Goal: Task Accomplishment & Management: Use online tool/utility

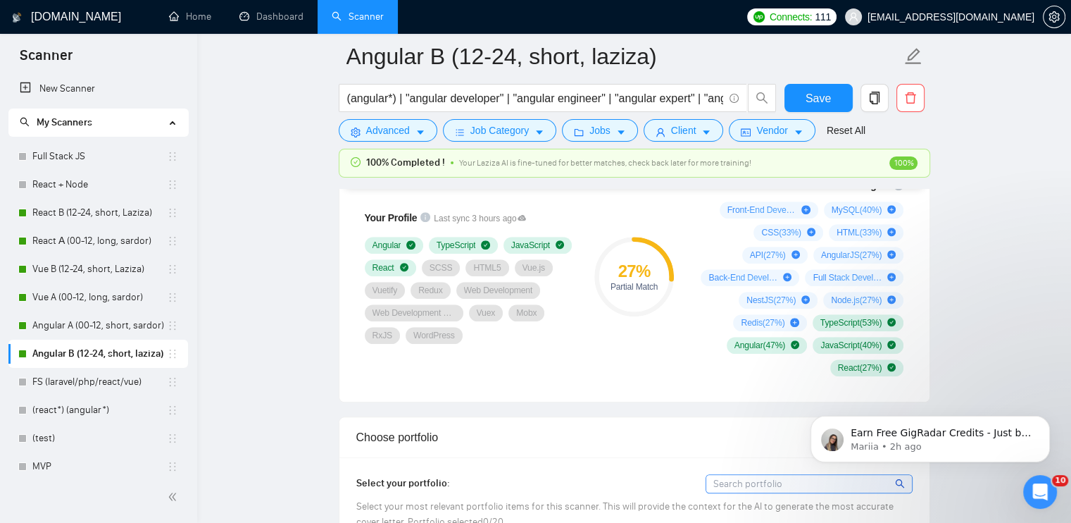
scroll to position [986, 0]
click at [77, 214] on link "React B (12-24, short, Laziza)" at bounding box center [99, 213] width 135 height 28
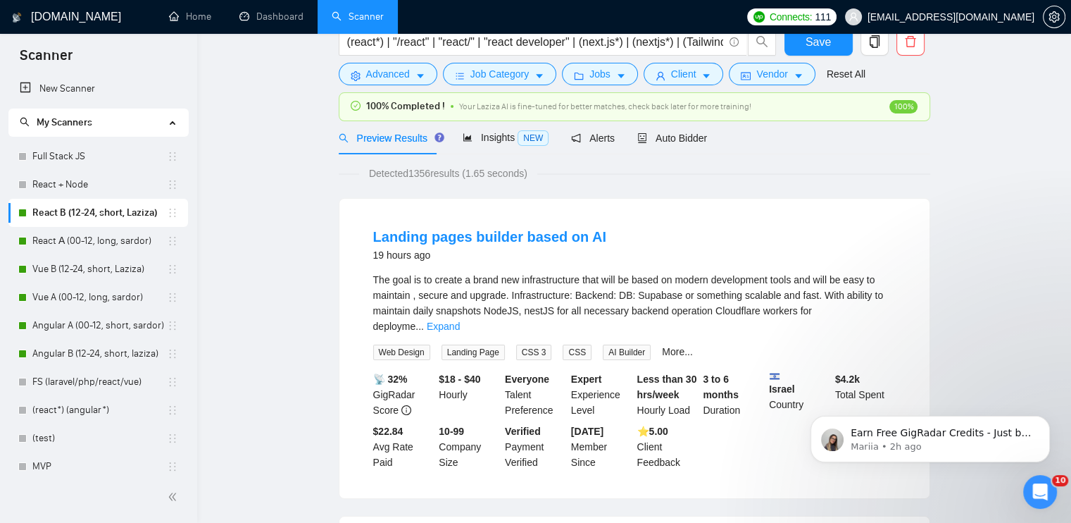
scroll to position [20, 0]
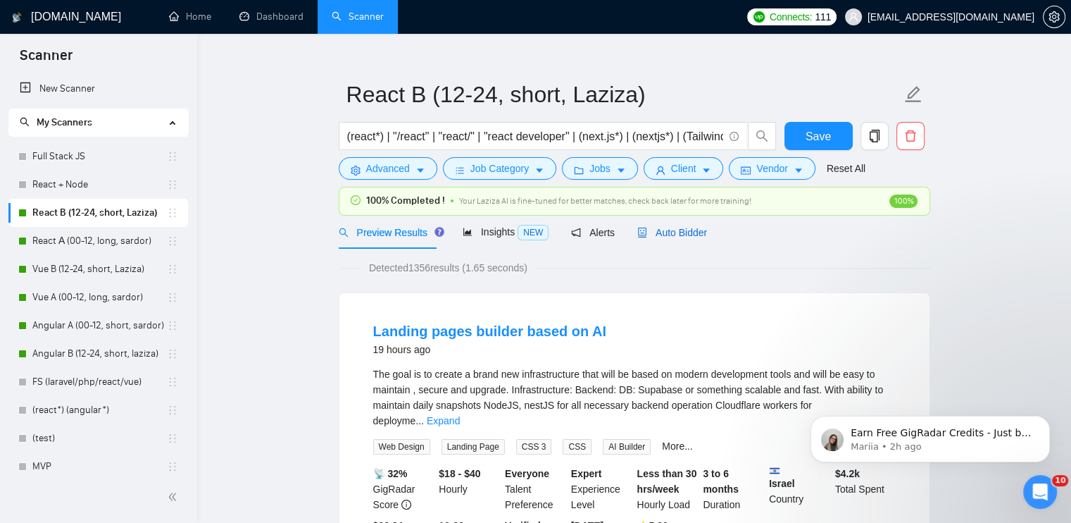
click at [665, 230] on span "Auto Bidder" at bounding box center [672, 232] width 70 height 11
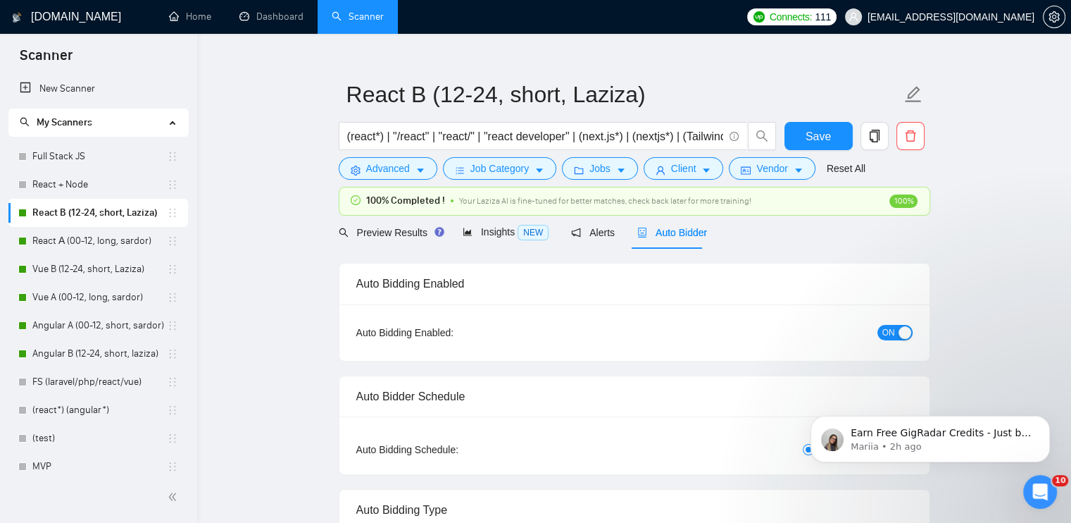
checkbox input "true"
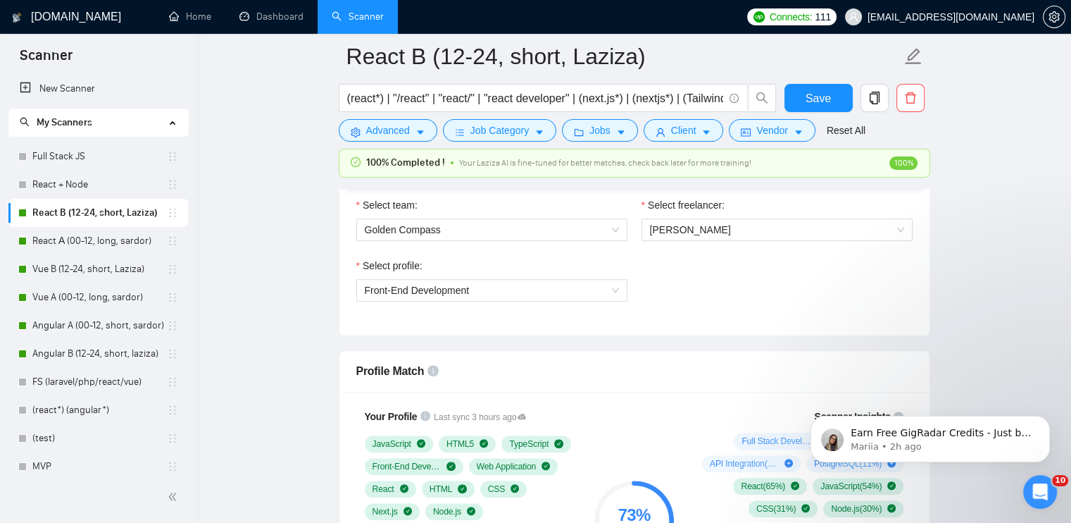
scroll to position [724, 0]
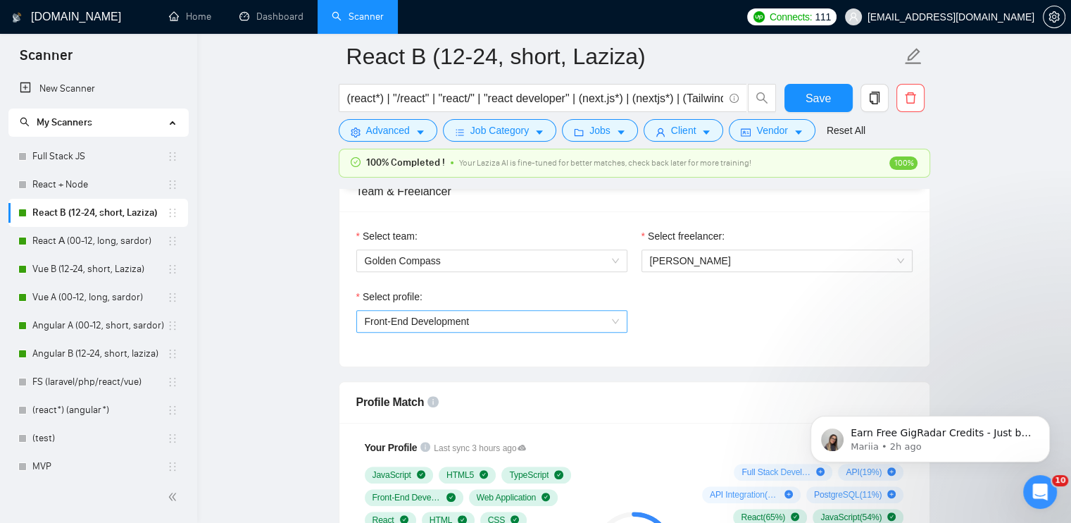
click at [499, 321] on span "Front-End Development" at bounding box center [492, 321] width 254 height 21
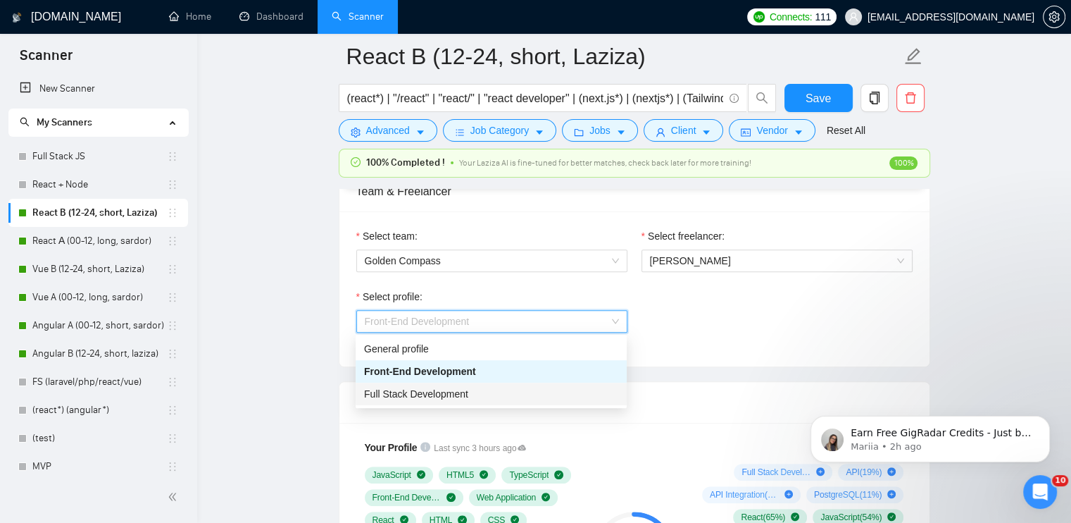
click at [485, 392] on div "Full Stack Development" at bounding box center [491, 393] width 254 height 15
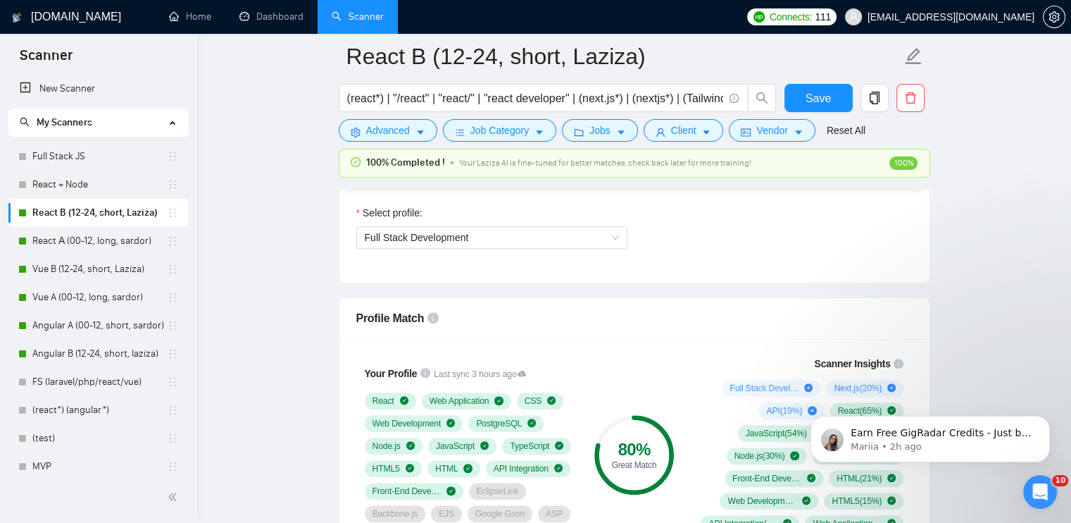
scroll to position [795, 0]
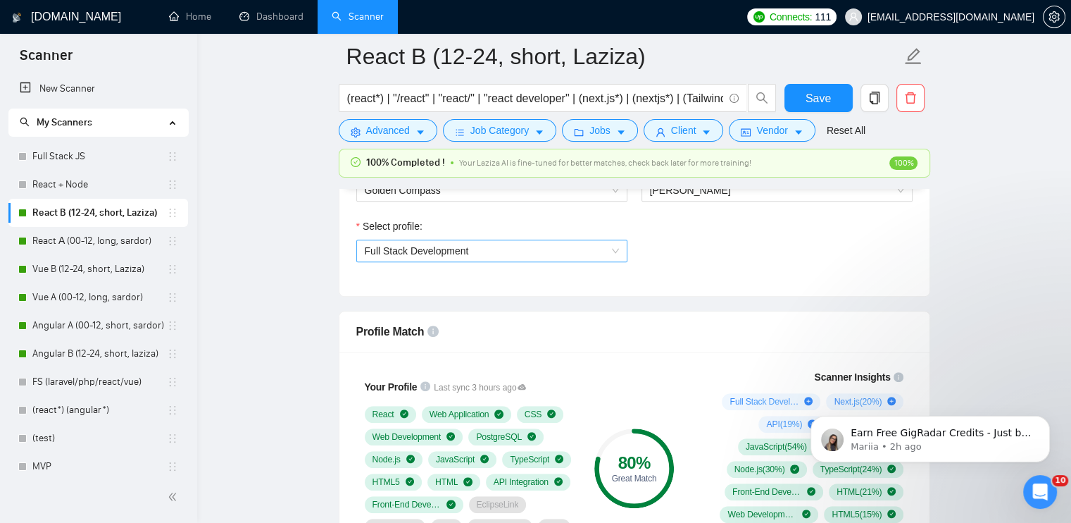
click at [511, 248] on span "Full Stack Development" at bounding box center [492, 250] width 254 height 21
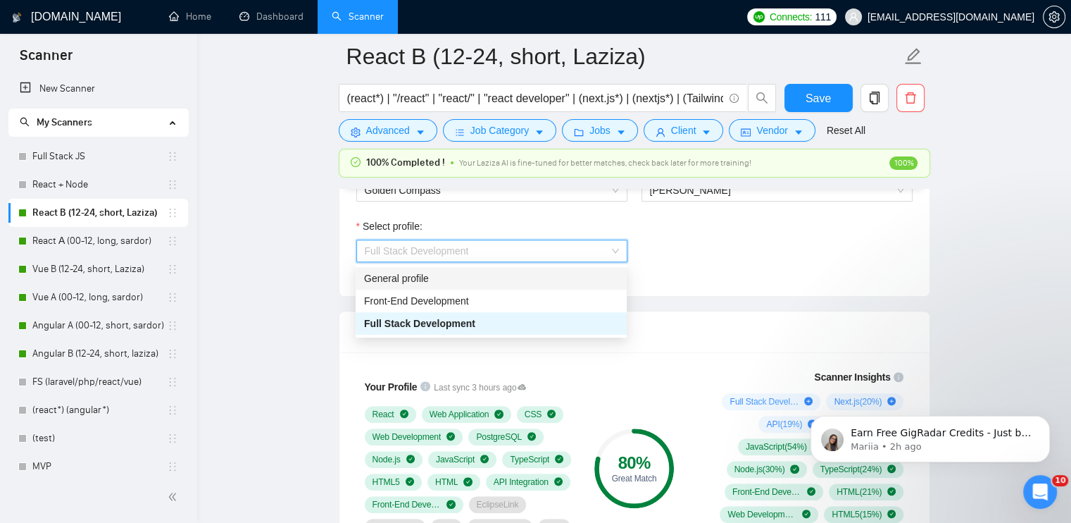
click at [499, 281] on div "General profile" at bounding box center [491, 277] width 254 height 15
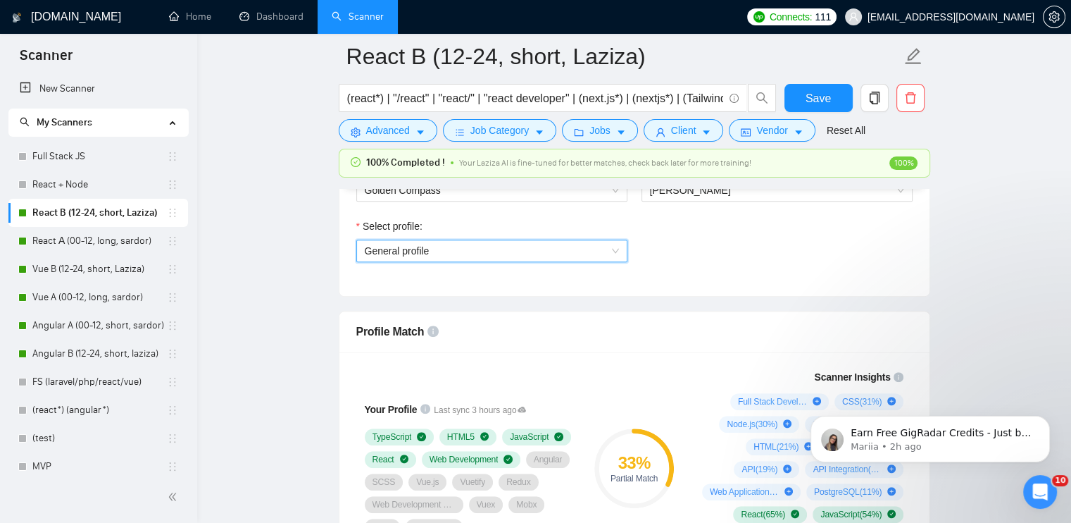
click at [451, 253] on span "General profile" at bounding box center [492, 250] width 254 height 21
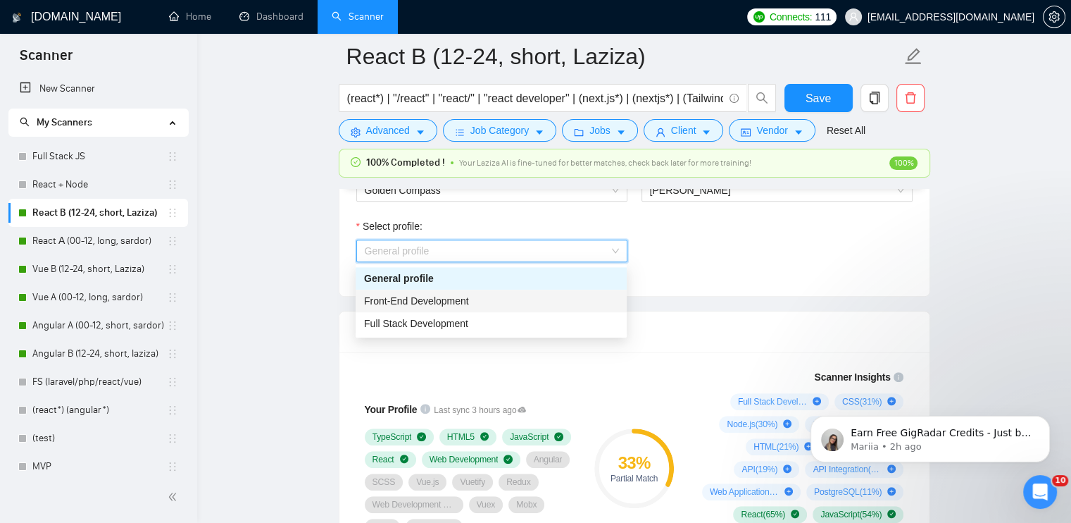
click at [434, 301] on span "Front-End Development" at bounding box center [416, 300] width 105 height 11
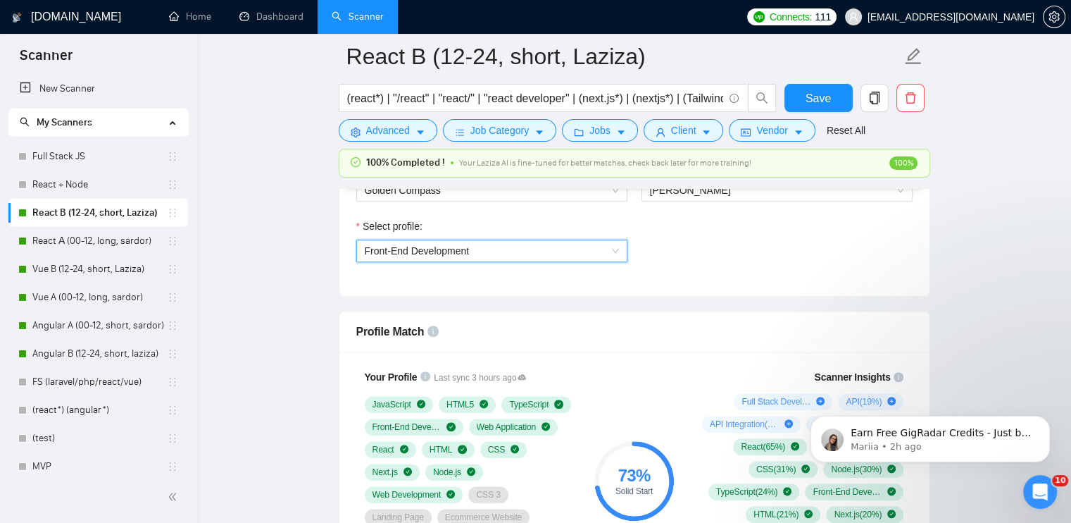
click at [409, 246] on span "Front-End Development" at bounding box center [417, 250] width 105 height 11
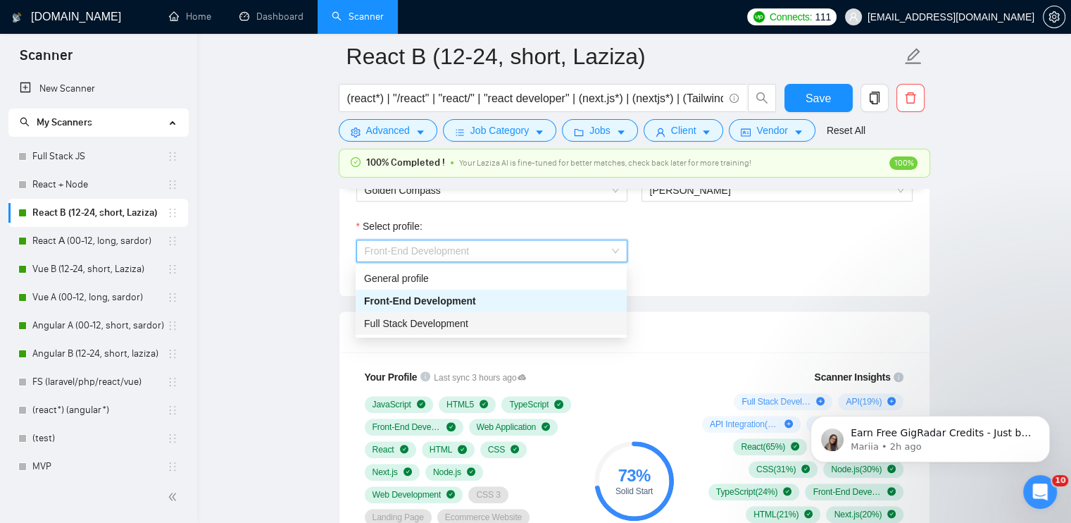
click at [403, 320] on span "Full Stack Development" at bounding box center [416, 323] width 104 height 11
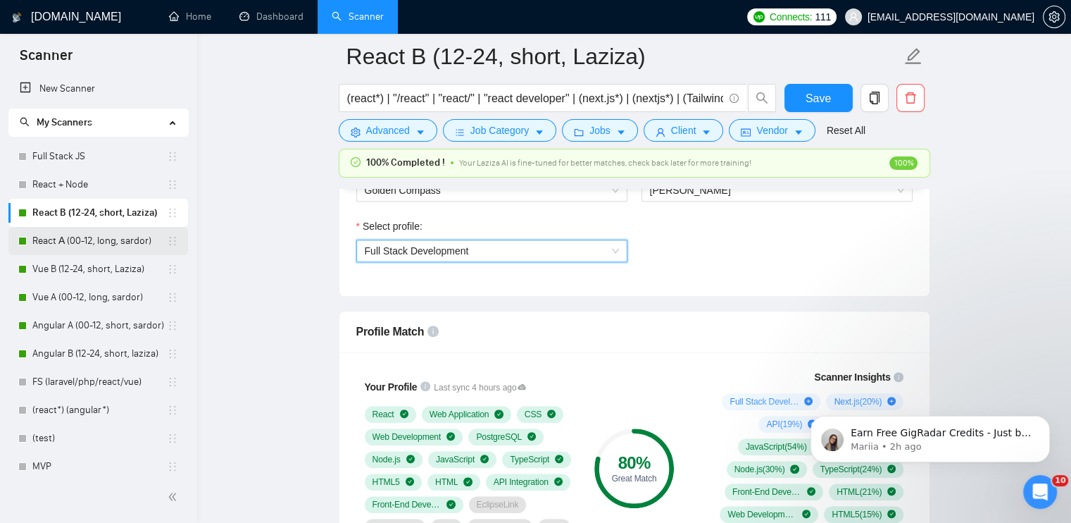
click at [108, 236] on link "React А (00-12, long, sardor)" at bounding box center [99, 241] width 135 height 28
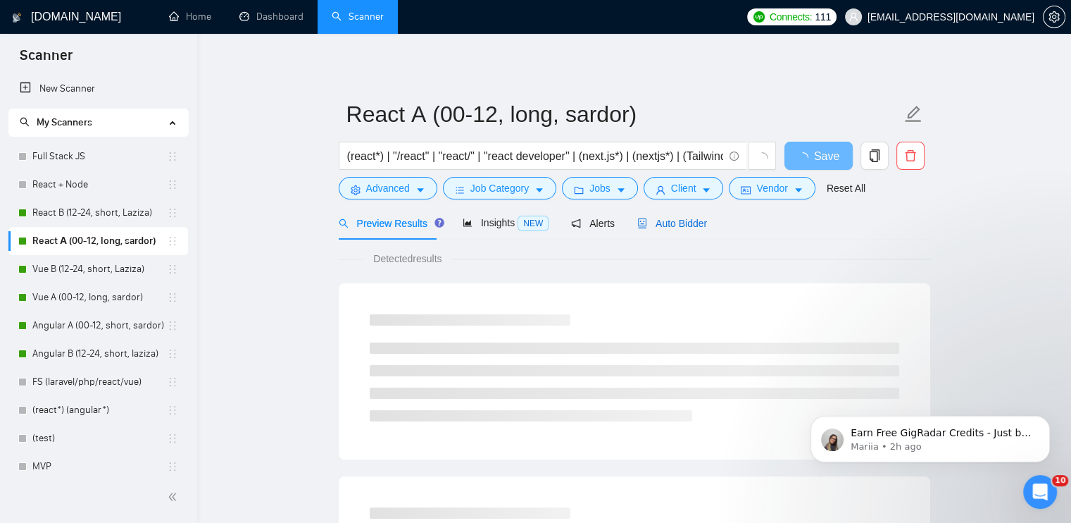
click at [673, 225] on span "Auto Bidder" at bounding box center [672, 223] width 70 height 11
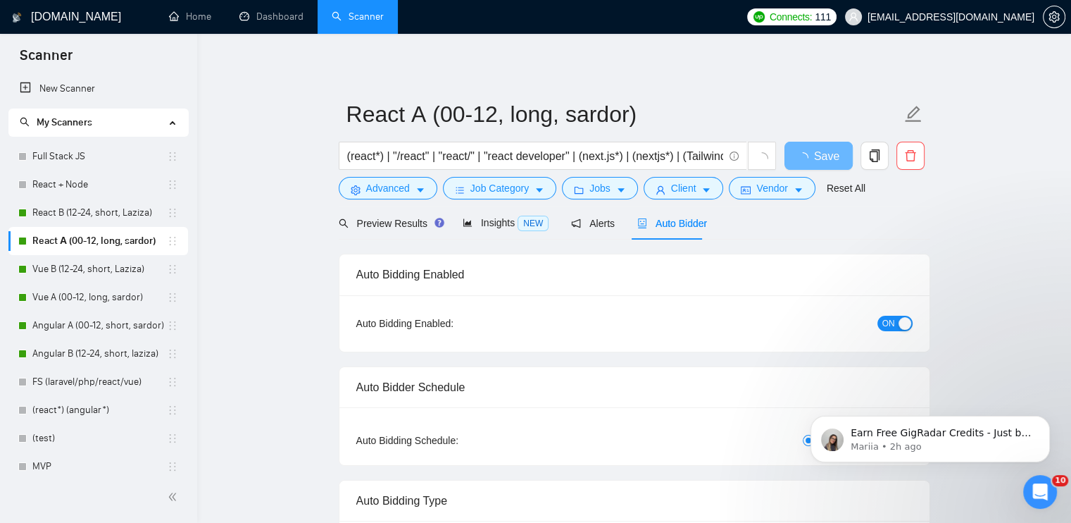
checkbox input "true"
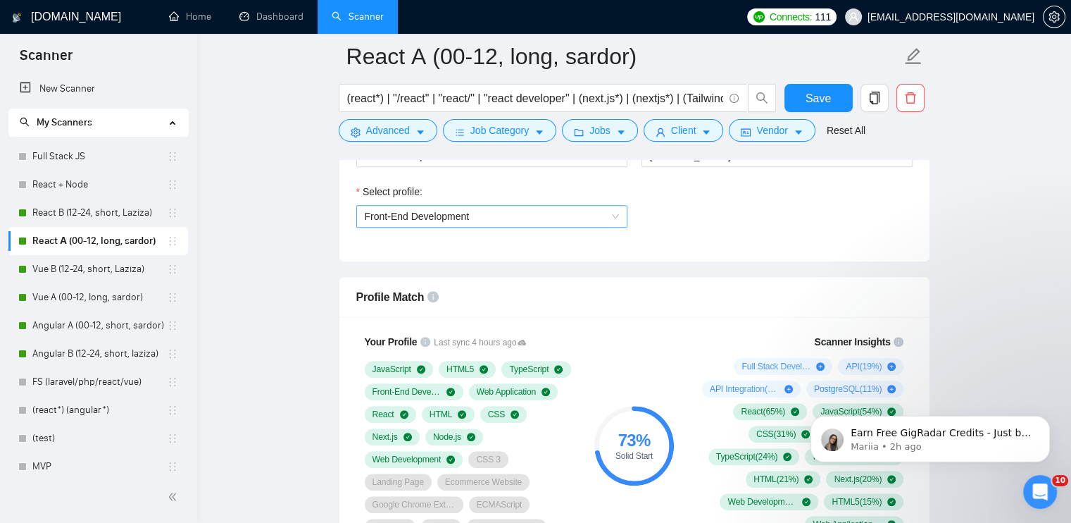
scroll to position [775, 0]
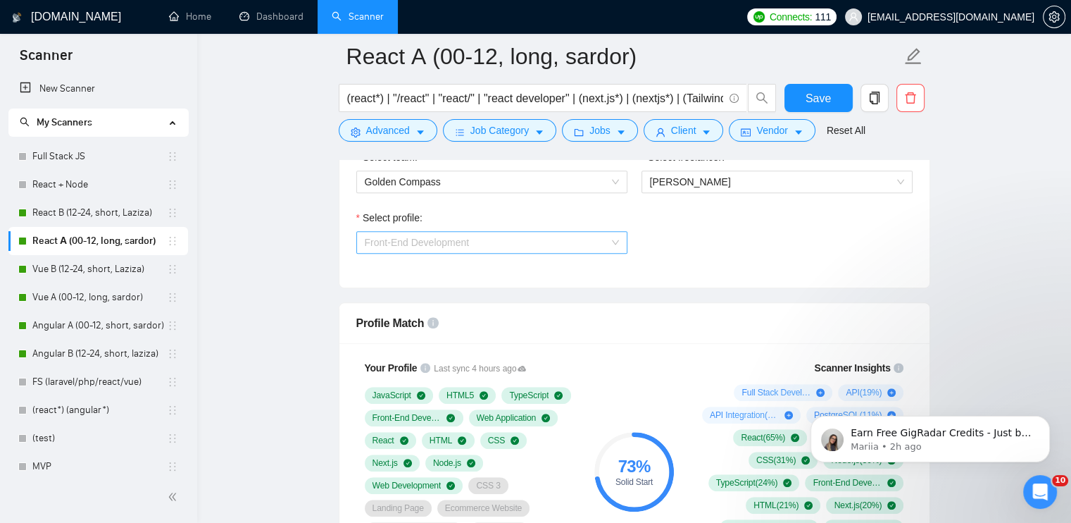
click at [455, 237] on span "Front-End Development" at bounding box center [417, 242] width 105 height 11
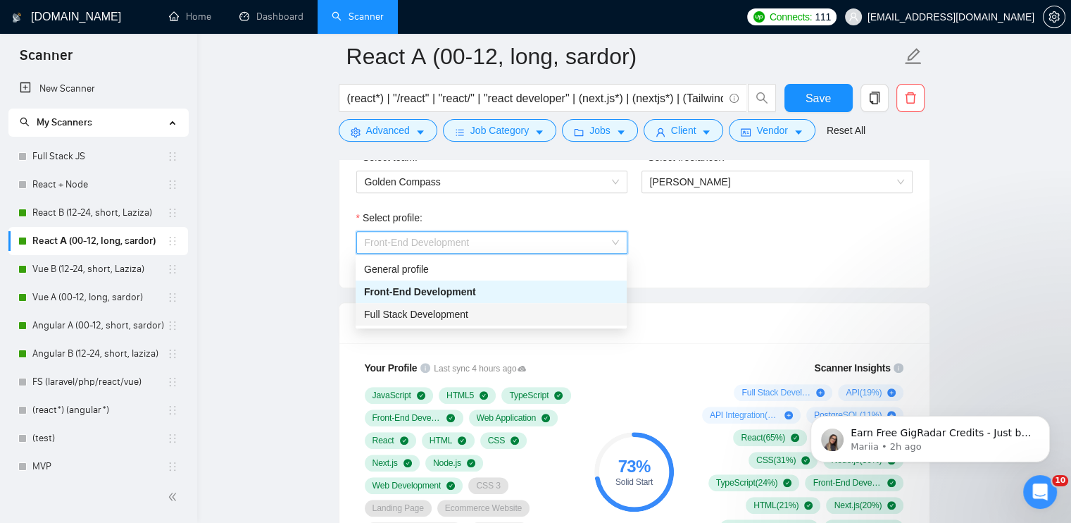
click at [432, 318] on span "Full Stack Development" at bounding box center [416, 314] width 104 height 11
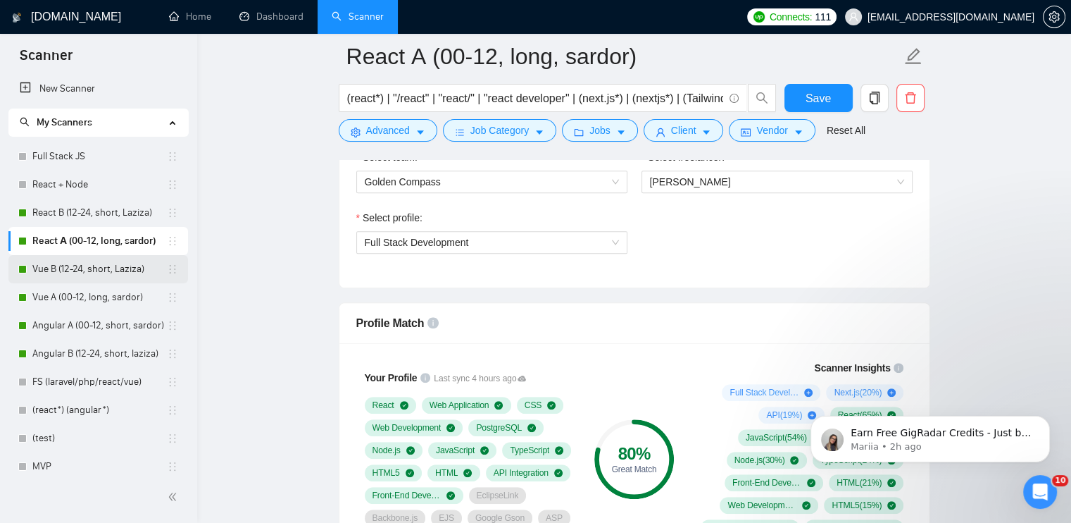
click at [101, 270] on link "Vue B (12-24, short, Laziza)" at bounding box center [99, 269] width 135 height 28
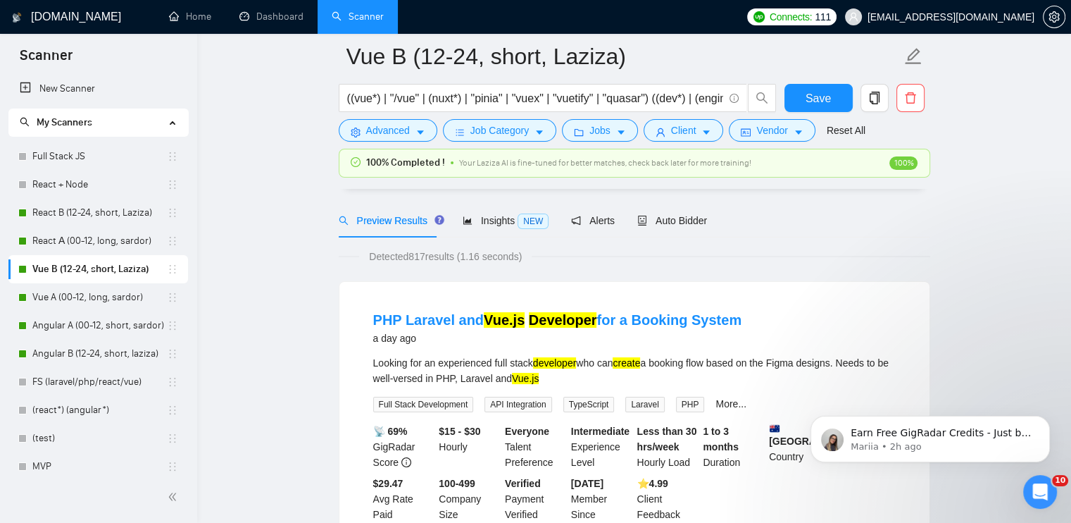
scroll to position [70, 0]
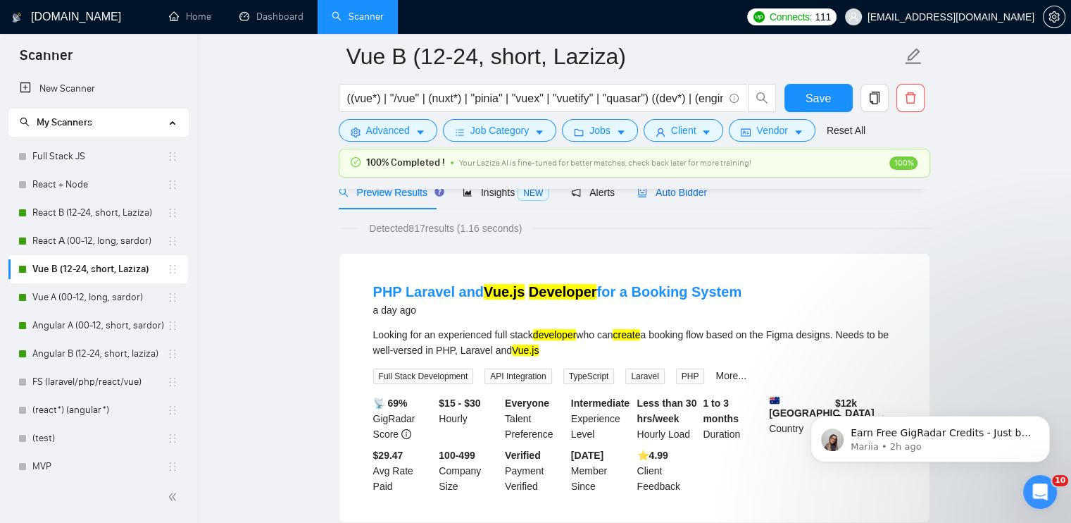
click at [660, 195] on span "Auto Bidder" at bounding box center [672, 192] width 70 height 11
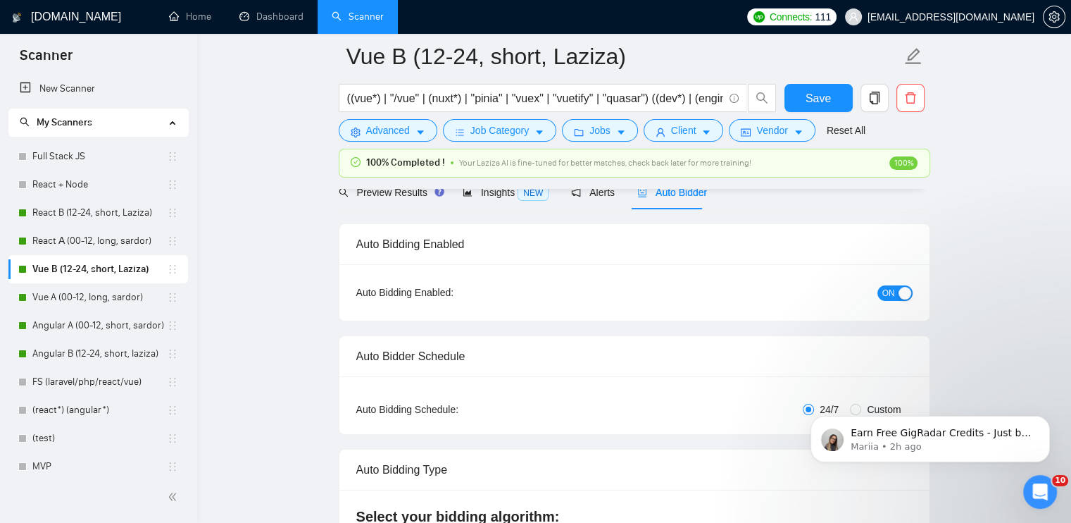
checkbox input "true"
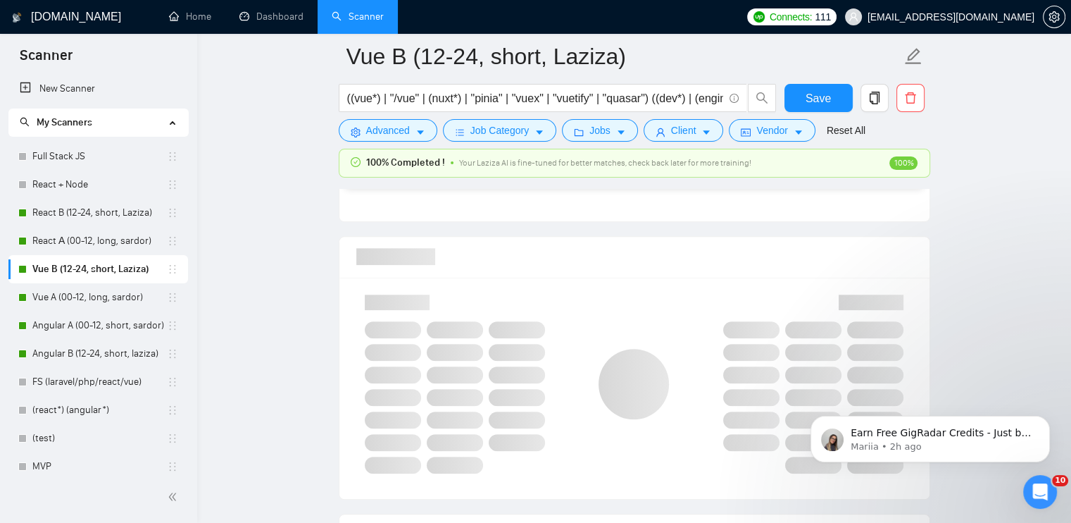
scroll to position [916, 0]
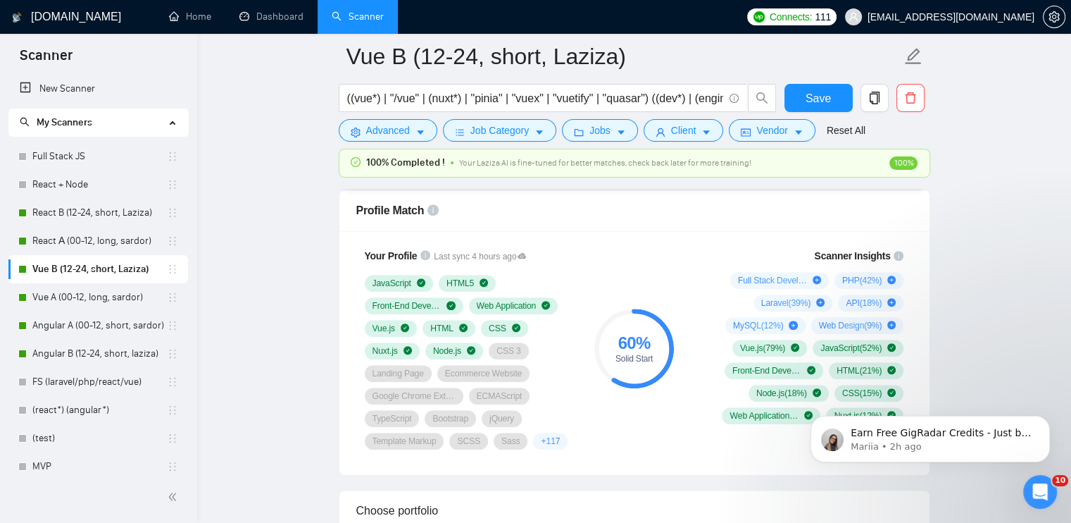
click at [444, 135] on span "Front-End Development" at bounding box center [417, 129] width 105 height 11
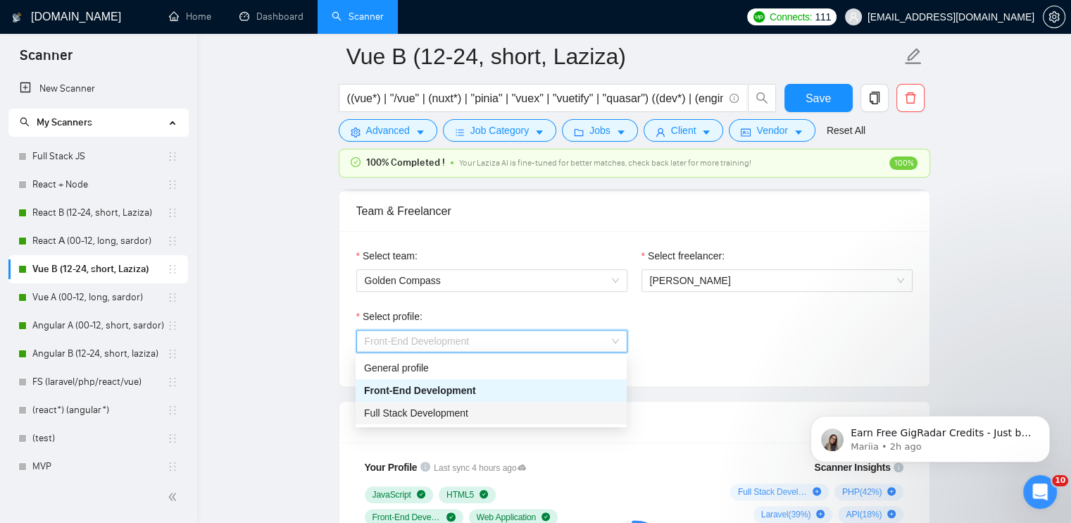
click at [439, 410] on span "Full Stack Development" at bounding box center [416, 412] width 104 height 11
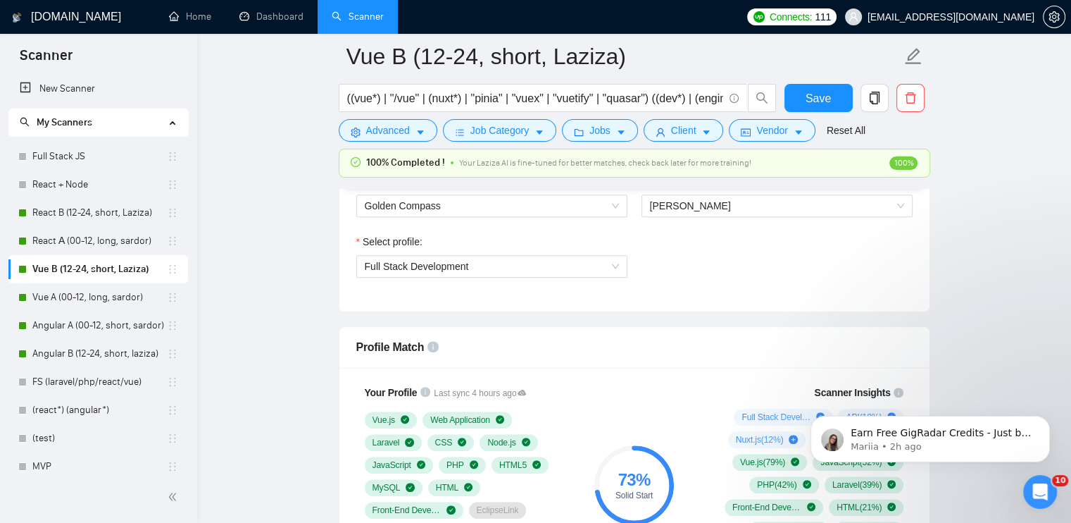
scroll to position [775, 0]
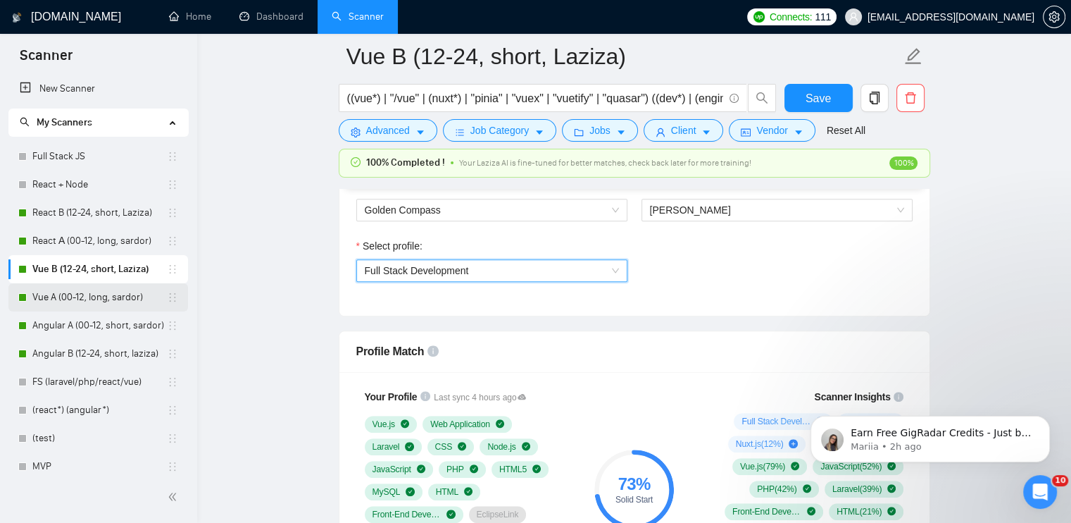
click at [101, 295] on link "Vue A (00-12, long, sardor)" at bounding box center [99, 297] width 135 height 28
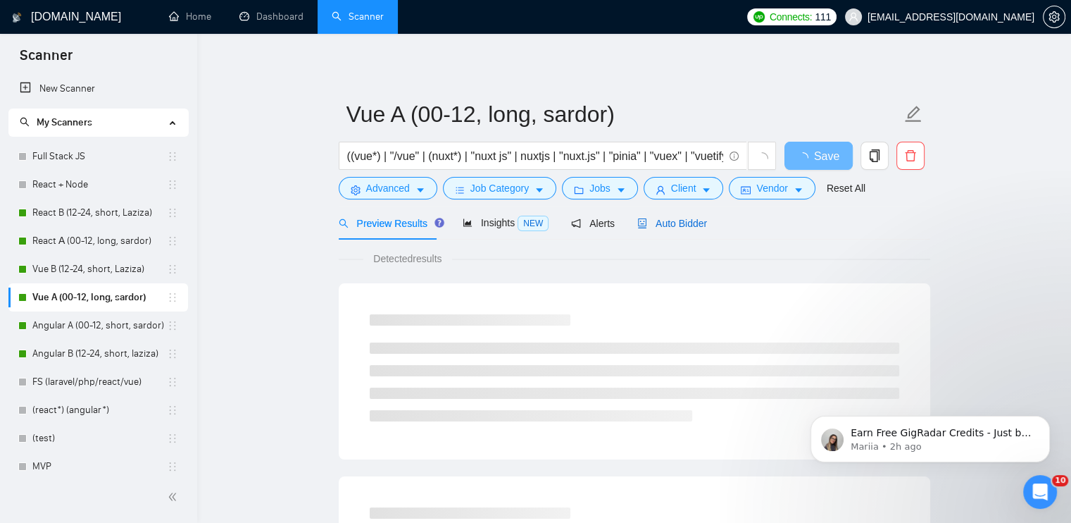
click at [662, 222] on span "Auto Bidder" at bounding box center [672, 223] width 70 height 11
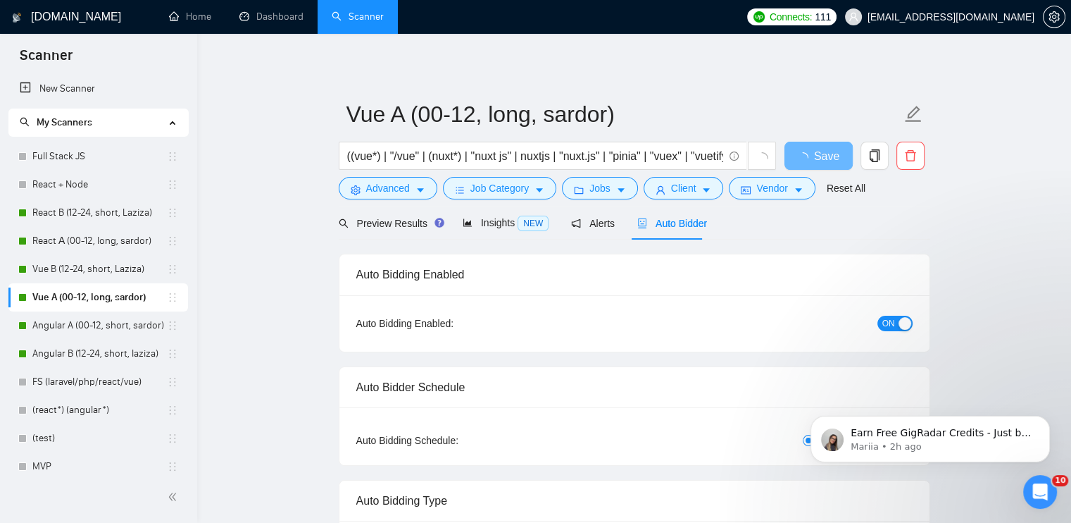
radio input "false"
radio input "true"
checkbox input "true"
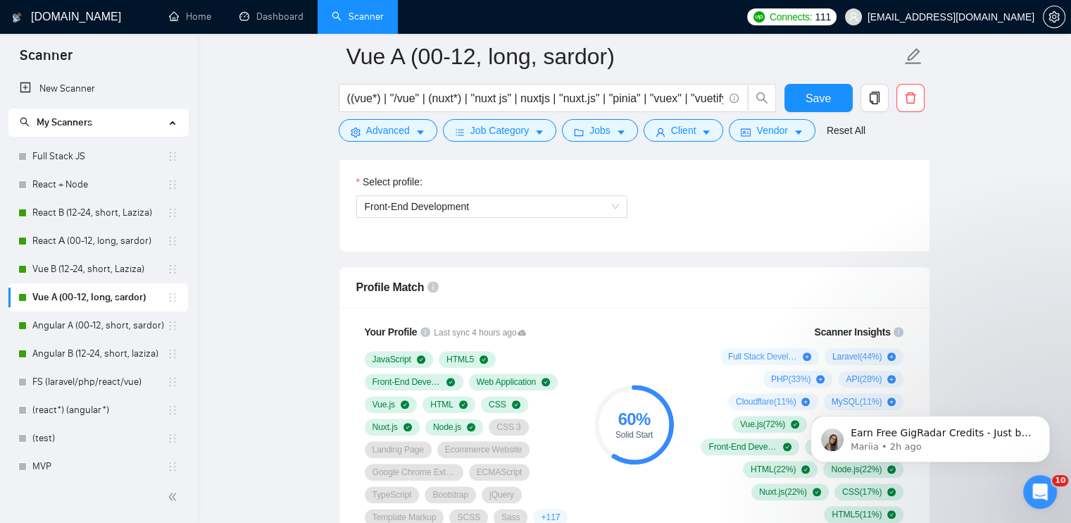
scroll to position [986, 0]
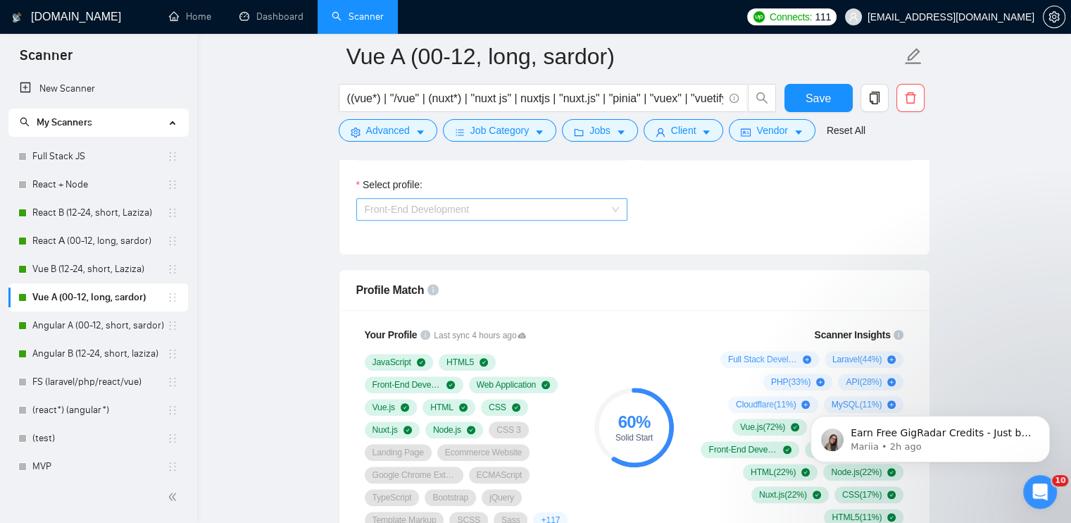
click at [527, 211] on span "Front-End Development" at bounding box center [492, 209] width 254 height 21
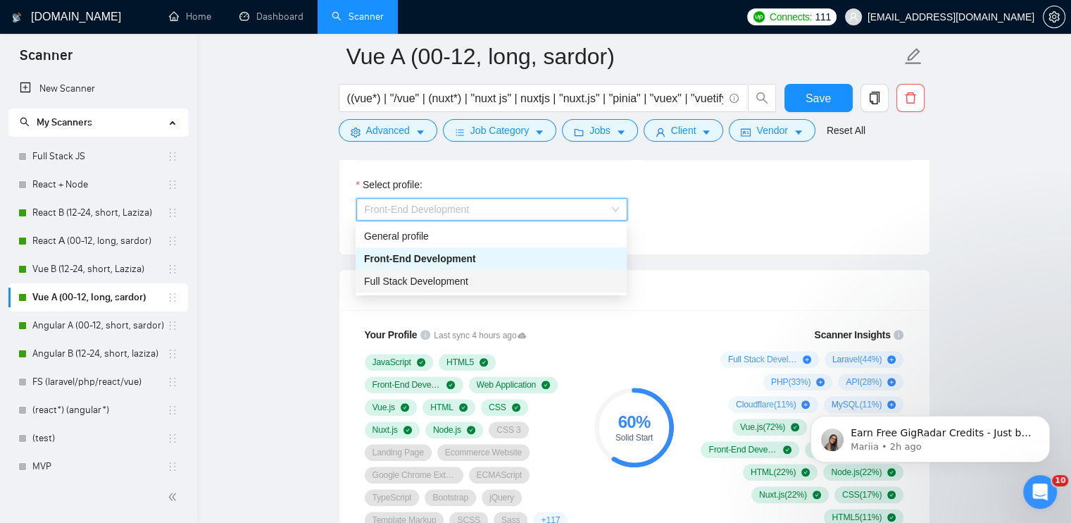
click at [487, 280] on div "Full Stack Development" at bounding box center [491, 280] width 254 height 15
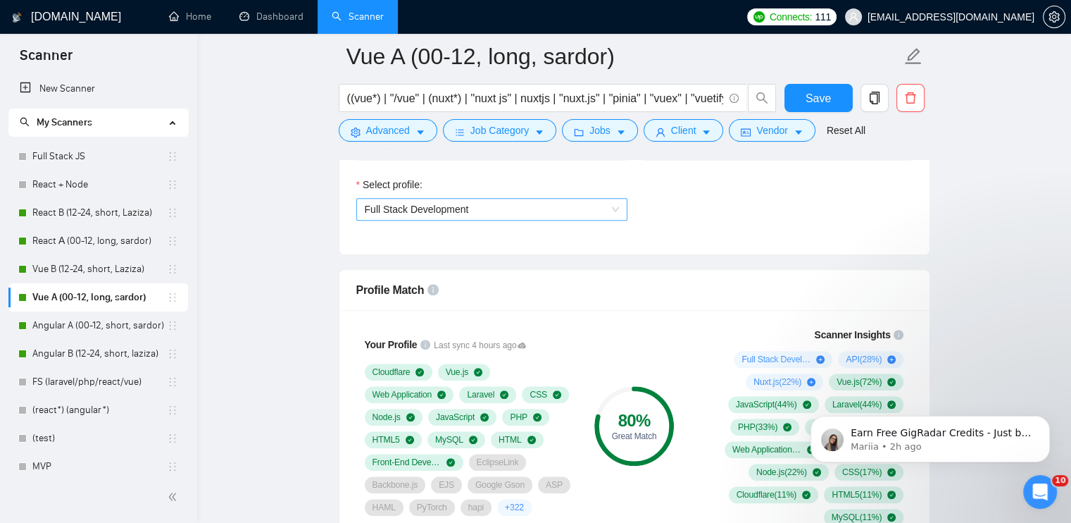
click at [456, 208] on span "Full Stack Development" at bounding box center [417, 209] width 104 height 11
click at [89, 330] on link "Angular A (00-12, short, sardor)" at bounding box center [99, 325] width 135 height 28
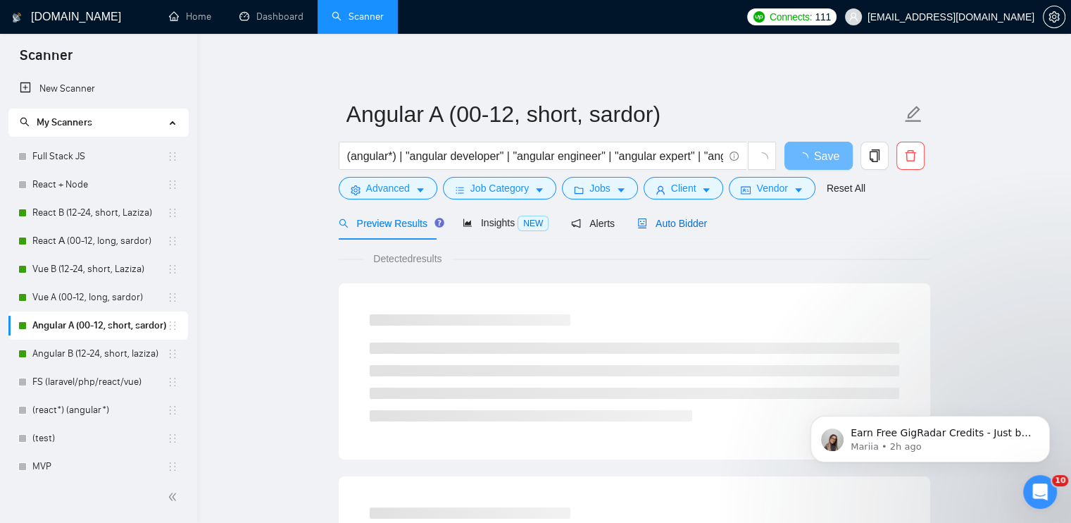
click at [687, 228] on span "Auto Bidder" at bounding box center [672, 223] width 70 height 11
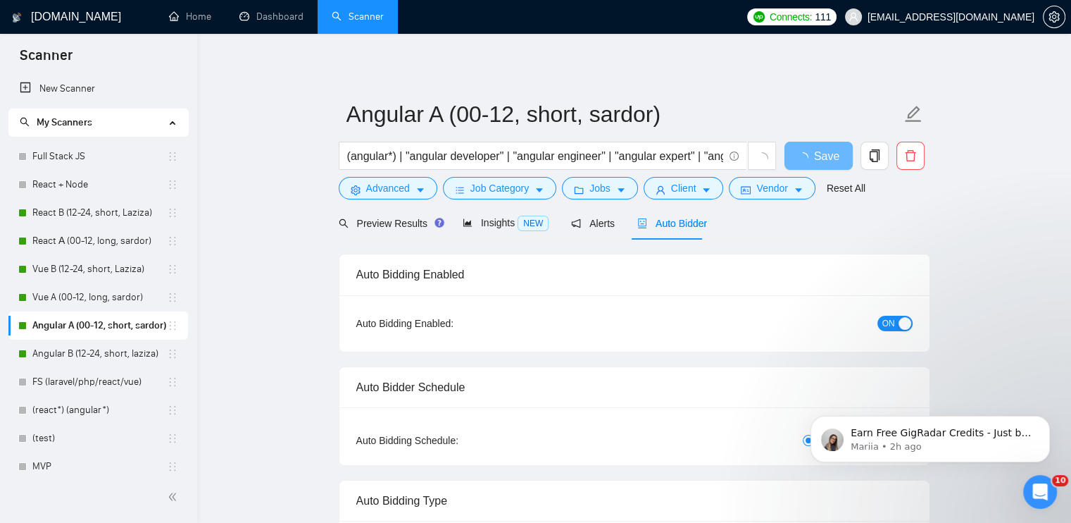
radio input "false"
radio input "true"
checkbox input "true"
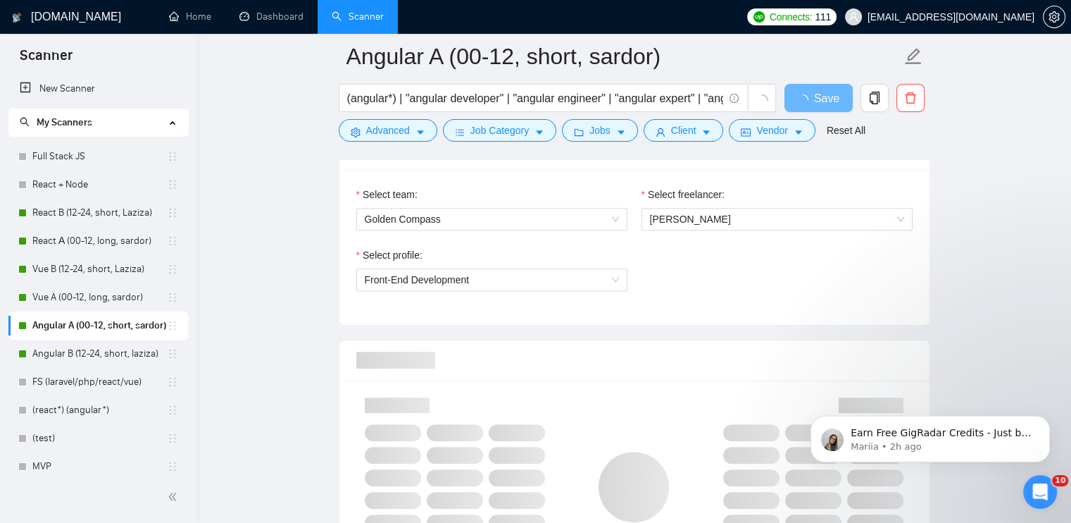
scroll to position [986, 0]
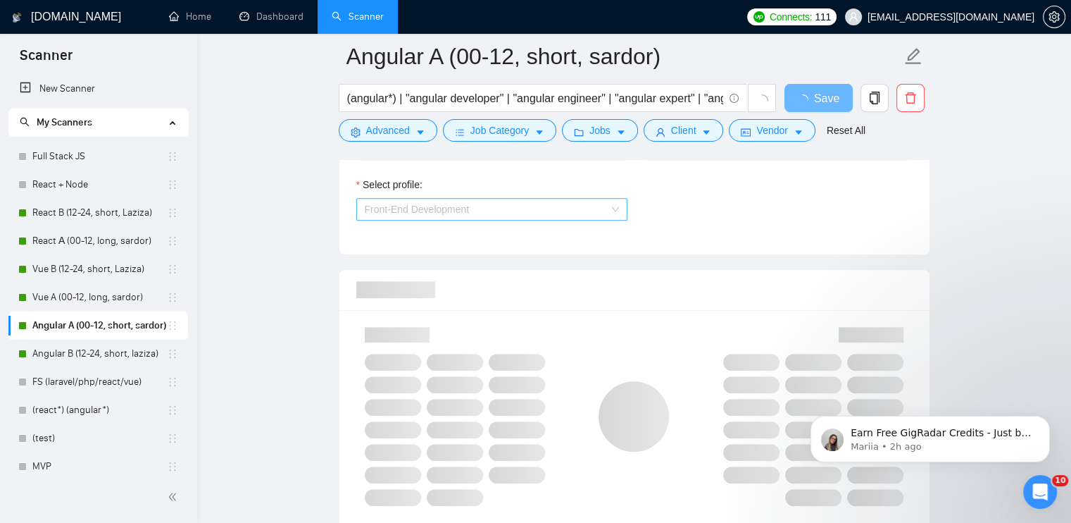
click at [530, 204] on span "Front-End Development" at bounding box center [492, 209] width 254 height 21
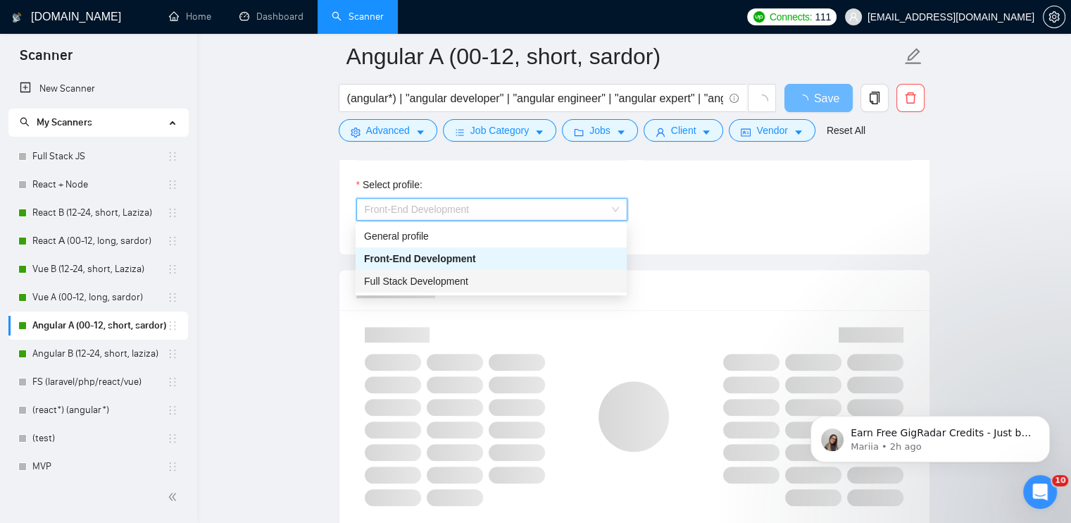
click at [471, 283] on div "Full Stack Development" at bounding box center [491, 280] width 254 height 15
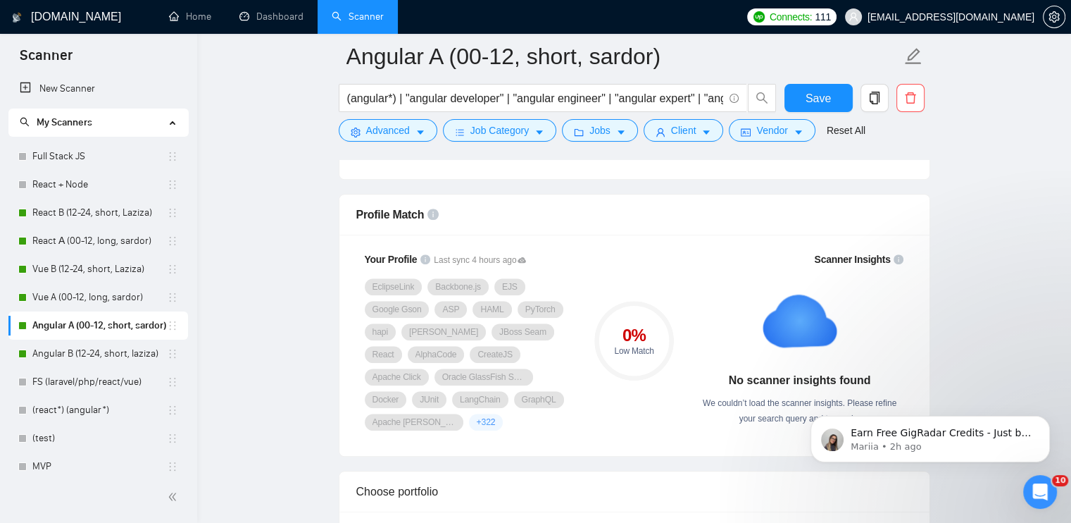
scroll to position [1057, 0]
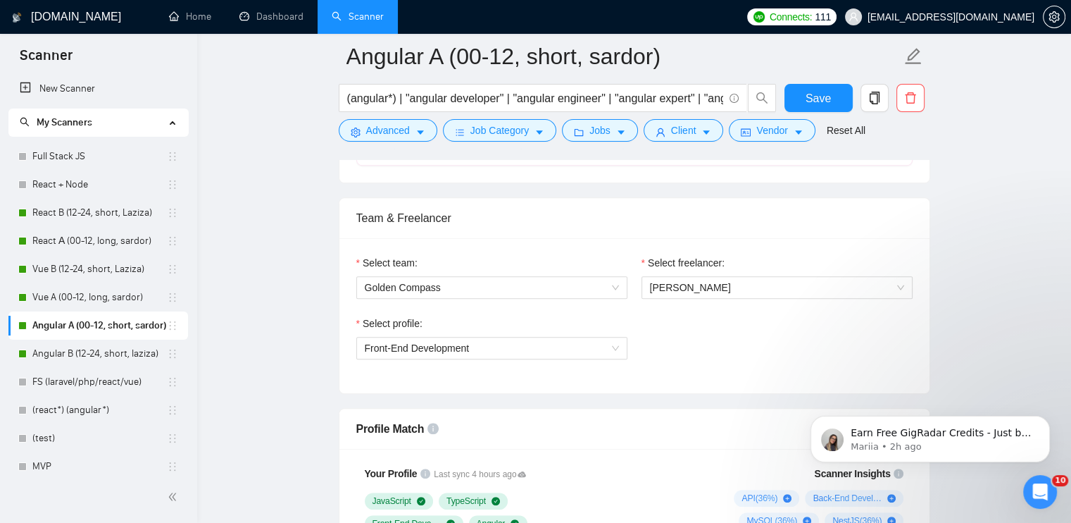
scroll to position [845, 0]
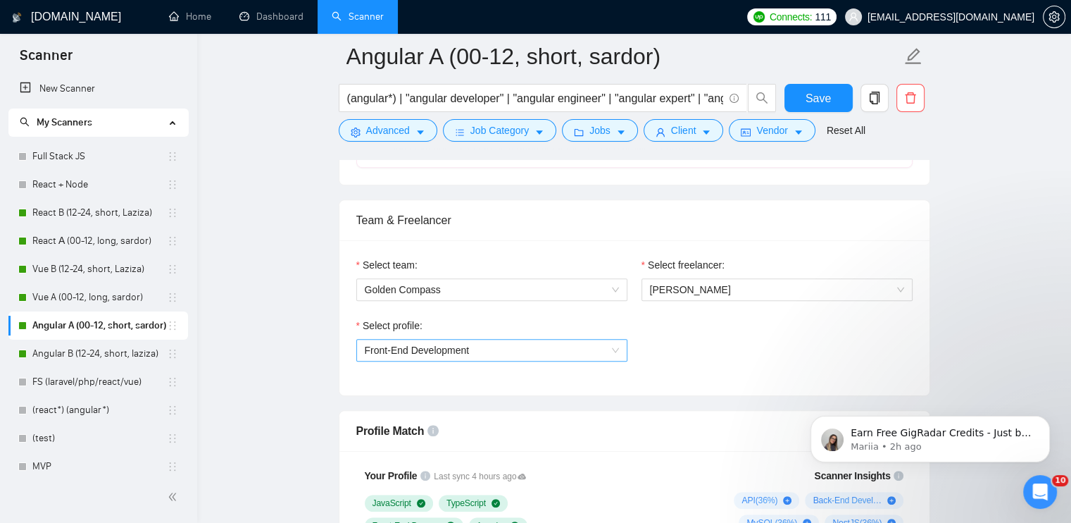
click at [462, 354] on span "Front-End Development" at bounding box center [417, 349] width 105 height 11
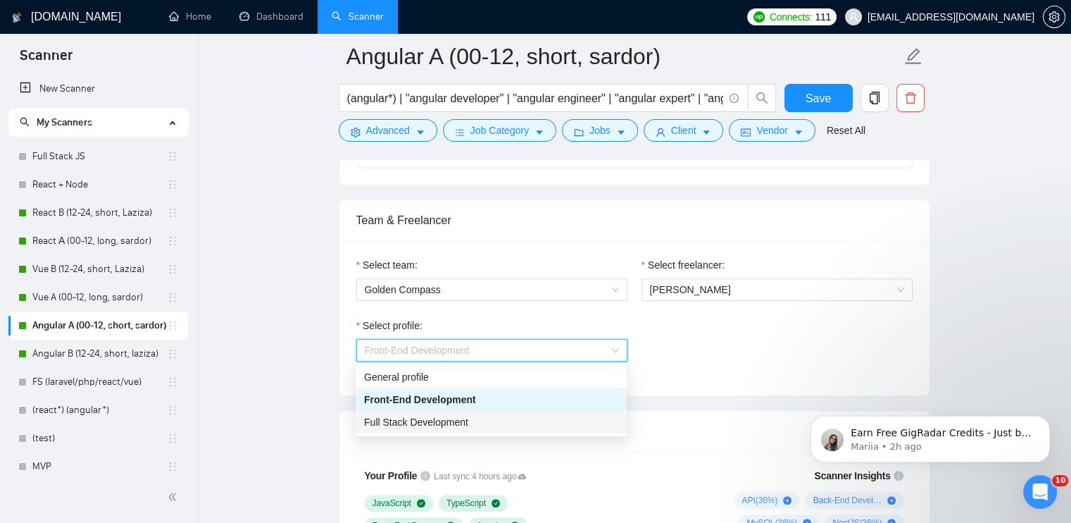
click at [459, 421] on span "Full Stack Development" at bounding box center [416, 421] width 104 height 11
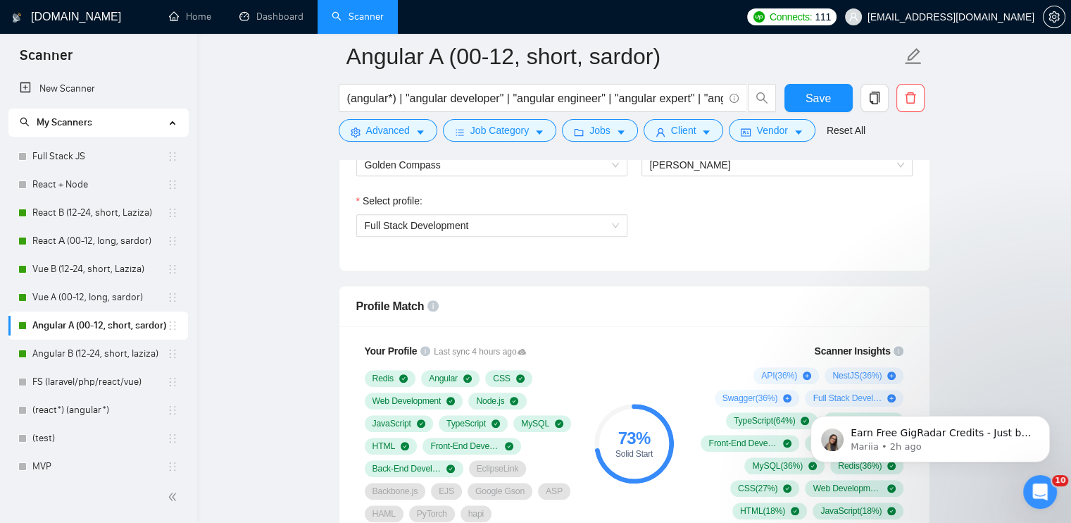
scroll to position [916, 0]
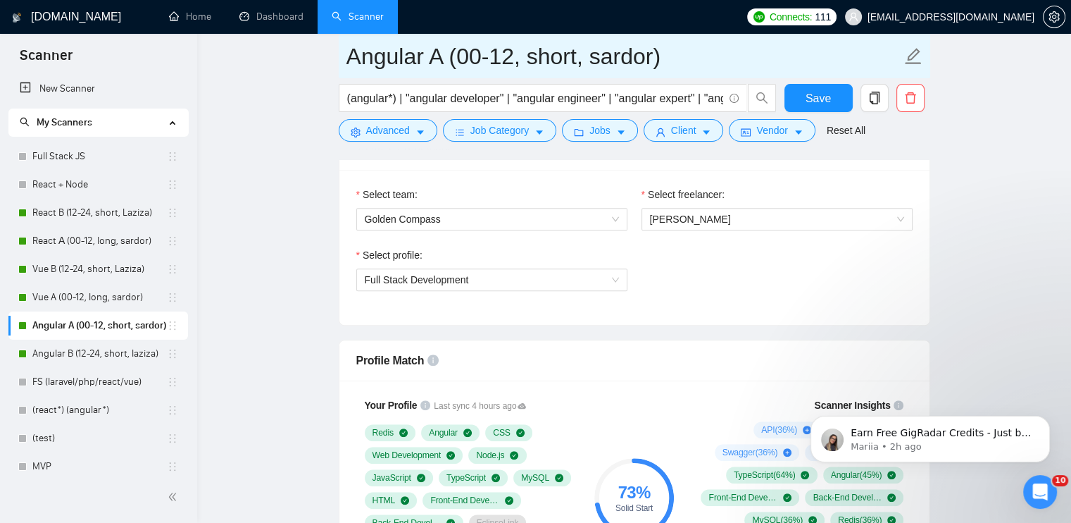
drag, startPoint x: 106, startPoint y: 208, endPoint x: 597, endPoint y: 63, distance: 512.6
click at [106, 208] on link "React B (12-24, short, Laziza)" at bounding box center [99, 213] width 135 height 28
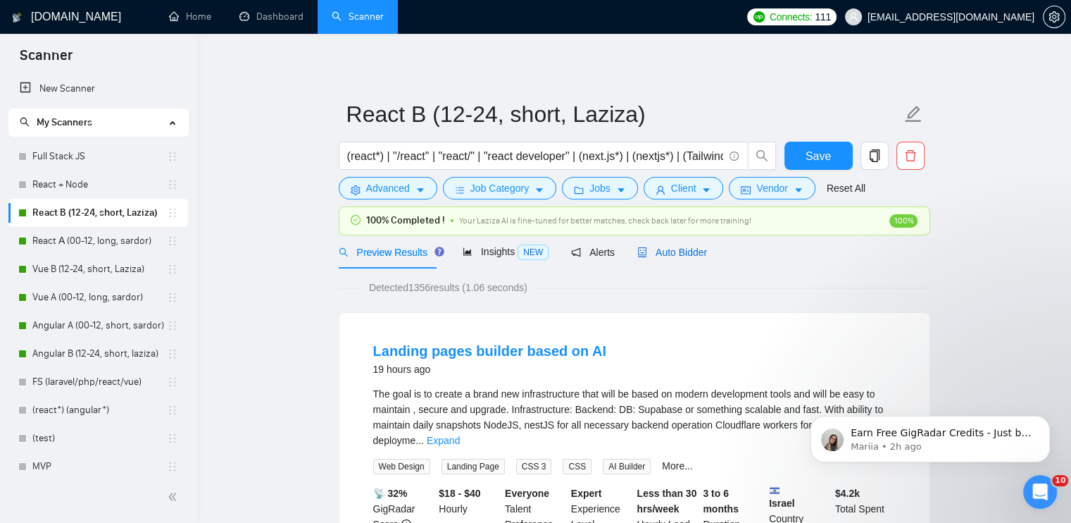
click at [685, 248] on span "Auto Bidder" at bounding box center [672, 252] width 70 height 11
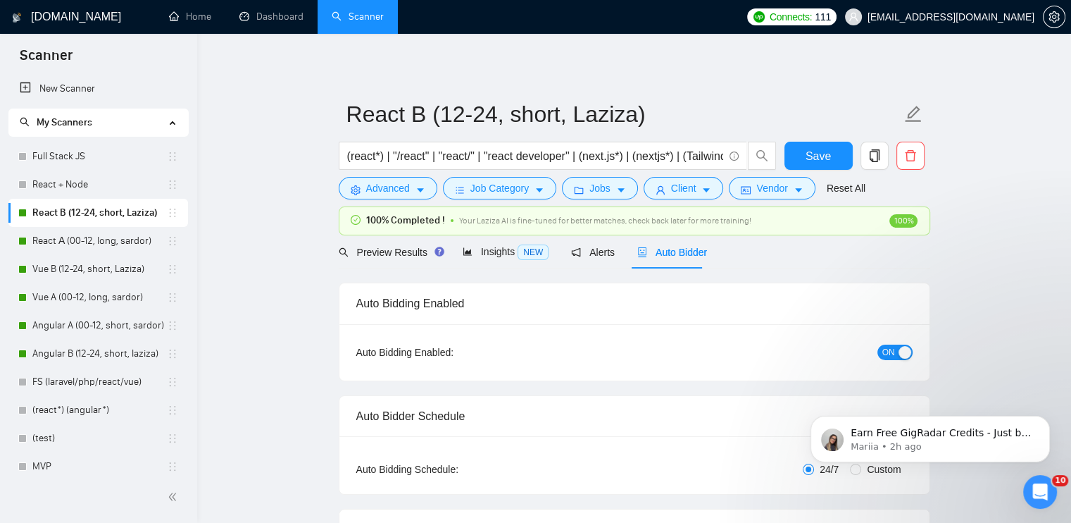
checkbox input "true"
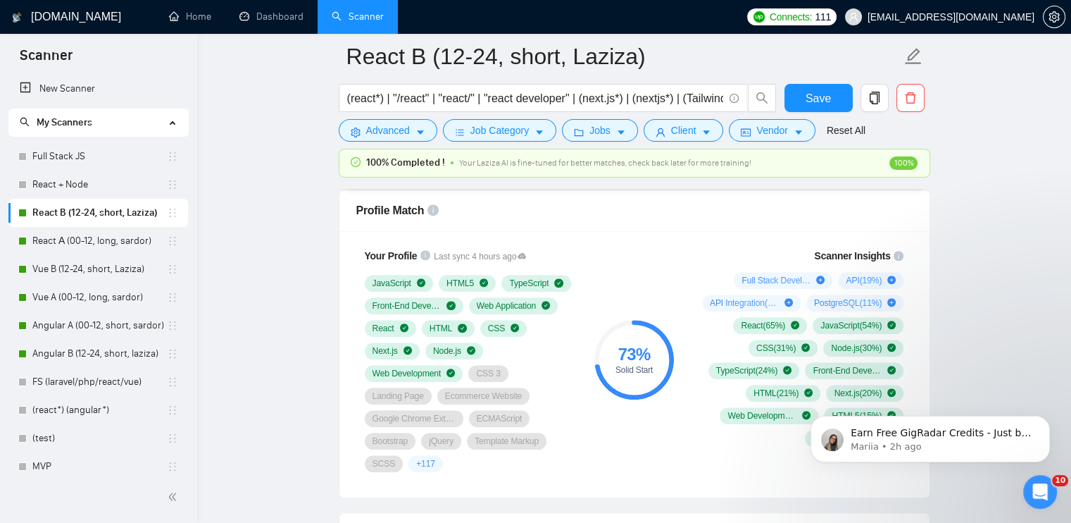
scroll to position [775, 0]
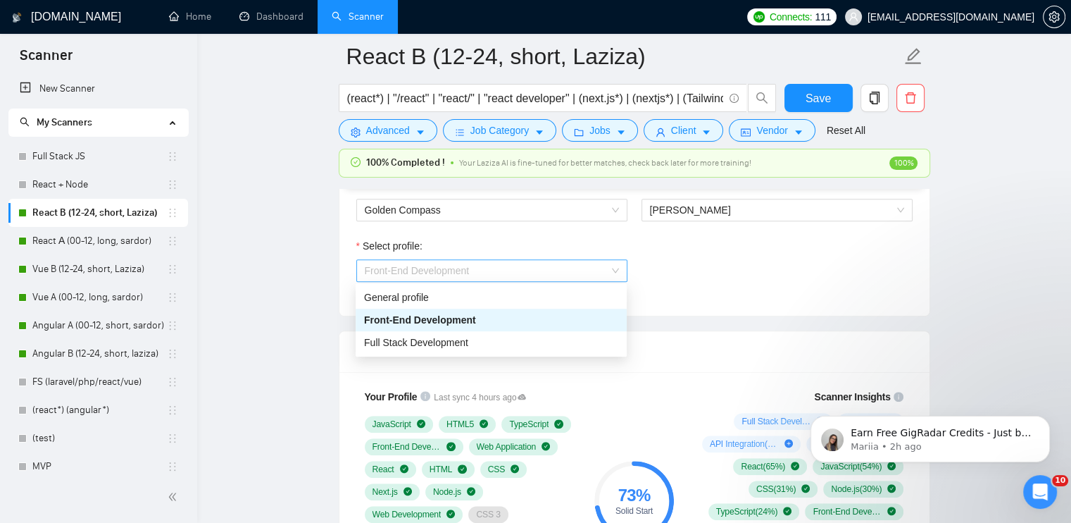
click at [492, 273] on span "Front-End Development" at bounding box center [492, 270] width 254 height 21
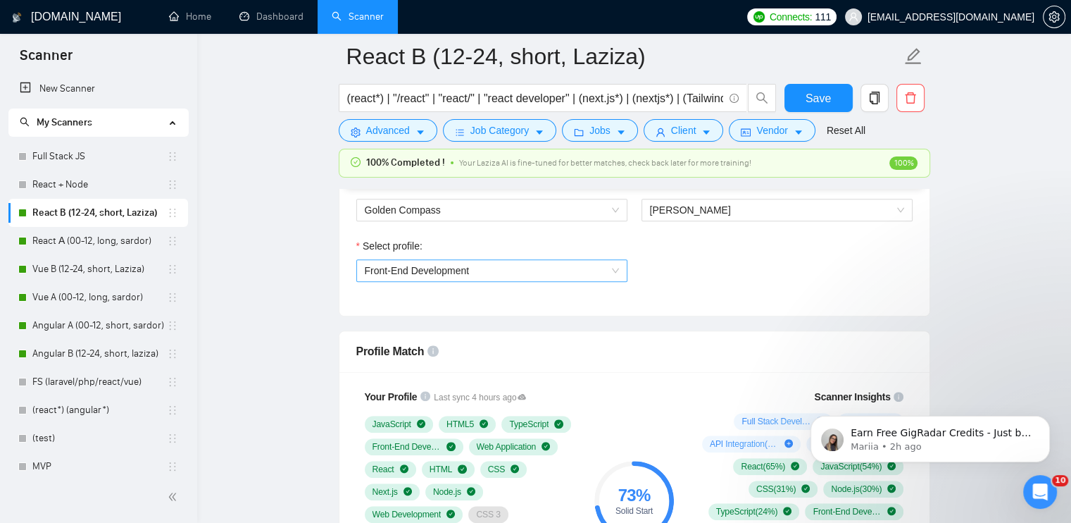
click at [542, 266] on span "Front-End Development" at bounding box center [492, 270] width 254 height 21
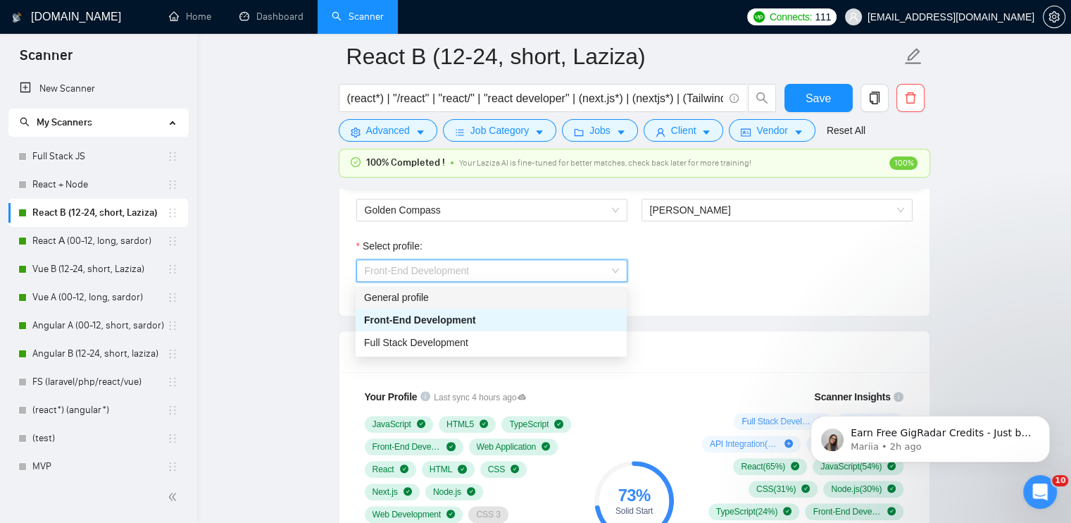
click at [497, 298] on div "General profile" at bounding box center [491, 296] width 254 height 15
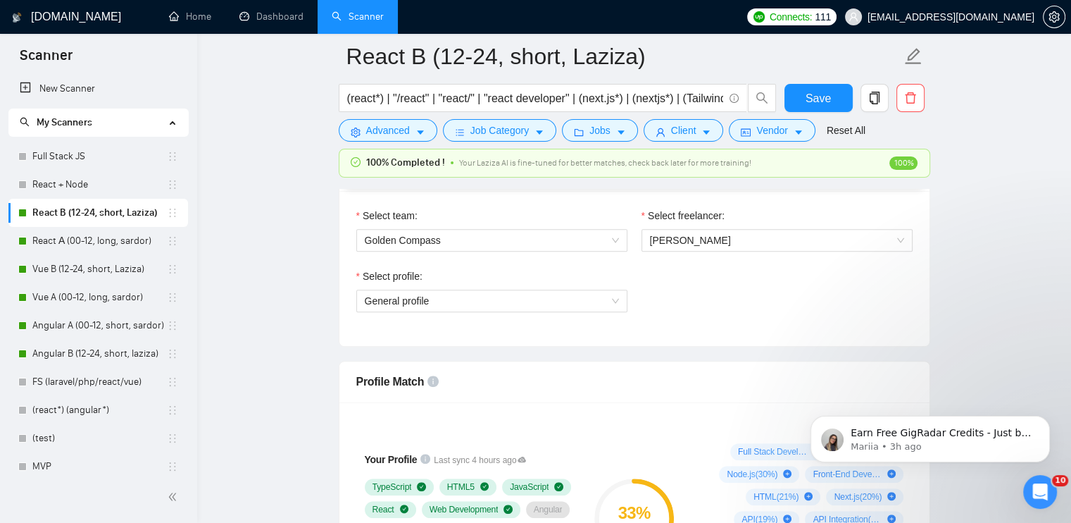
scroll to position [704, 0]
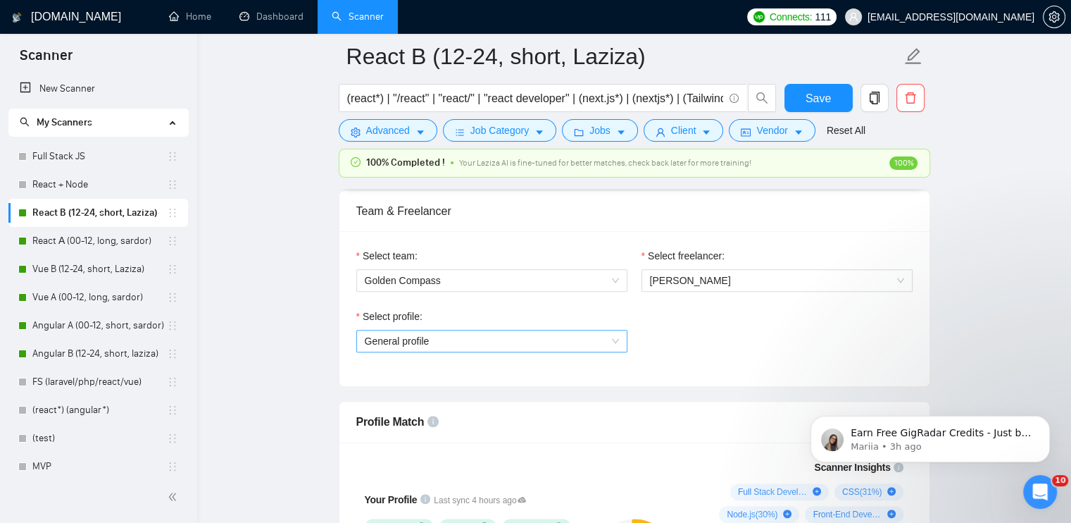
click at [437, 344] on span "General profile" at bounding box center [492, 340] width 254 height 21
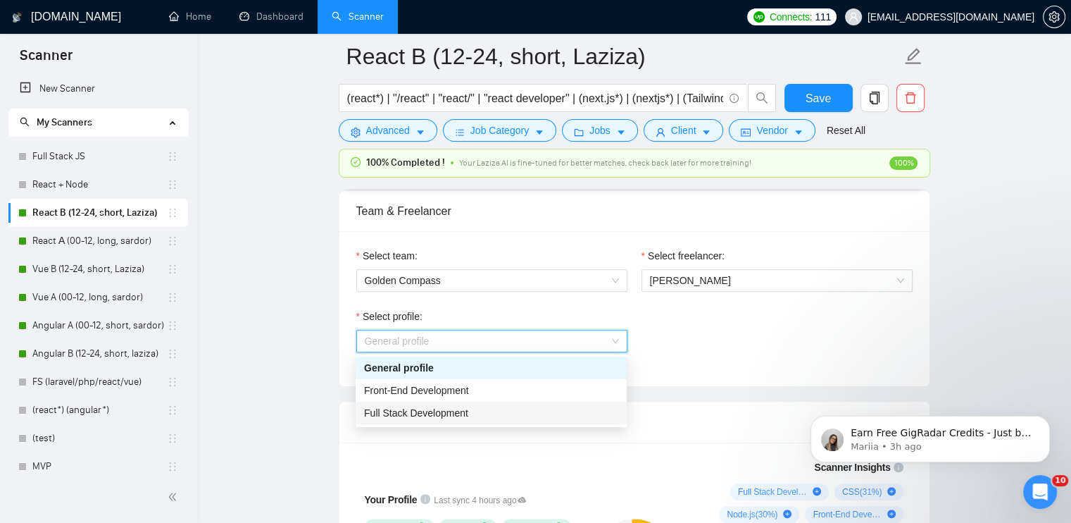
click at [439, 416] on span "Full Stack Development" at bounding box center [416, 412] width 104 height 11
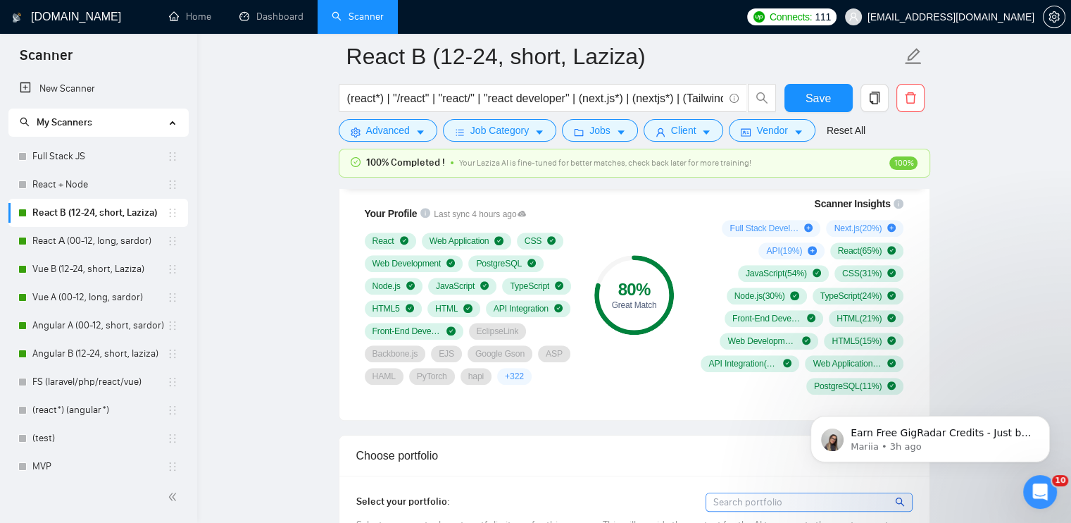
scroll to position [986, 0]
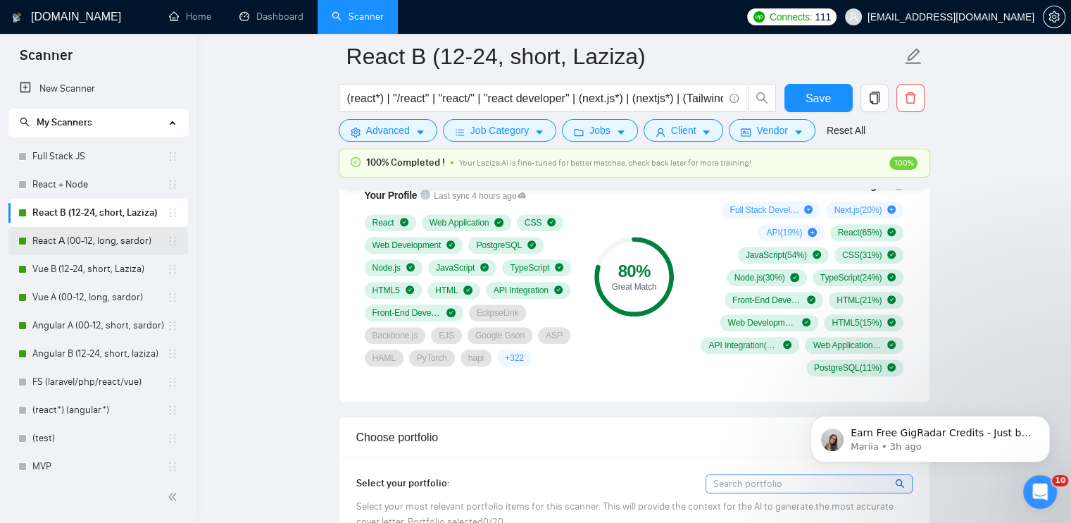
click at [66, 232] on link "React А (00-12, long, sardor)" at bounding box center [99, 241] width 135 height 28
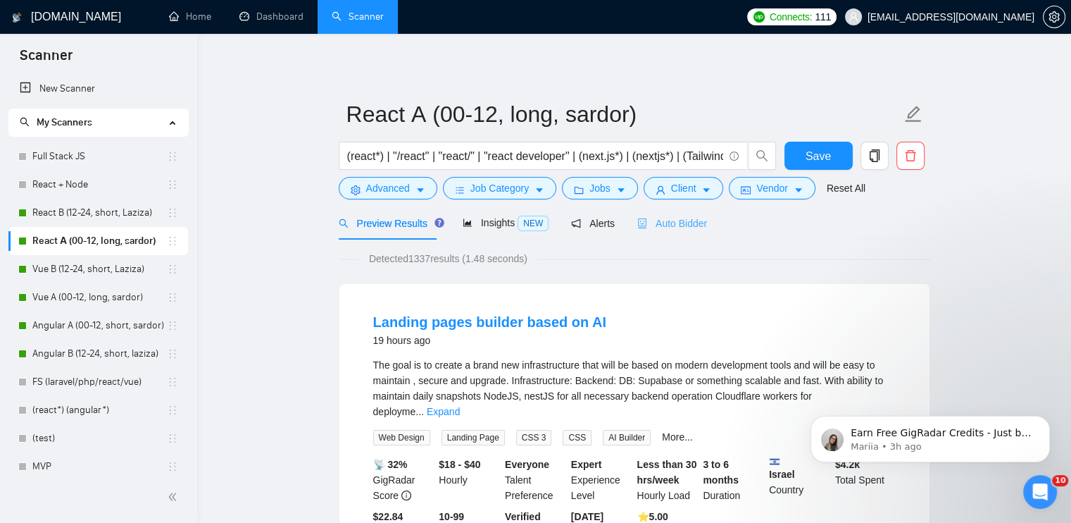
click at [668, 231] on div "Auto Bidder" at bounding box center [672, 222] width 70 height 33
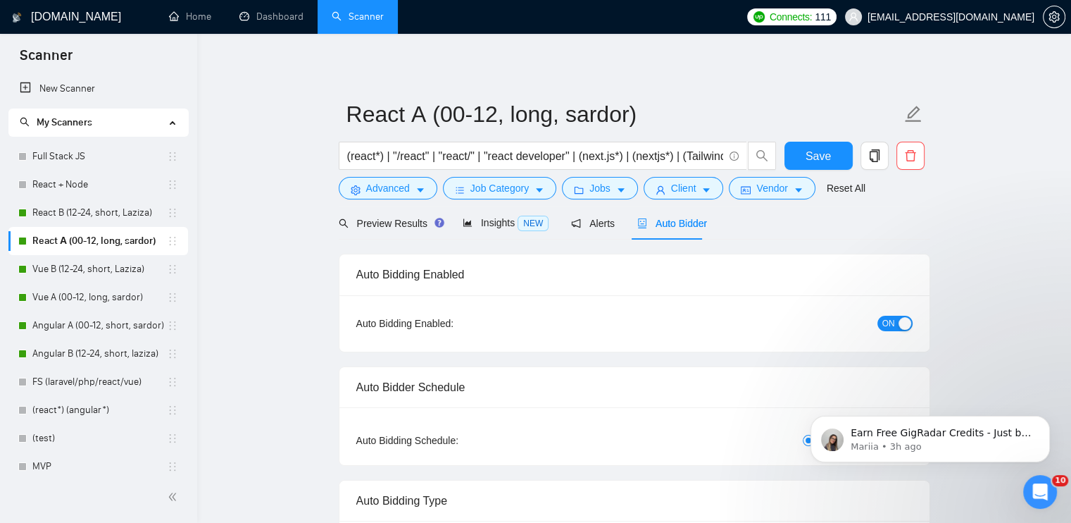
checkbox input "true"
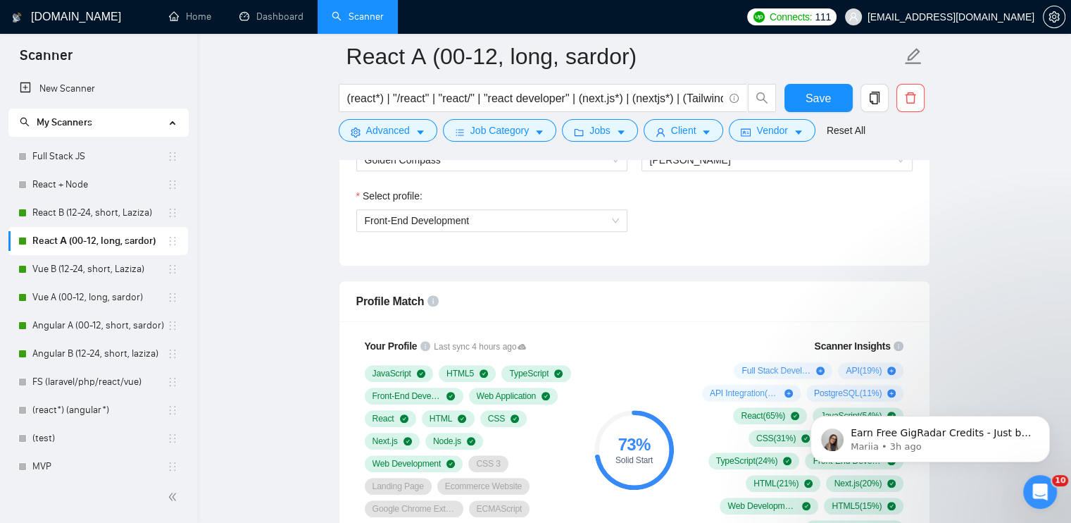
scroll to position [845, 0]
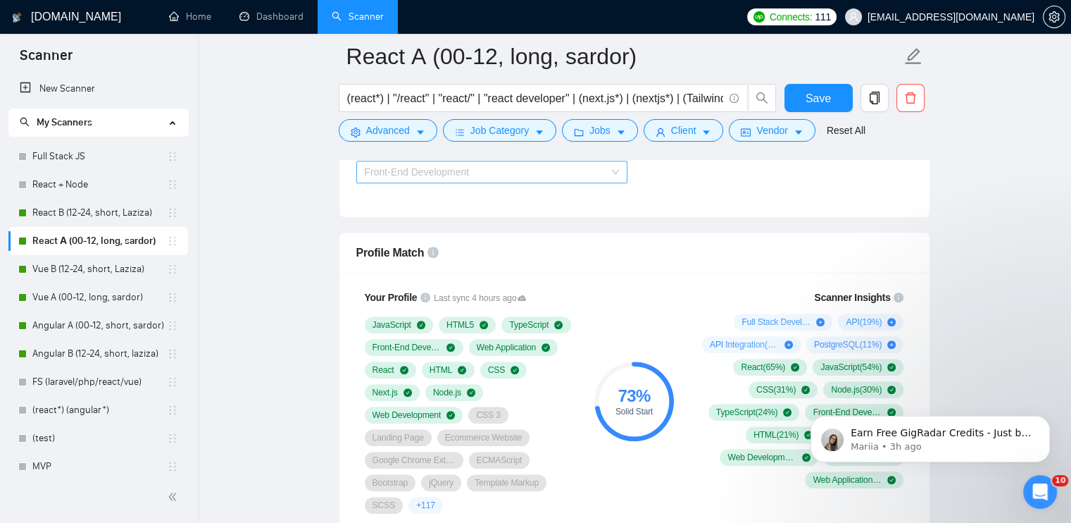
click at [448, 173] on span "Front-End Development" at bounding box center [417, 171] width 105 height 11
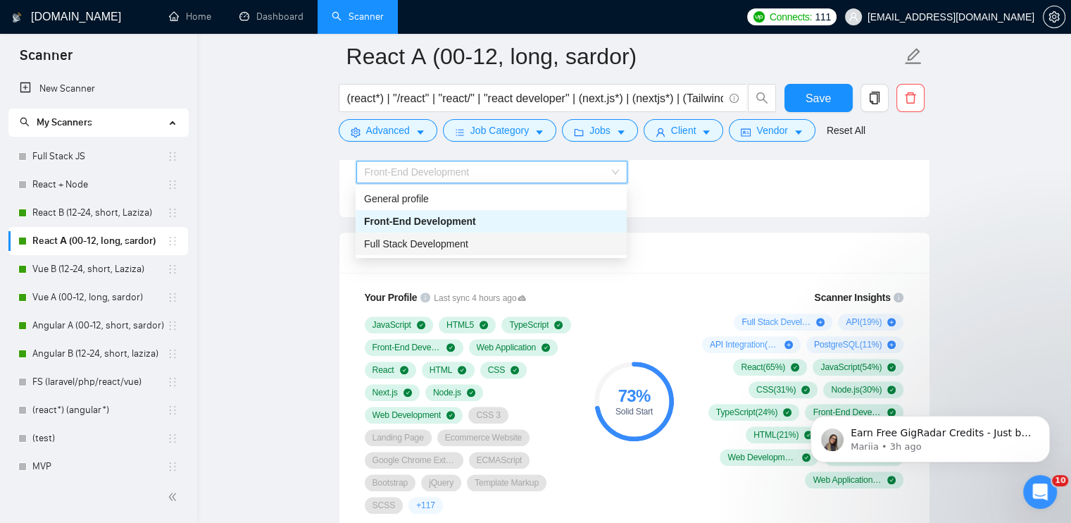
click at [459, 240] on span "Full Stack Development" at bounding box center [416, 243] width 104 height 11
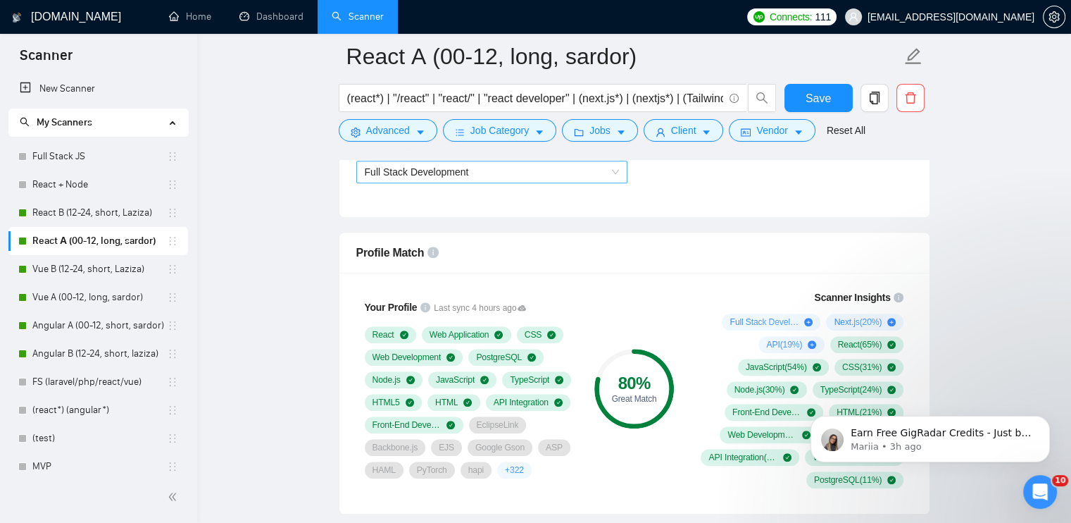
click at [426, 173] on span "Full Stack Development" at bounding box center [417, 171] width 104 height 11
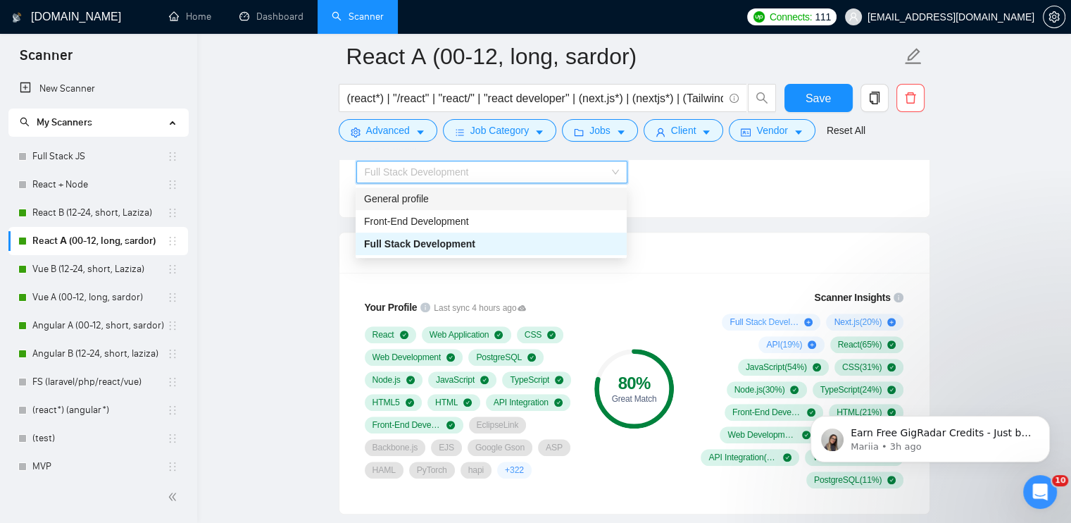
click at [403, 203] on div "General profile" at bounding box center [491, 198] width 254 height 15
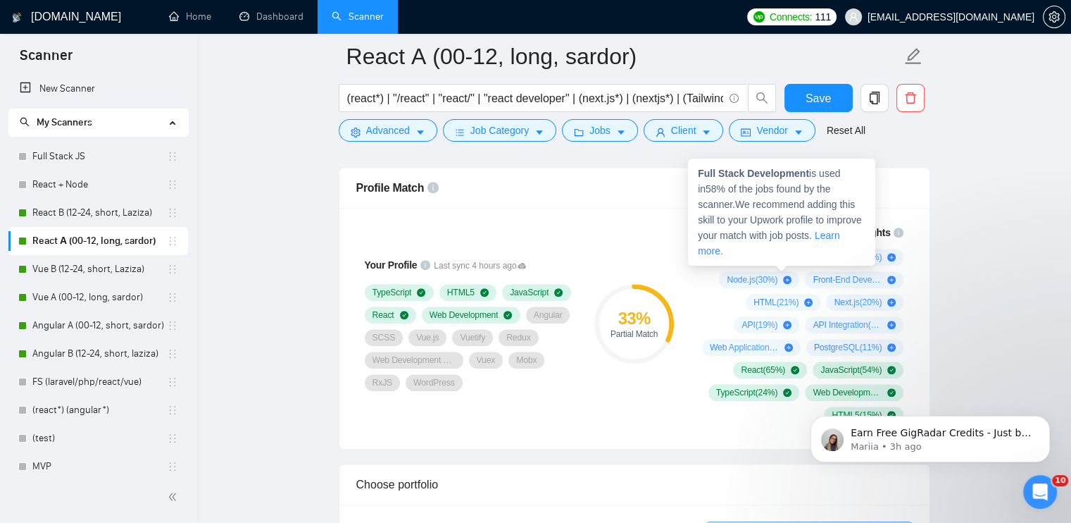
scroll to position [916, 0]
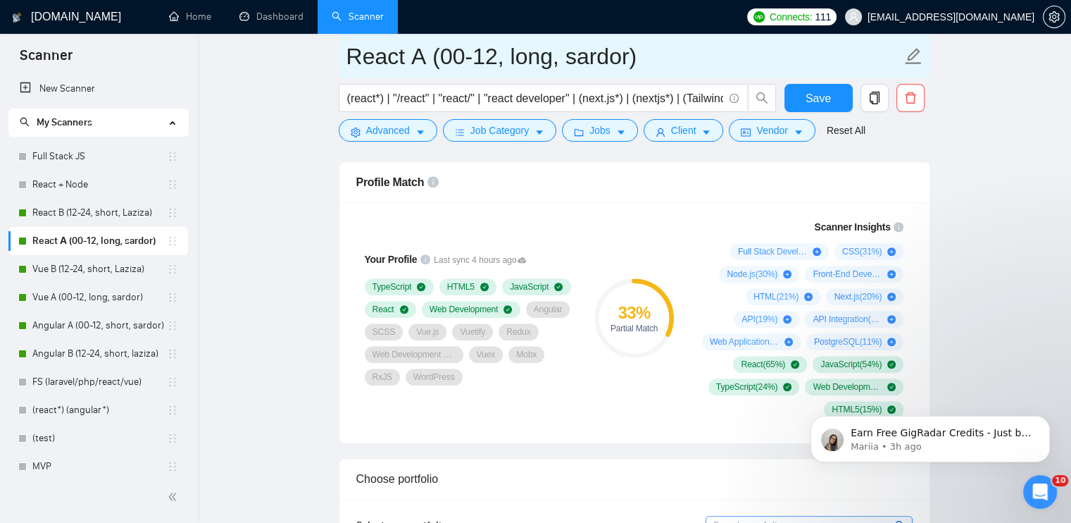
drag, startPoint x: 71, startPoint y: 270, endPoint x: 579, endPoint y: 73, distance: 544.8
click at [71, 270] on link "Vue B (12-24, short, Laziza)" at bounding box center [99, 269] width 135 height 28
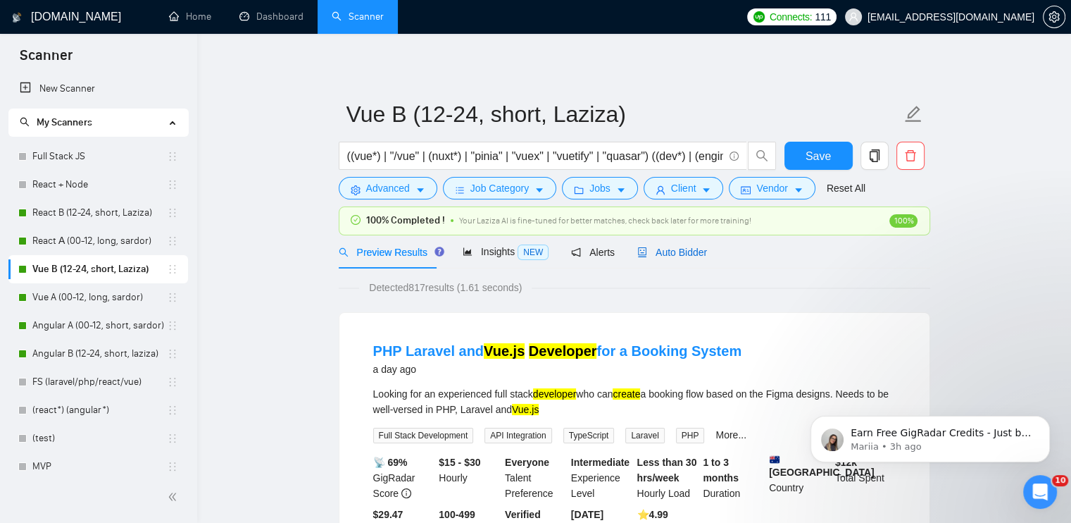
click at [665, 257] on span "Auto Bidder" at bounding box center [672, 252] width 70 height 11
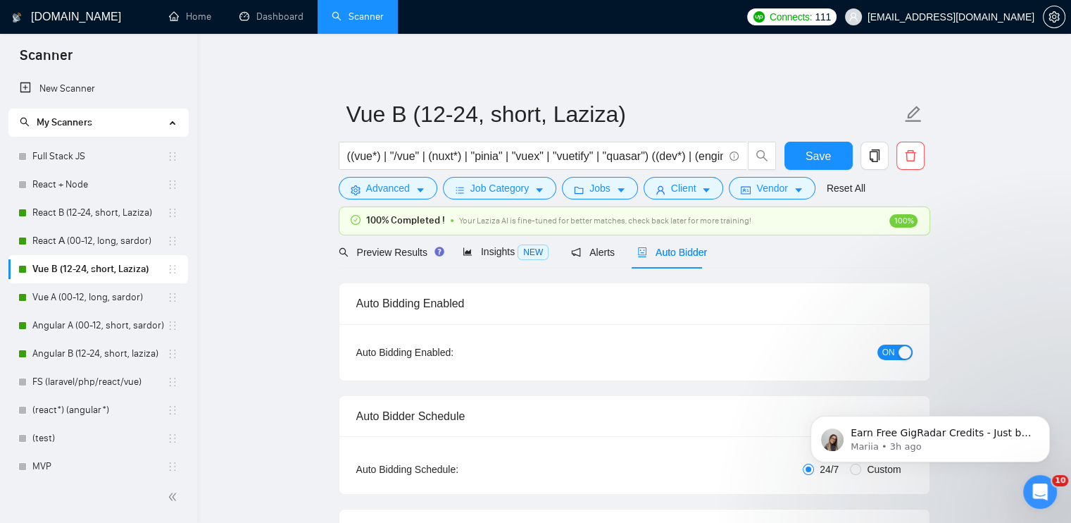
checkbox input "true"
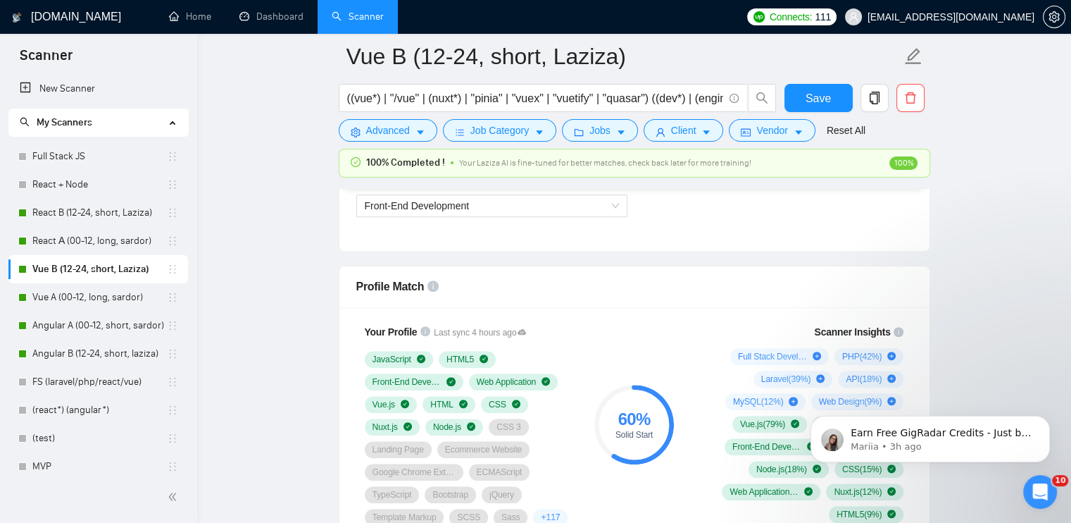
scroll to position [845, 0]
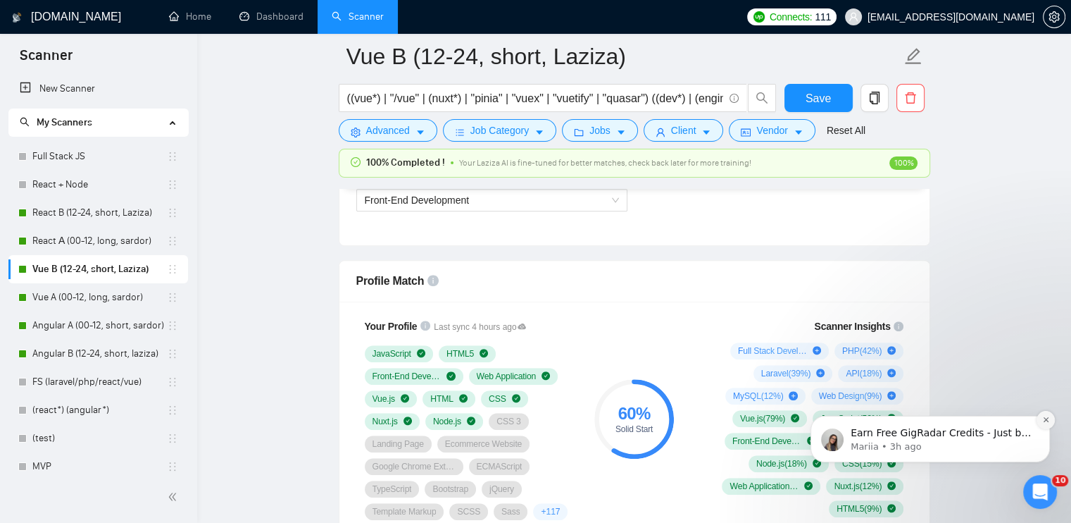
click at [1047, 419] on icon "Dismiss notification" at bounding box center [1045, 419] width 5 height 5
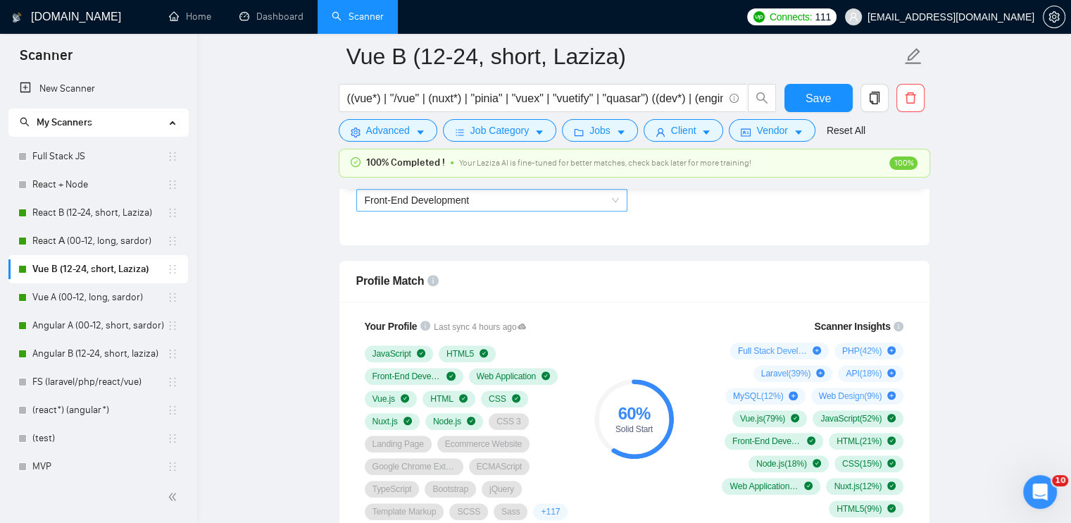
click at [481, 199] on span "Front-End Development" at bounding box center [492, 199] width 254 height 21
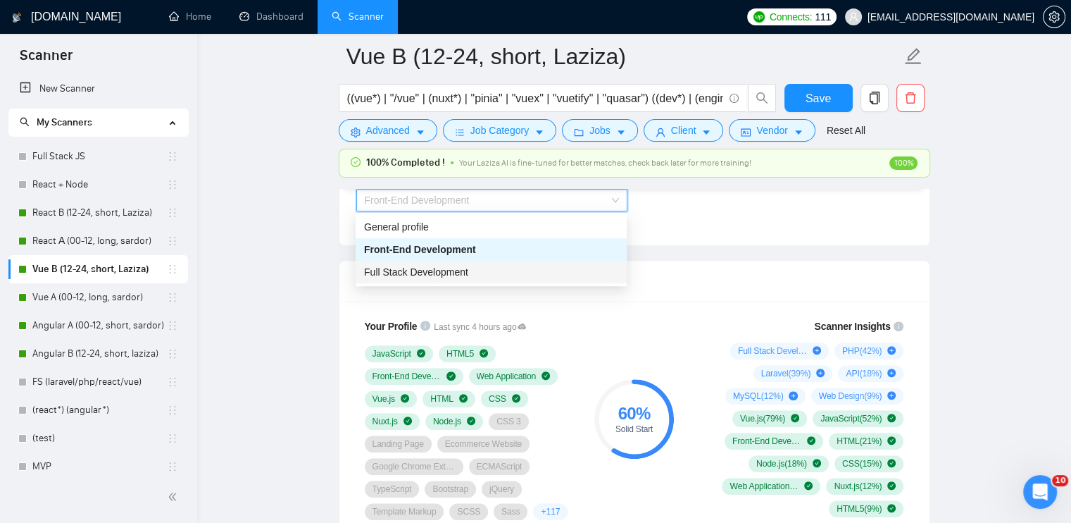
drag, startPoint x: 453, startPoint y: 273, endPoint x: 594, endPoint y: 252, distance: 142.4
click at [453, 273] on span "Full Stack Development" at bounding box center [416, 271] width 104 height 11
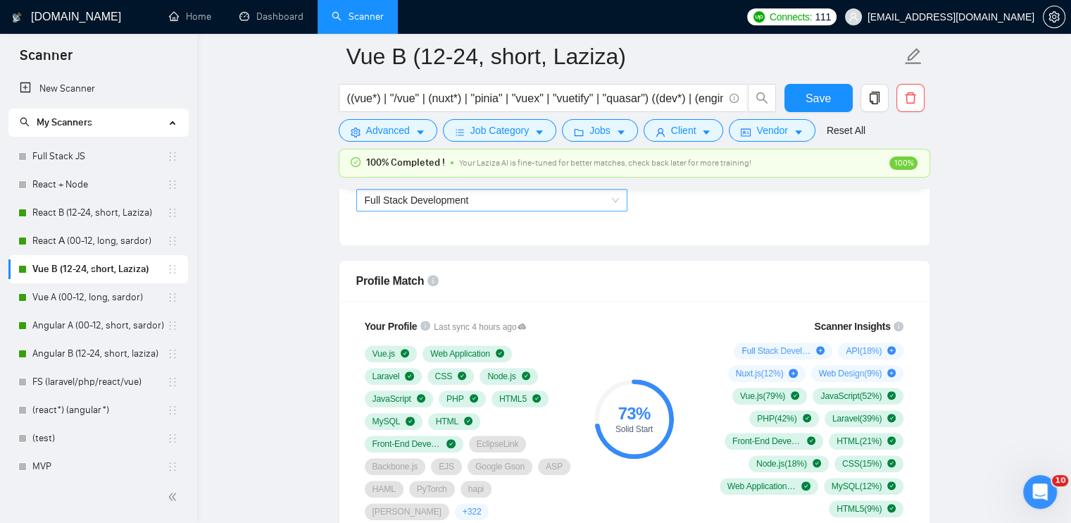
click at [475, 201] on span "Full Stack Development" at bounding box center [492, 199] width 254 height 21
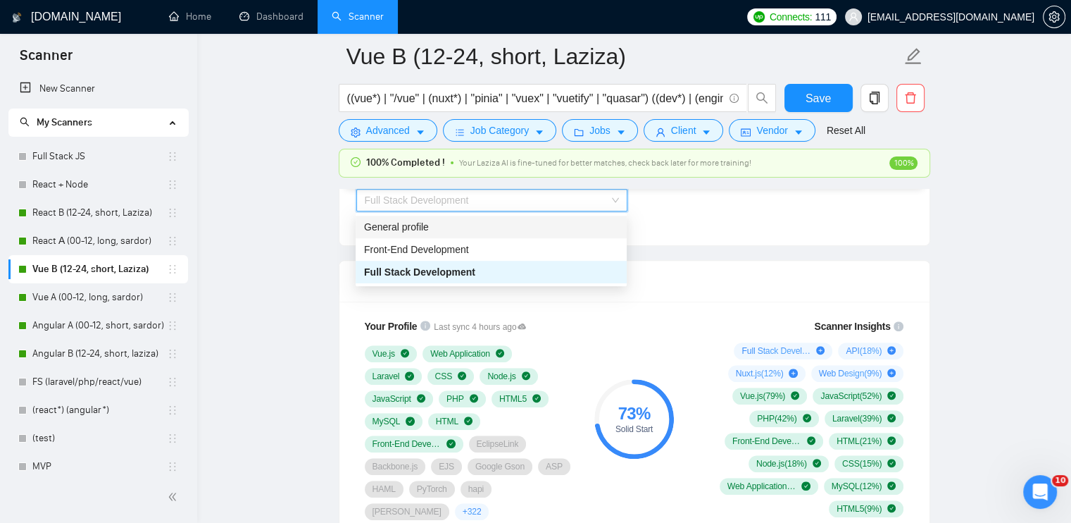
click at [463, 224] on div "General profile" at bounding box center [491, 226] width 254 height 15
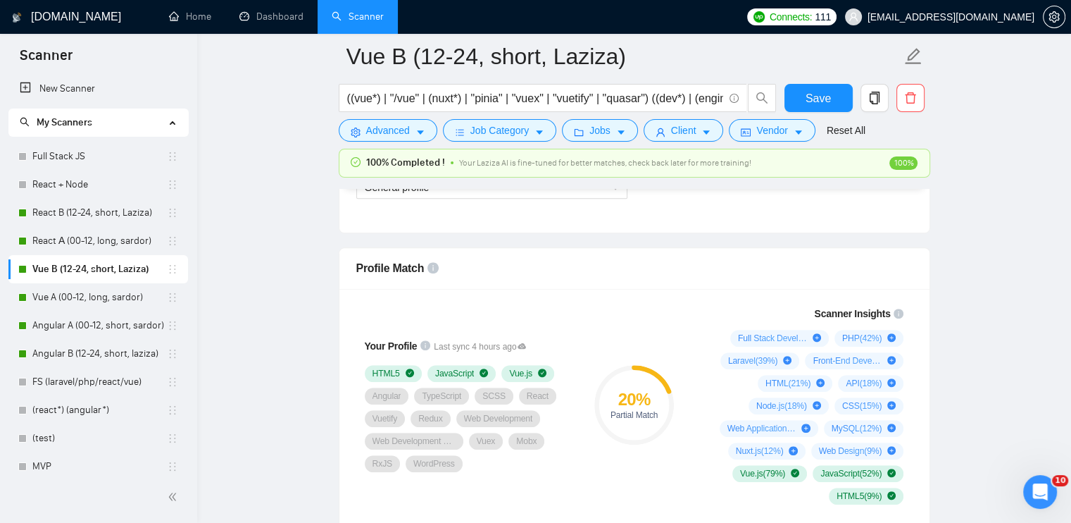
scroll to position [916, 0]
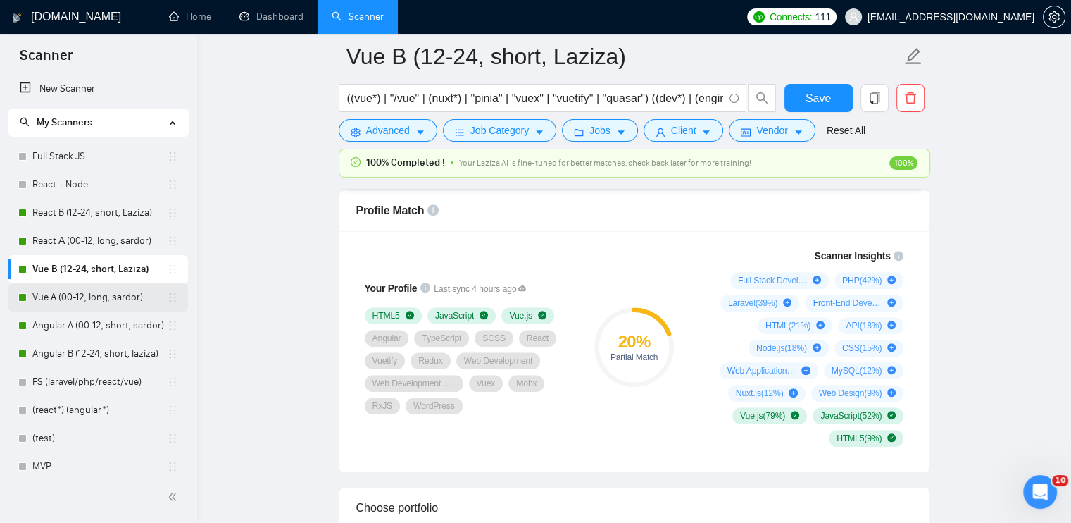
click at [53, 290] on link "Vue A (00-12, long, sardor)" at bounding box center [99, 297] width 135 height 28
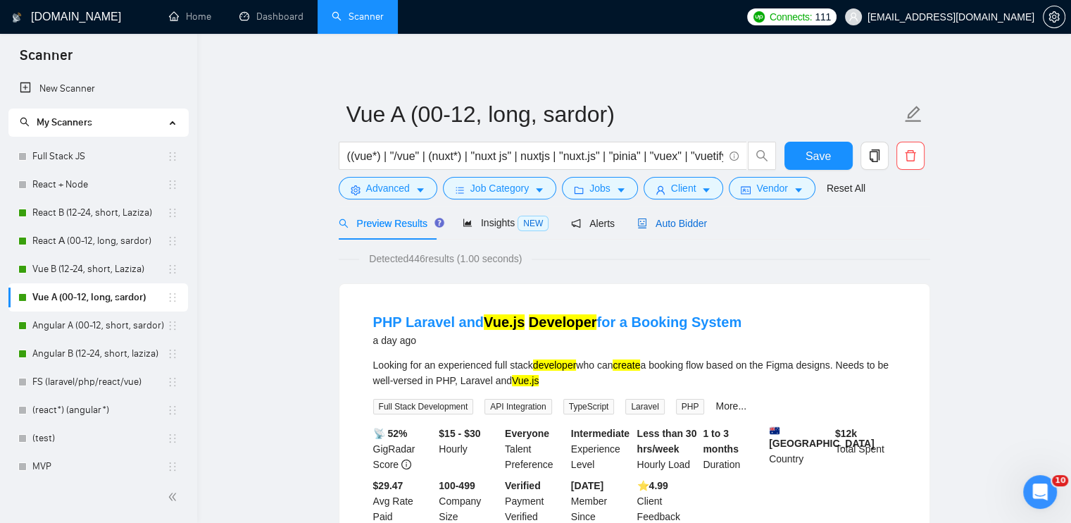
click at [690, 221] on span "Auto Bidder" at bounding box center [672, 223] width 70 height 11
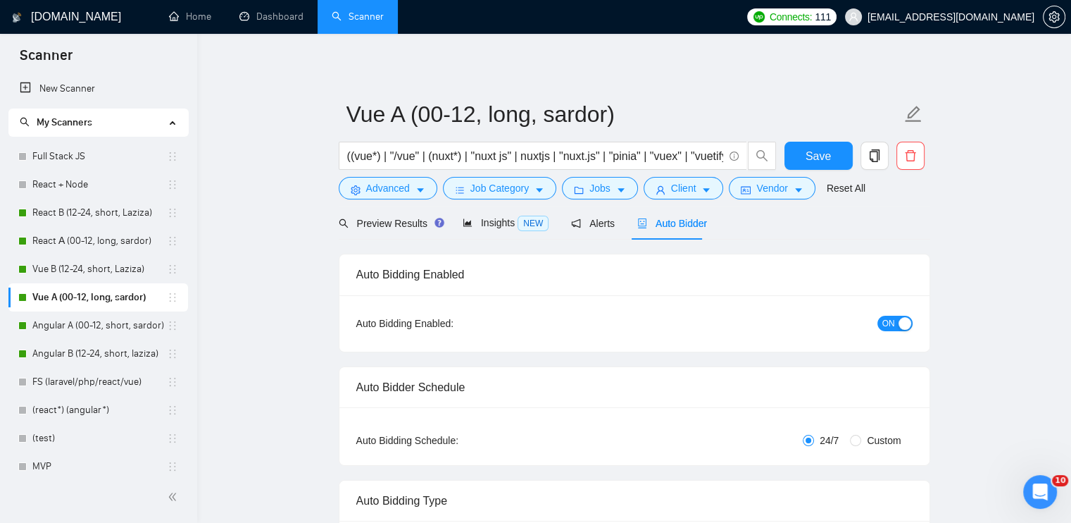
radio input "false"
radio input "true"
checkbox input "true"
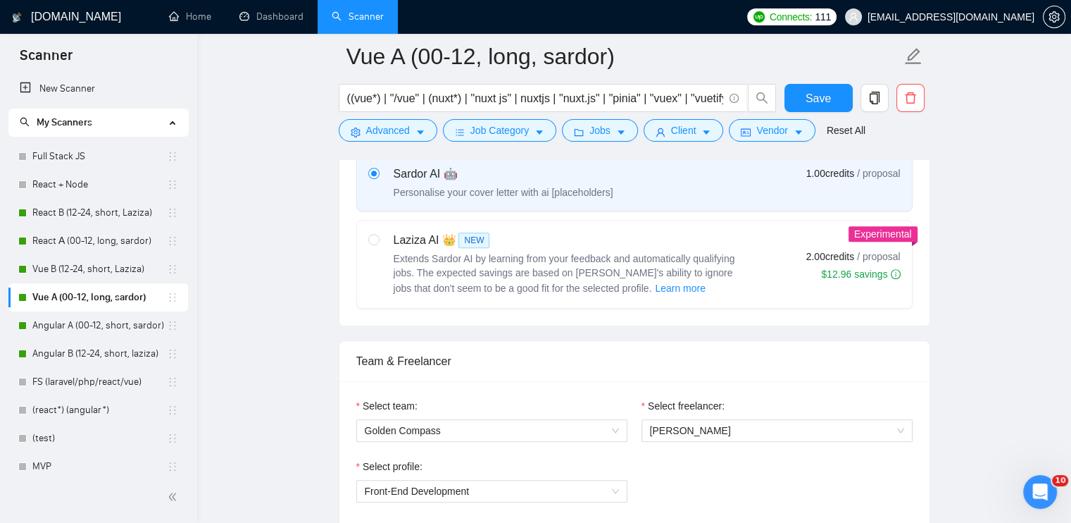
scroll to position [845, 0]
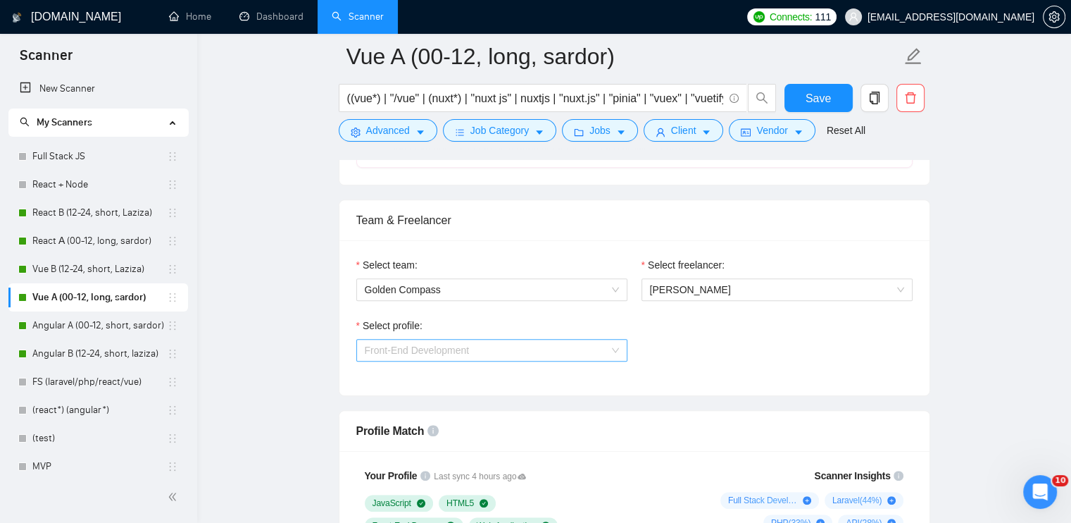
click at [493, 348] on span "Front-End Development" at bounding box center [492, 350] width 254 height 21
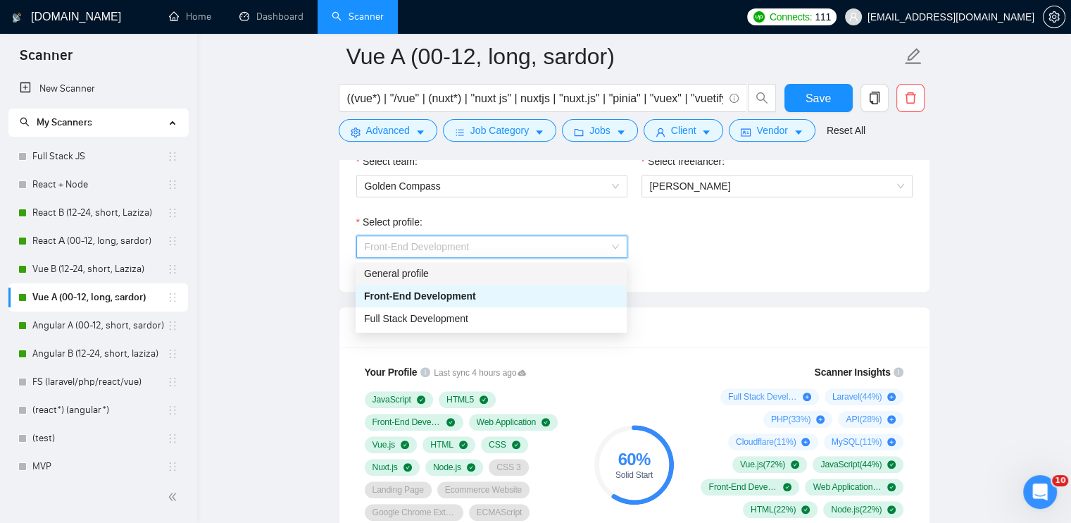
scroll to position [986, 0]
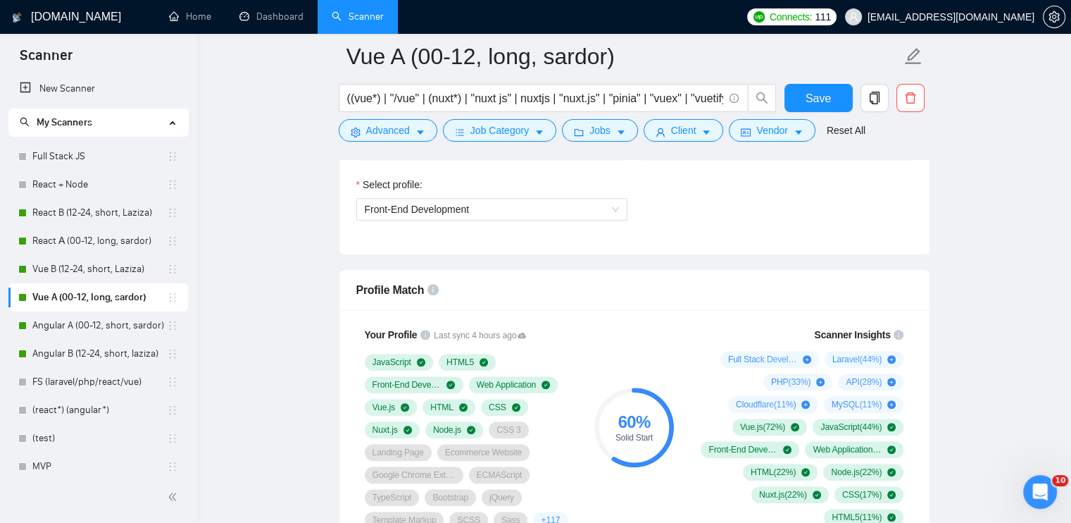
click at [722, 220] on div "Select profile: Front-End Development" at bounding box center [634, 207] width 571 height 61
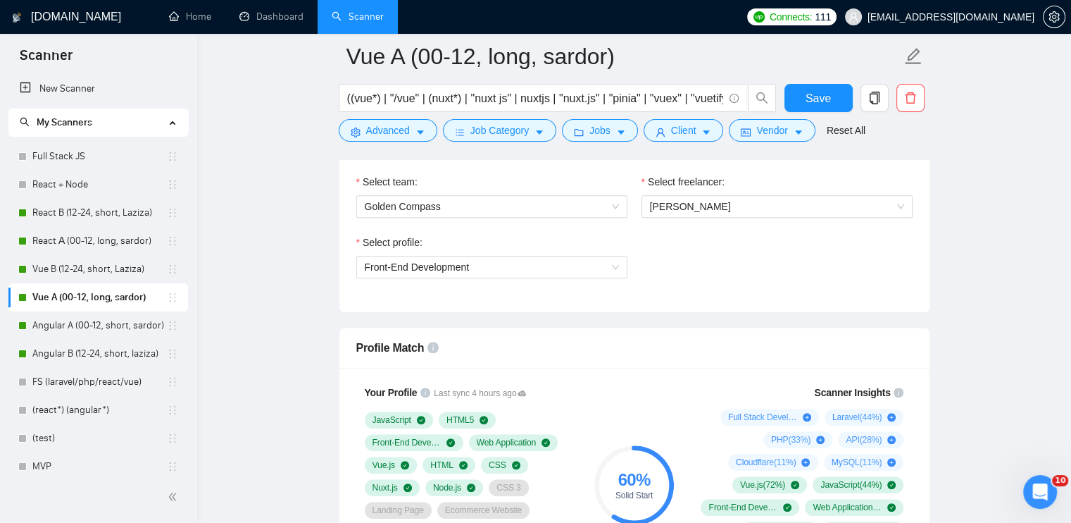
scroll to position [916, 0]
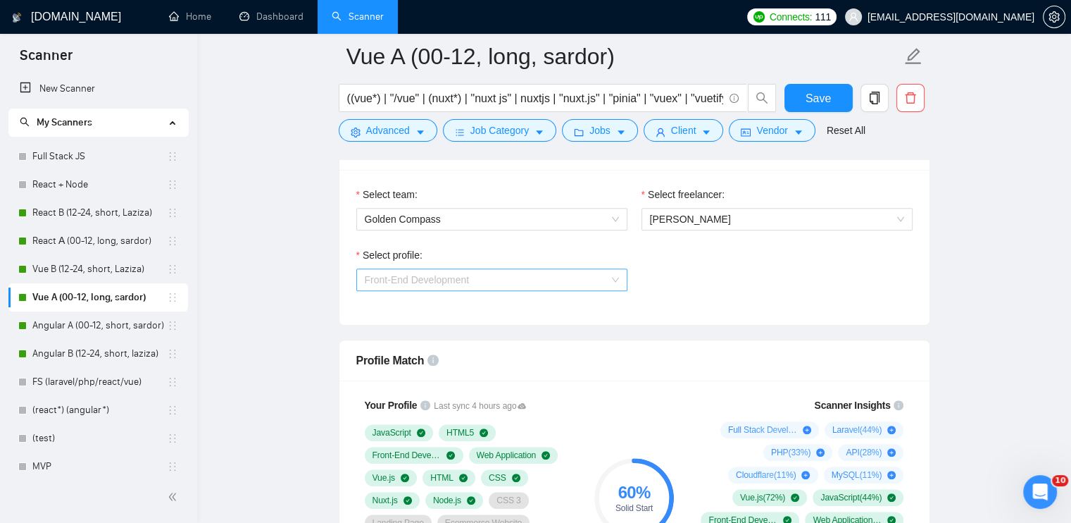
click at [422, 278] on span "Front-End Development" at bounding box center [417, 279] width 105 height 11
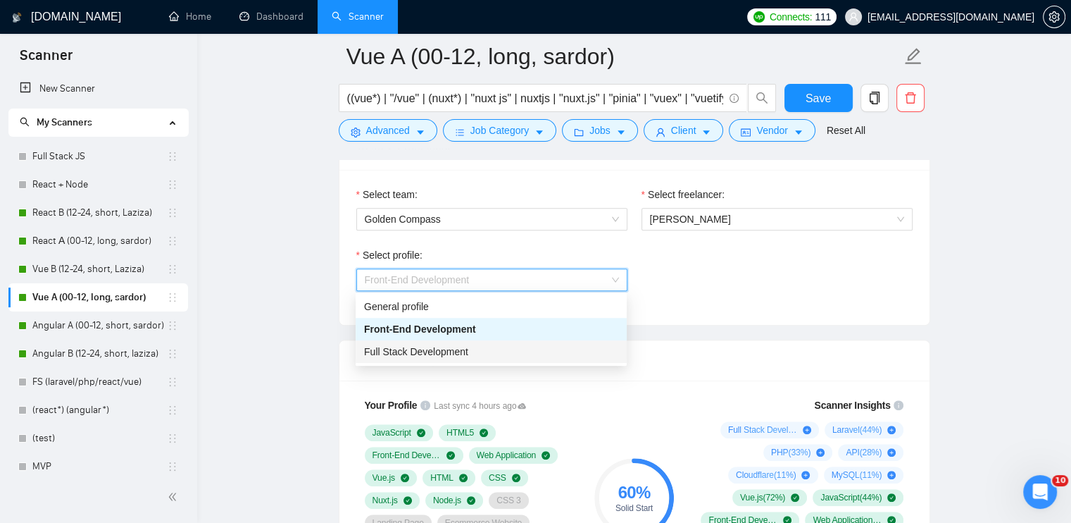
click at [416, 354] on span "Full Stack Development" at bounding box center [416, 351] width 104 height 11
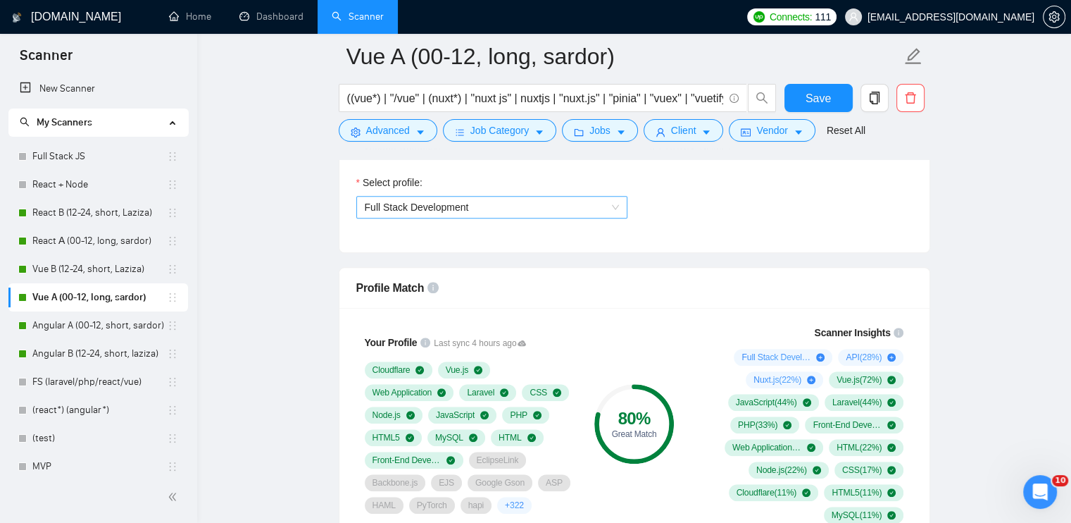
scroll to position [986, 0]
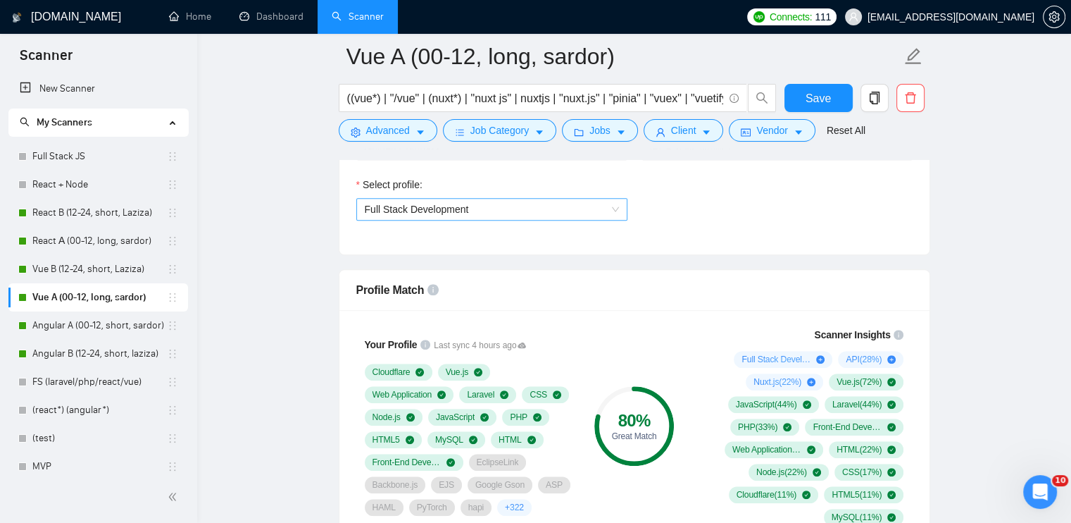
click at [425, 208] on span "Full Stack Development" at bounding box center [417, 209] width 104 height 11
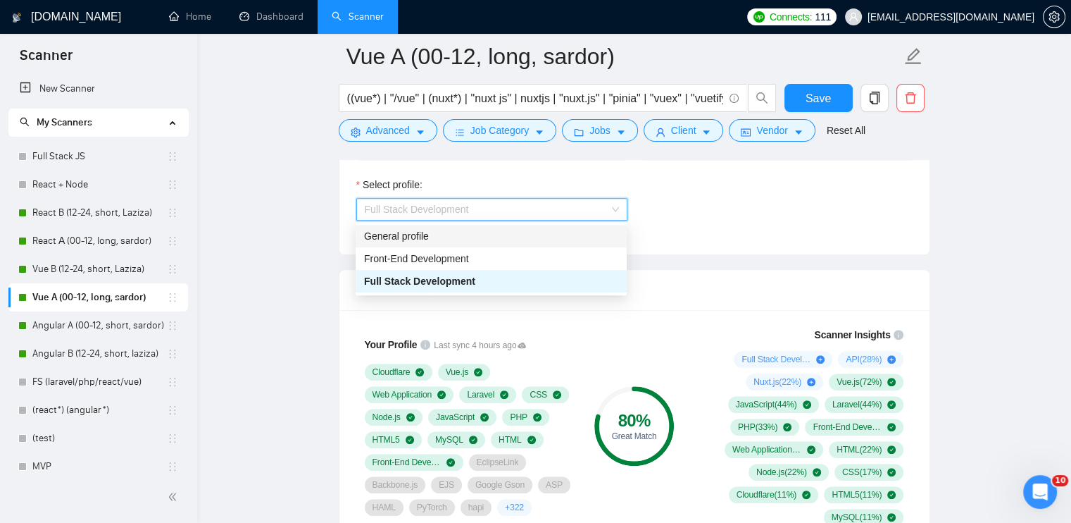
click at [434, 242] on div "General profile" at bounding box center [491, 235] width 254 height 15
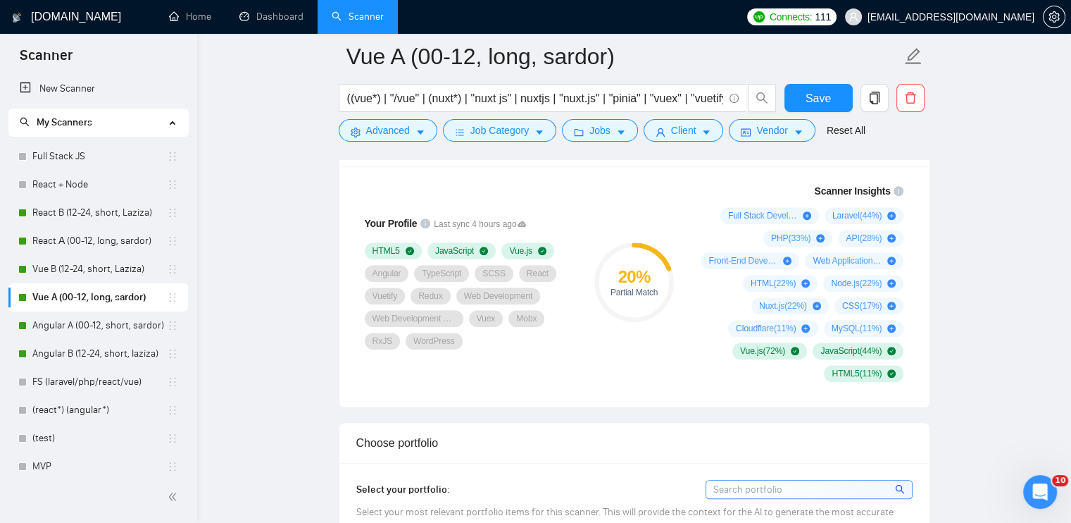
scroll to position [1127, 0]
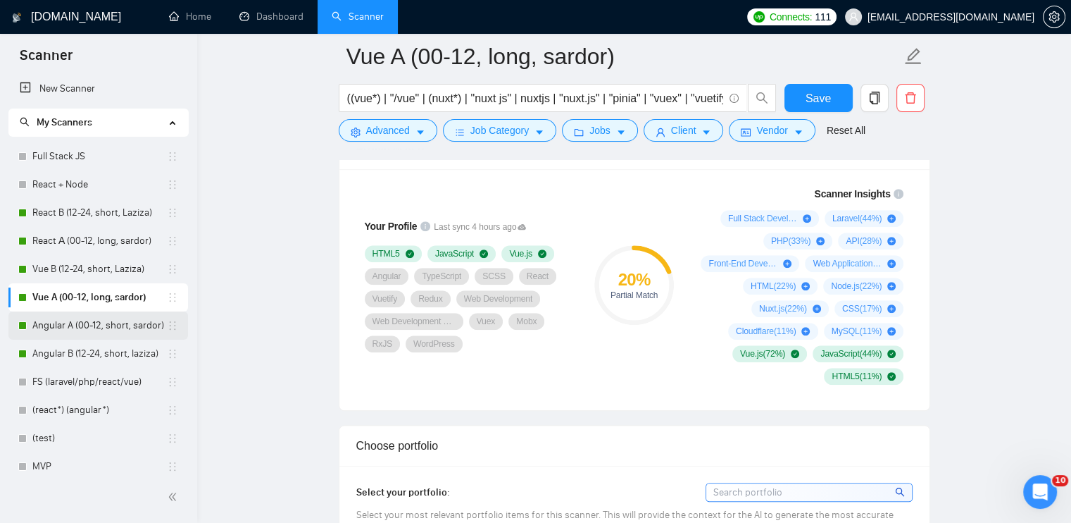
click at [75, 321] on link "Angular A (00-12, short, sardor)" at bounding box center [99, 325] width 135 height 28
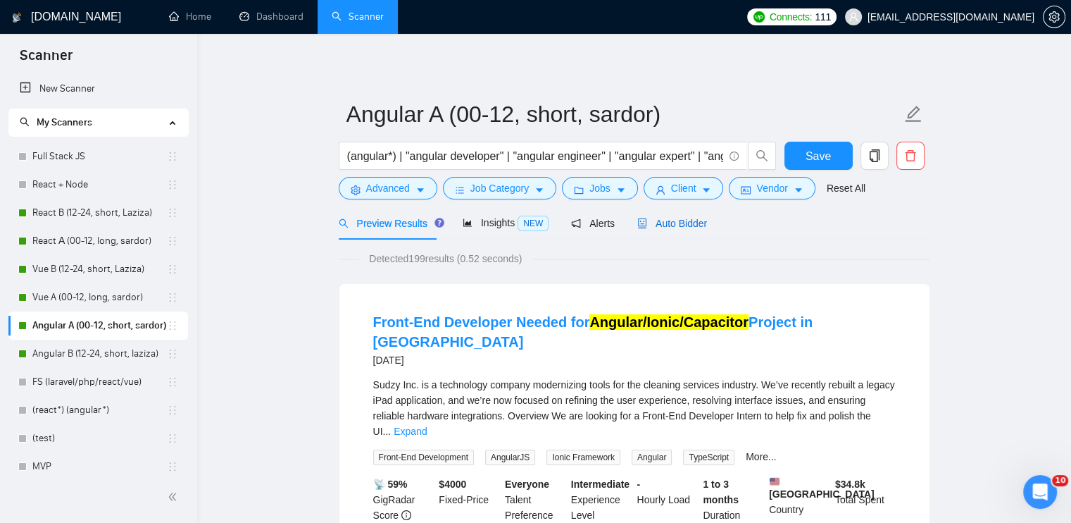
click at [672, 225] on span "Auto Bidder" at bounding box center [672, 223] width 70 height 11
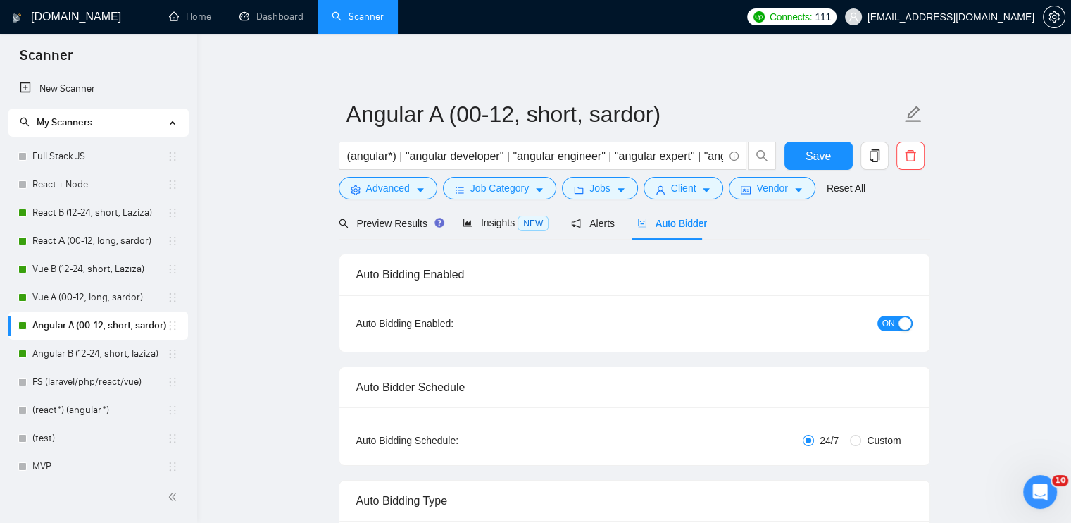
radio input "false"
radio input "true"
checkbox input "true"
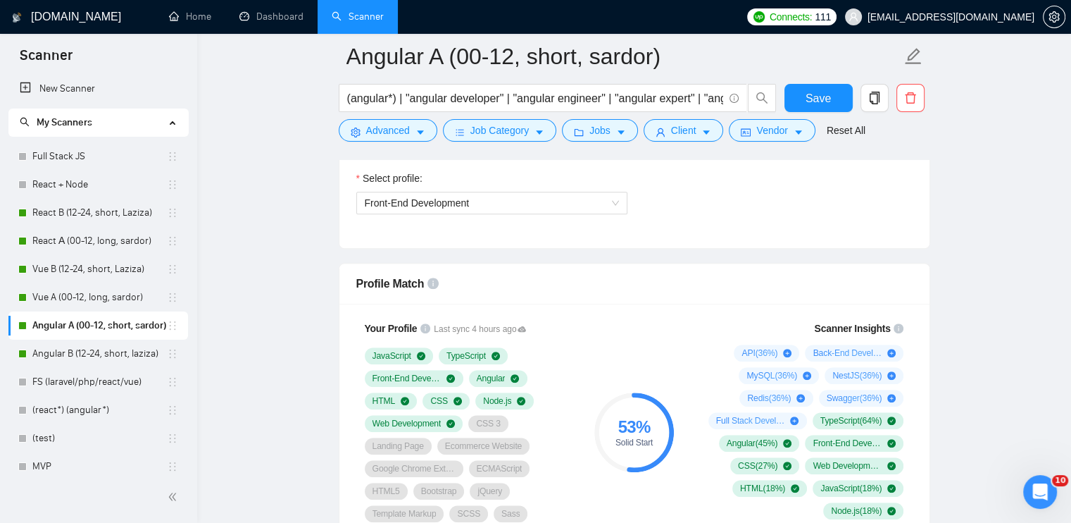
scroll to position [986, 0]
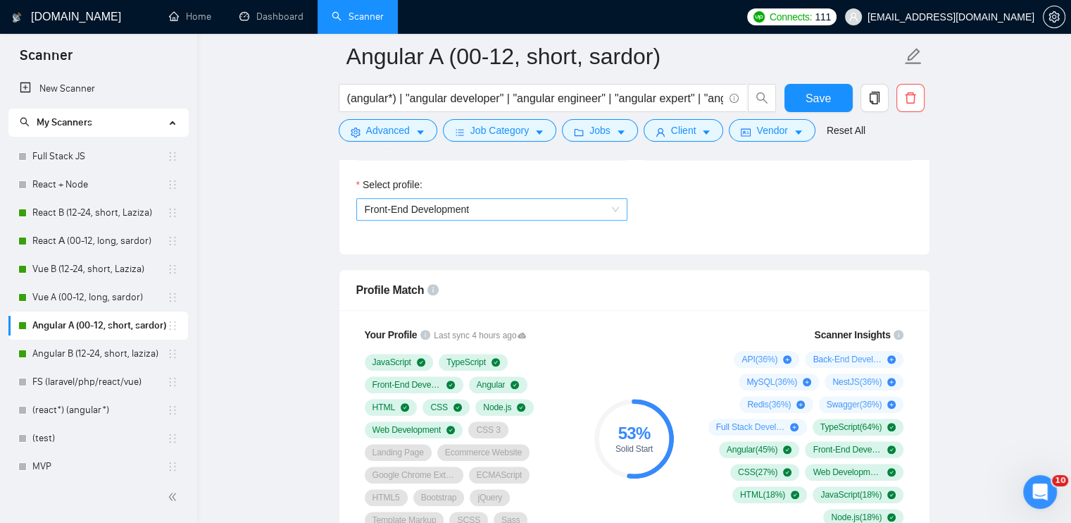
click at [429, 217] on span "Front-End Development" at bounding box center [492, 209] width 254 height 21
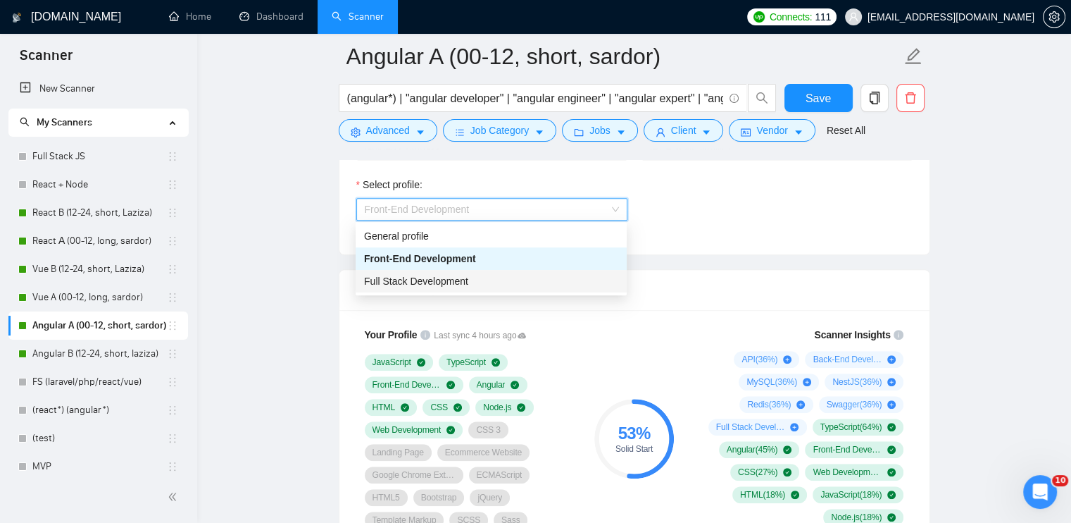
click at [434, 284] on span "Full Stack Development" at bounding box center [416, 280] width 104 height 11
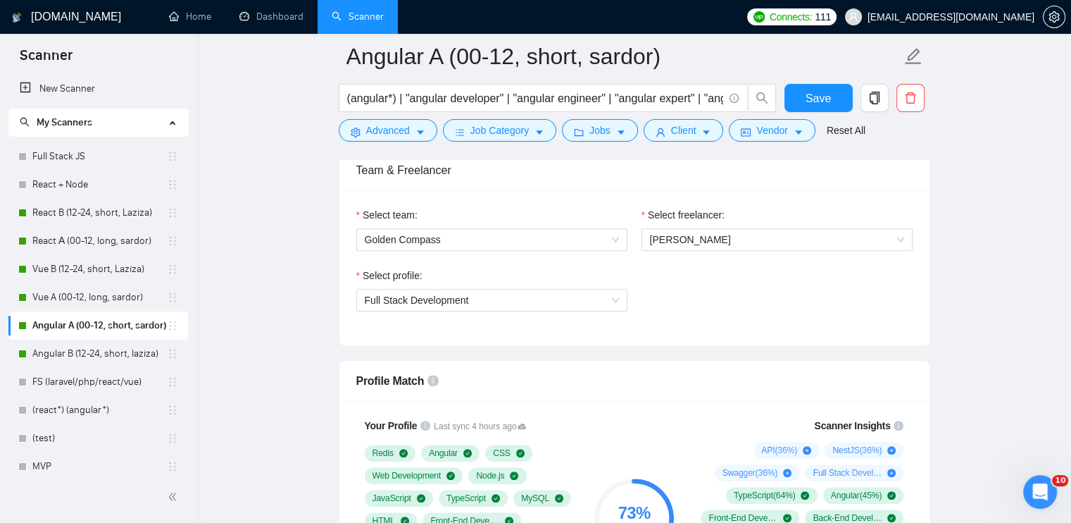
scroll to position [845, 0]
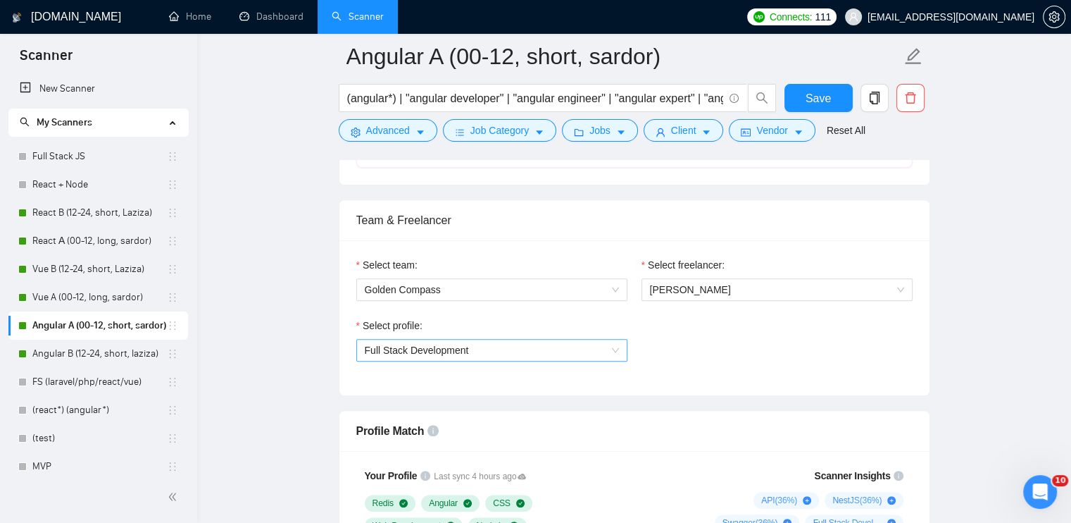
click at [513, 346] on span "Full Stack Development" at bounding box center [492, 350] width 254 height 21
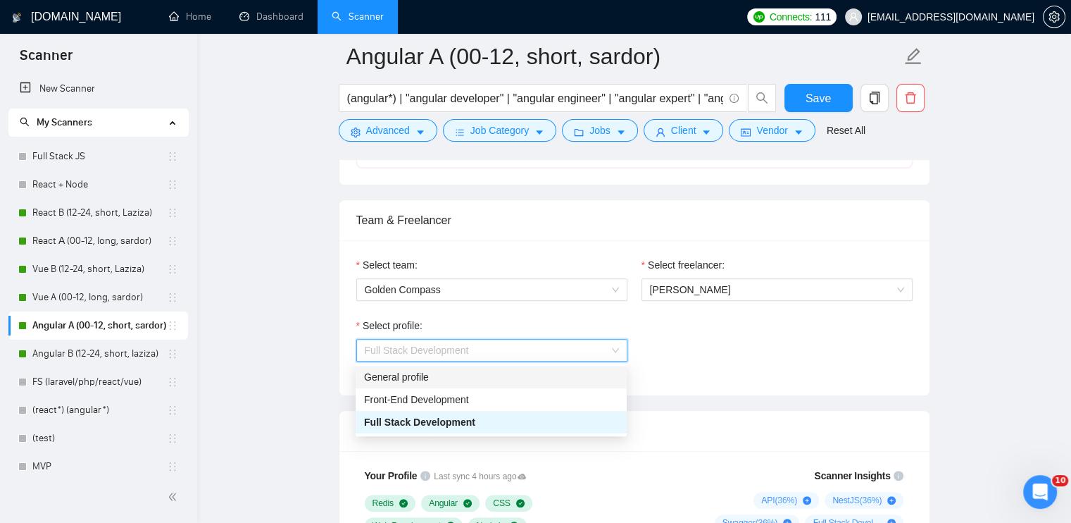
click at [506, 375] on div "General profile" at bounding box center [491, 376] width 254 height 15
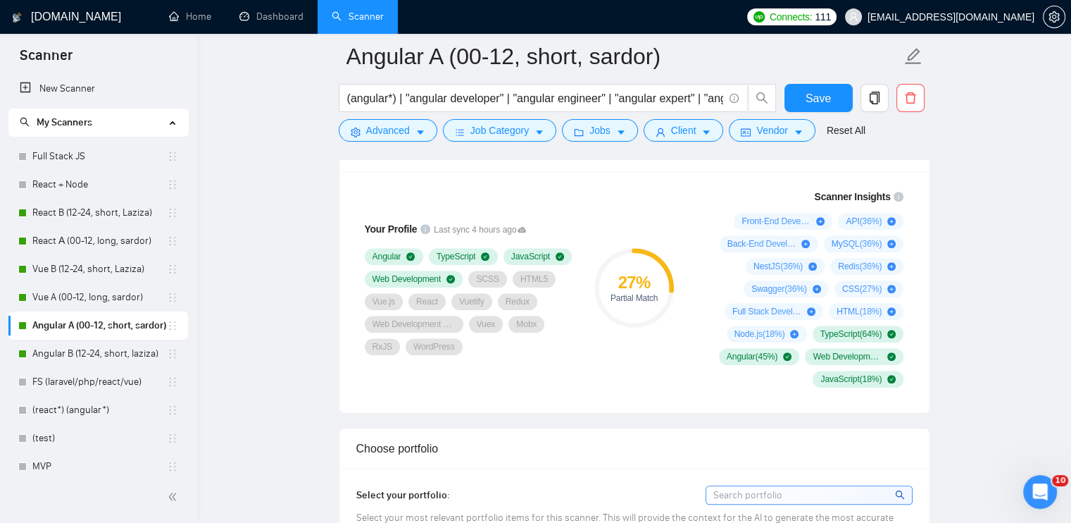
scroll to position [1127, 0]
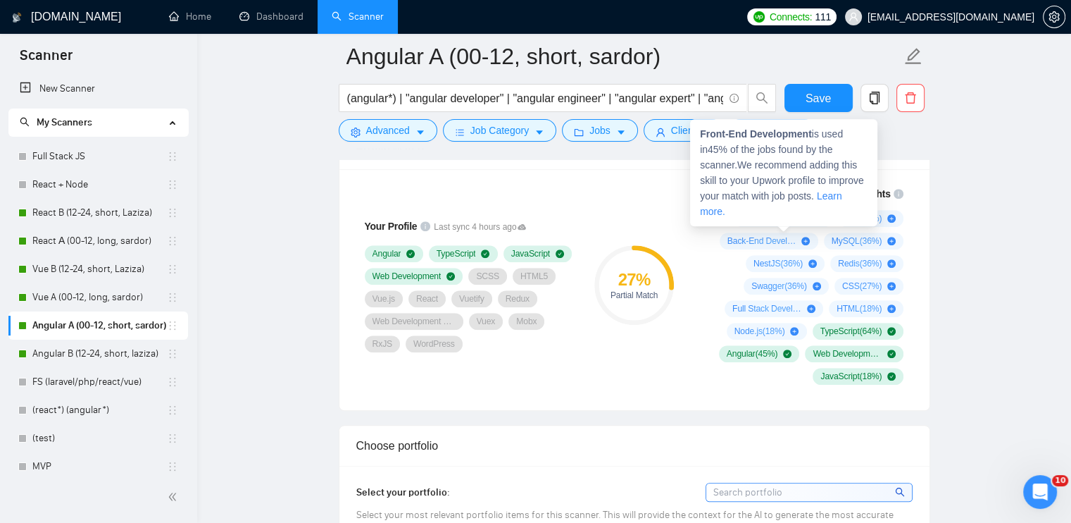
drag, startPoint x: 850, startPoint y: 182, endPoint x: 879, endPoint y: 170, distance: 31.3
click at [850, 182] on span "Front-End Development is used in 45 % of the jobs found by the scanner. We reco…" at bounding box center [782, 172] width 164 height 89
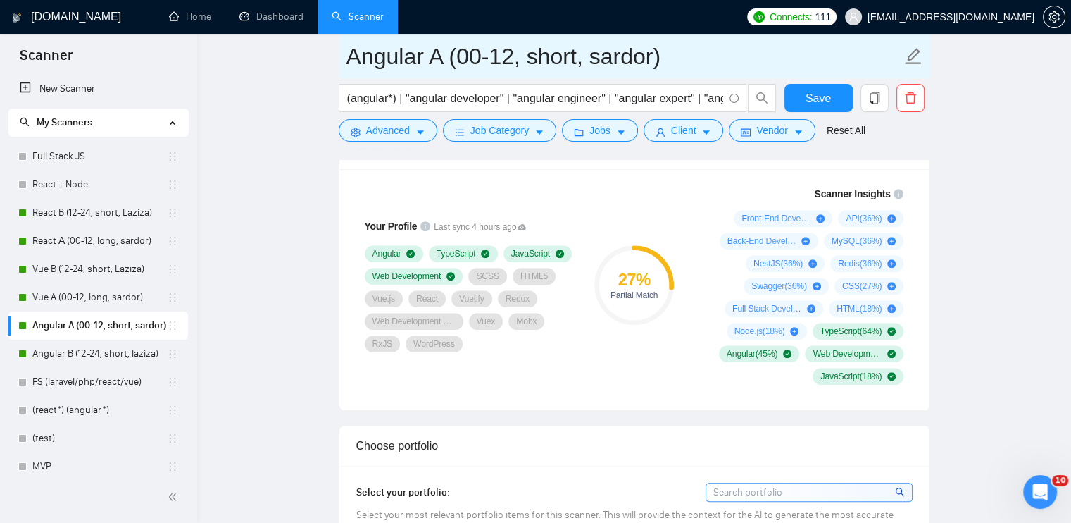
drag, startPoint x: 83, startPoint y: 353, endPoint x: 567, endPoint y: 72, distance: 559.6
click at [83, 353] on link "Angular B (12-24, short, laziza)" at bounding box center [99, 354] width 135 height 28
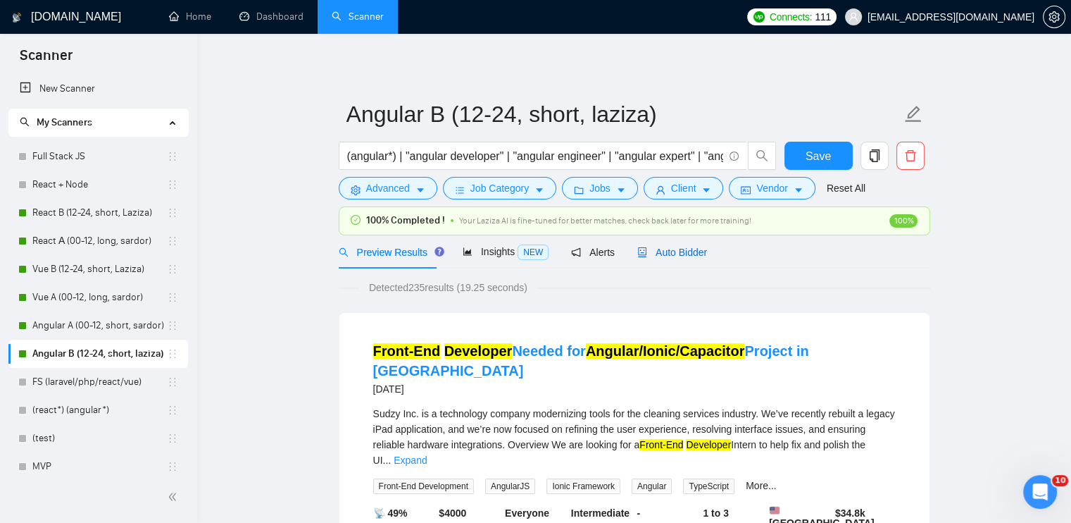
click at [675, 254] on span "Auto Bidder" at bounding box center [672, 252] width 70 height 11
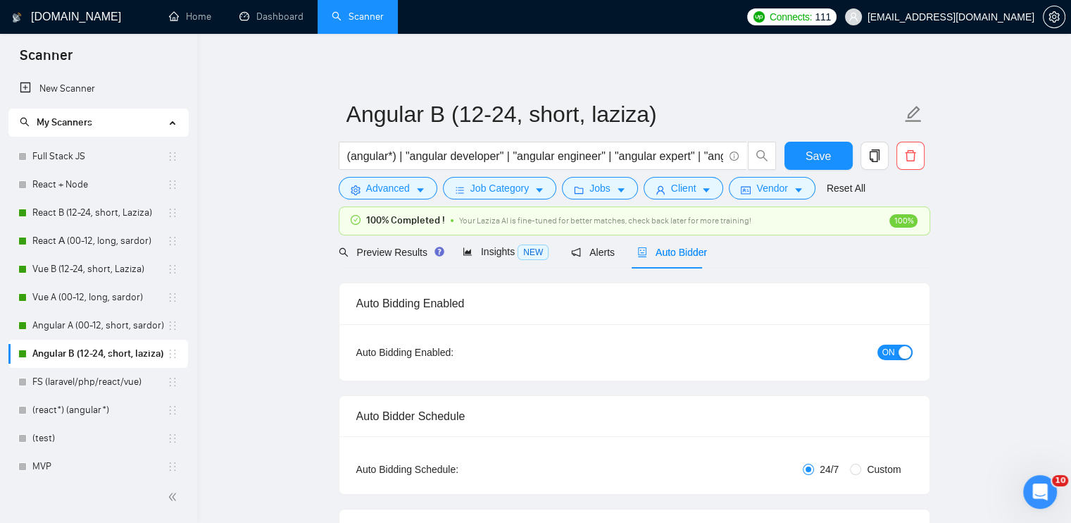
checkbox input "true"
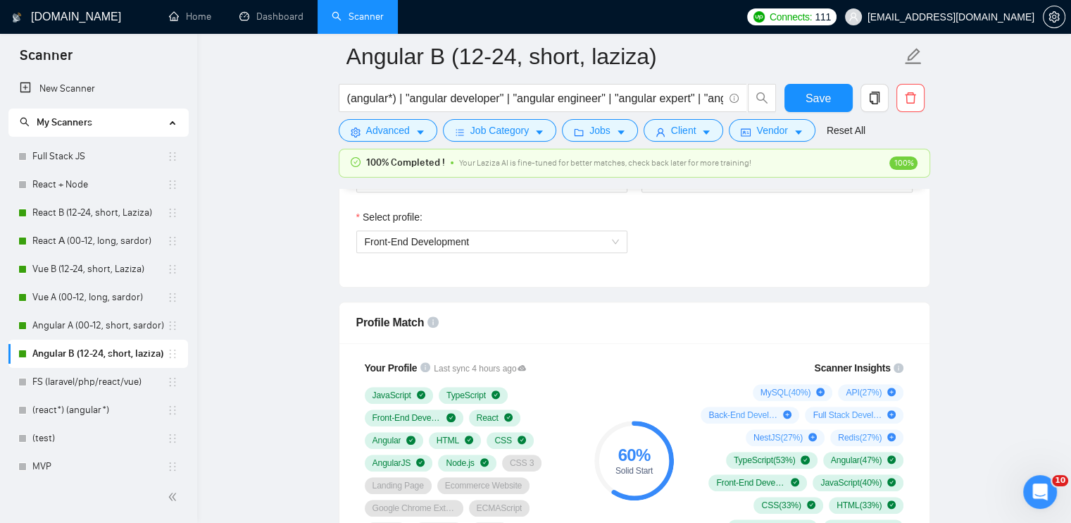
scroll to position [775, 0]
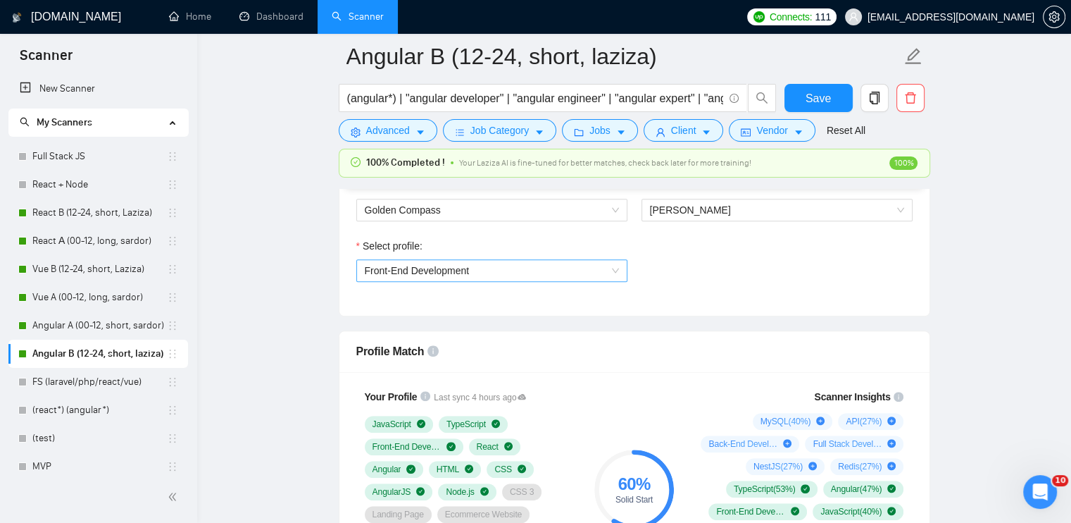
click at [440, 270] on span "Front-End Development" at bounding box center [417, 270] width 105 height 11
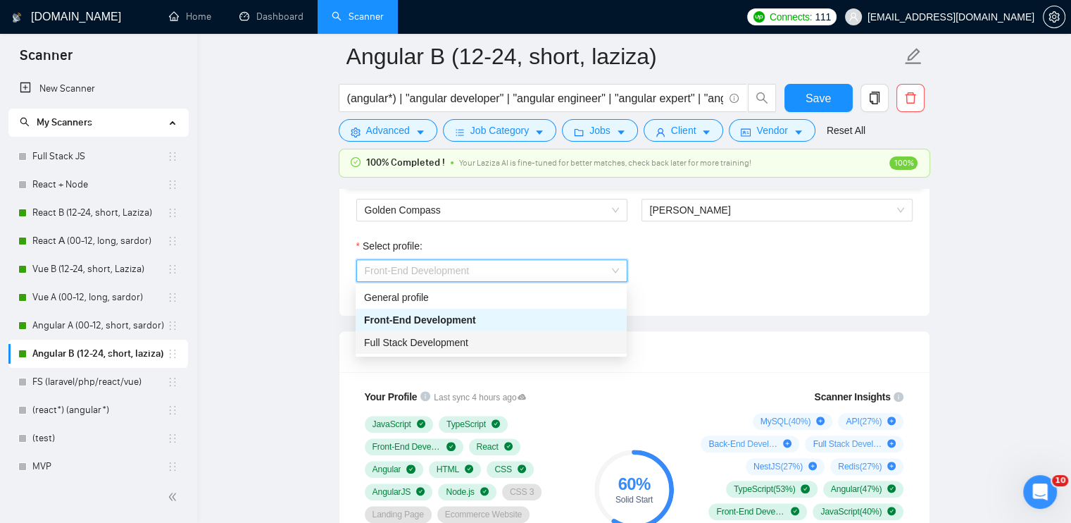
click at [443, 343] on span "Full Stack Development" at bounding box center [416, 342] width 104 height 11
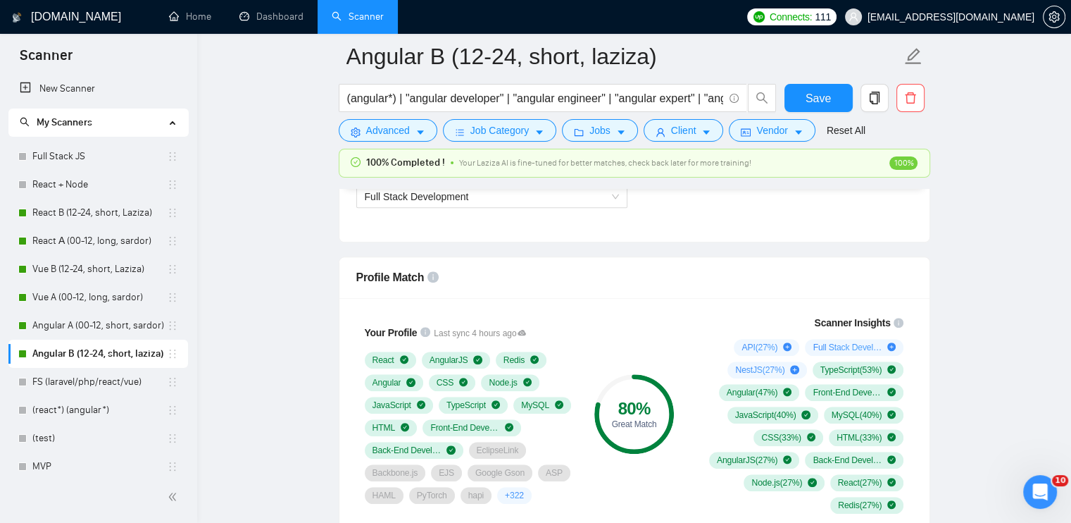
scroll to position [845, 0]
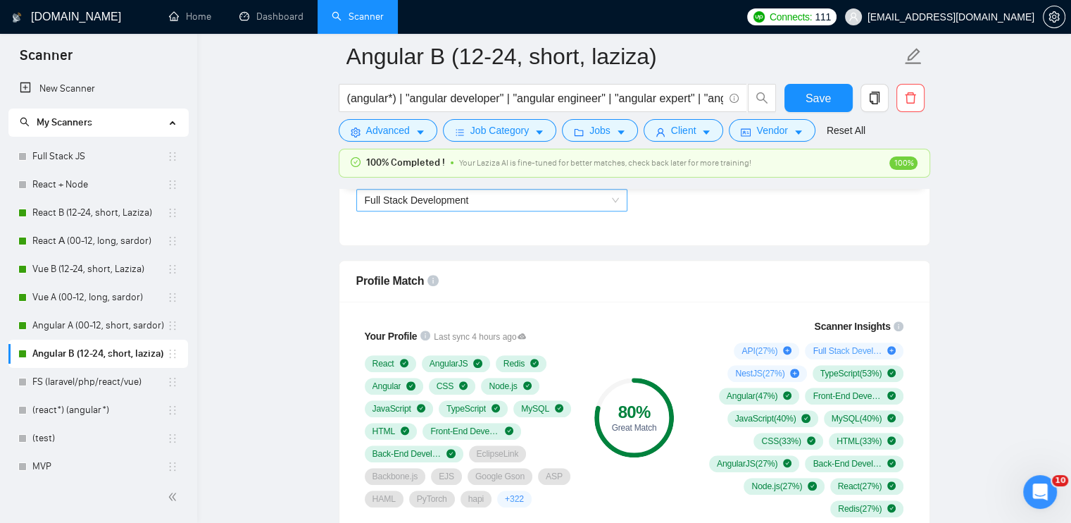
click at [437, 202] on span "Full Stack Development" at bounding box center [417, 199] width 104 height 11
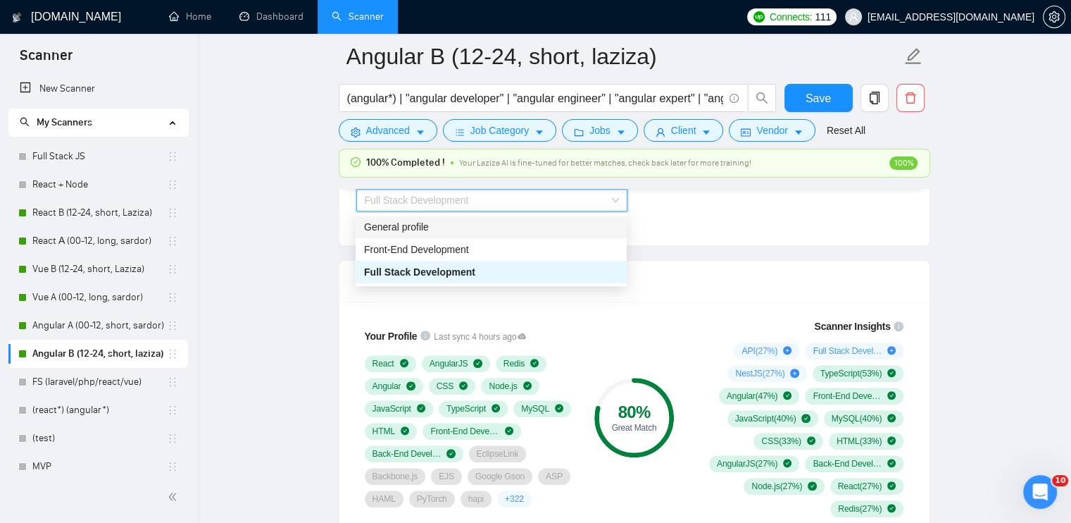
click at [428, 232] on div "General profile" at bounding box center [491, 226] width 254 height 15
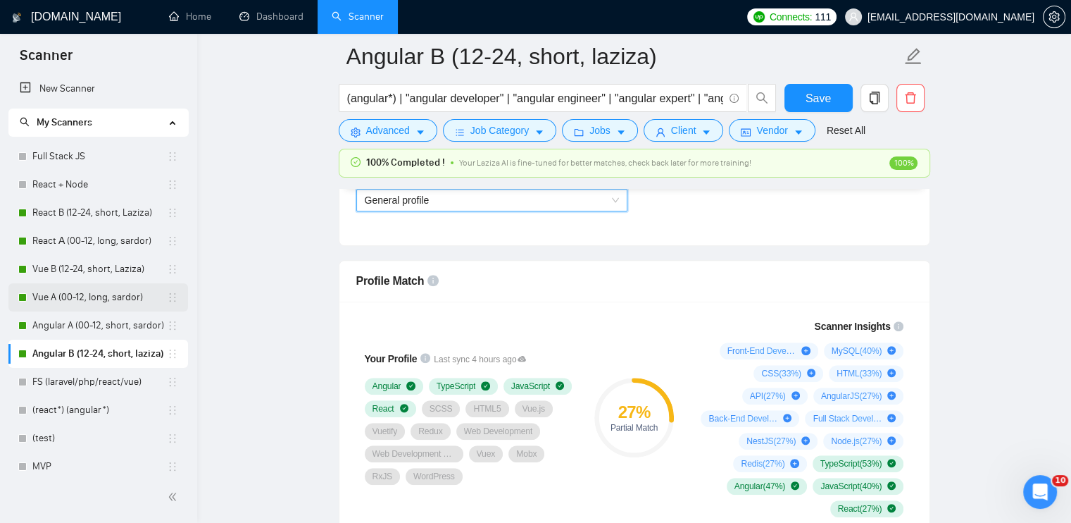
click at [70, 293] on link "Vue A (00-12, long, sardor)" at bounding box center [99, 297] width 135 height 28
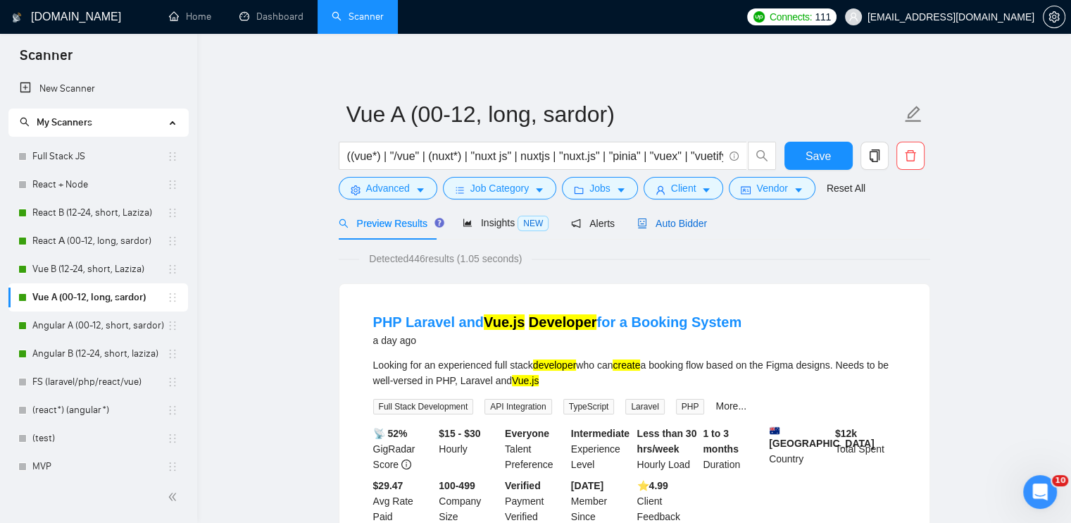
click at [677, 222] on span "Auto Bidder" at bounding box center [672, 223] width 70 height 11
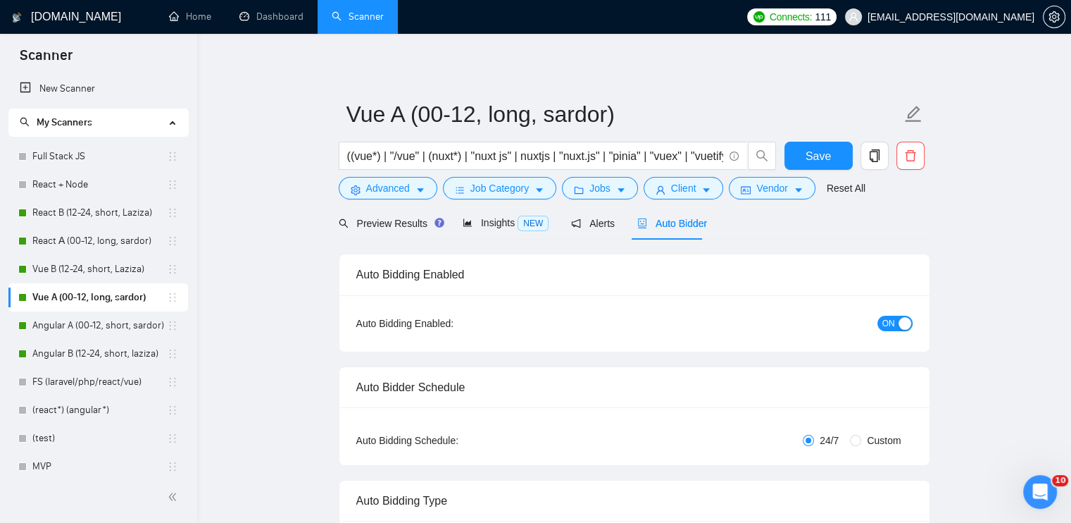
radio input "false"
radio input "true"
checkbox input "true"
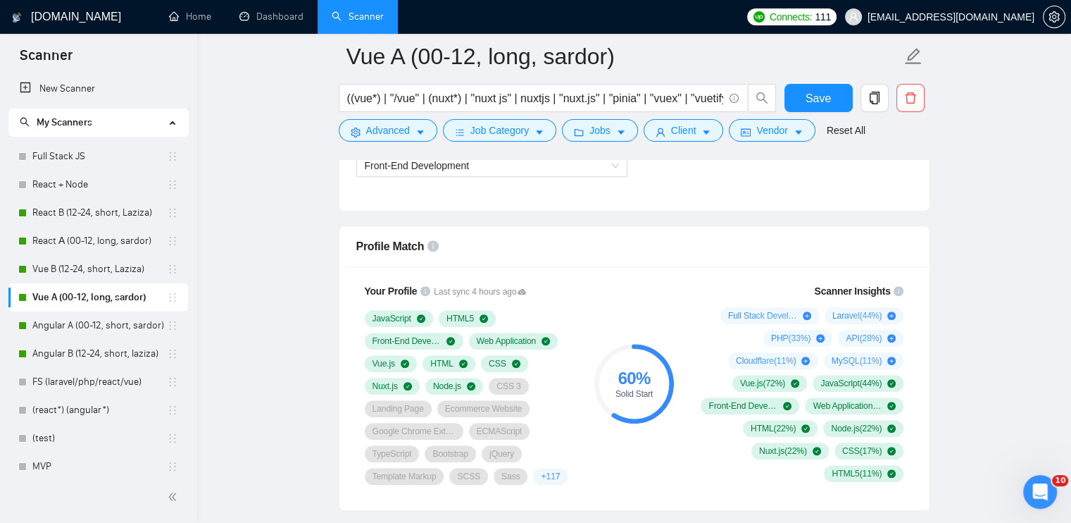
scroll to position [986, 0]
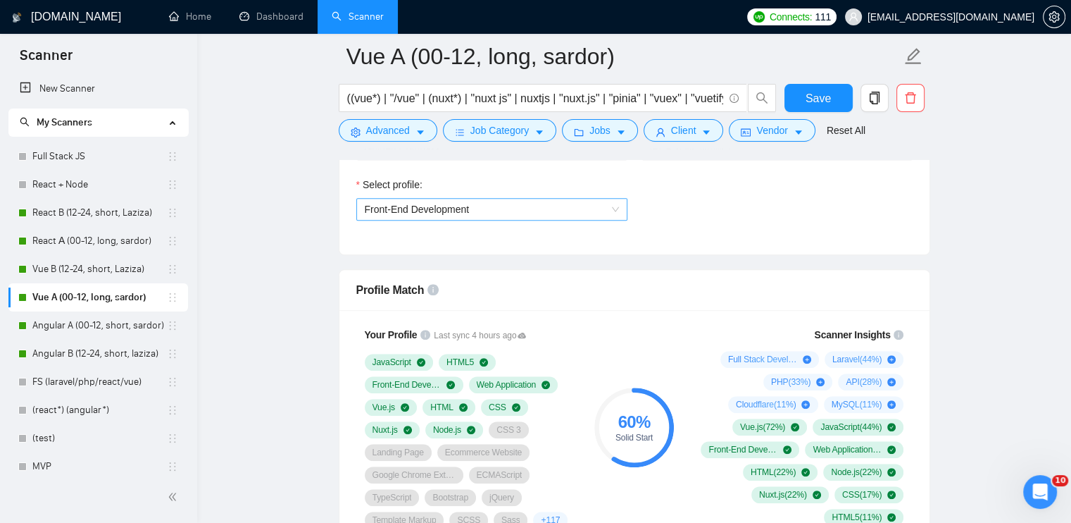
click at [425, 212] on span "Front-End Development" at bounding box center [417, 209] width 105 height 11
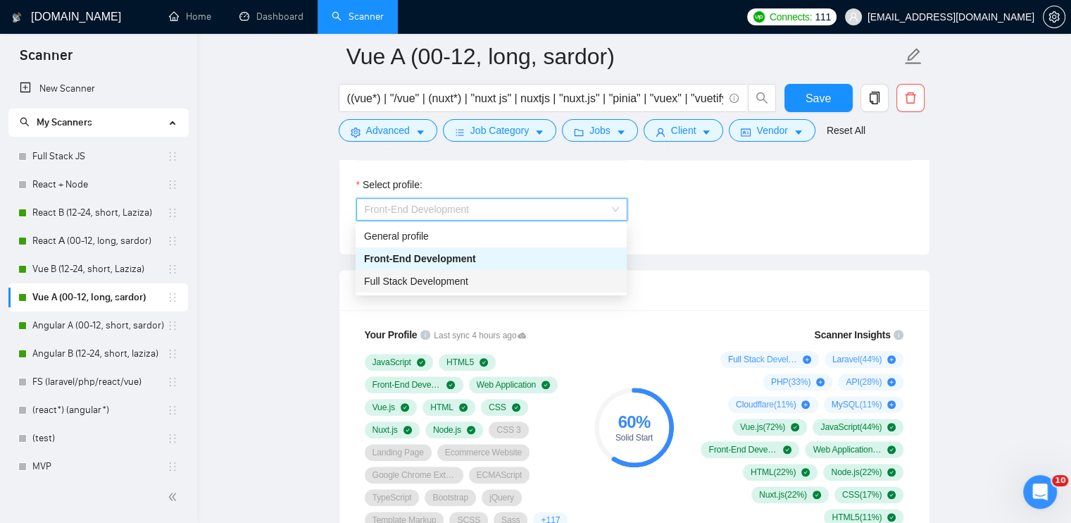
click at [428, 284] on span "Full Stack Development" at bounding box center [416, 280] width 104 height 11
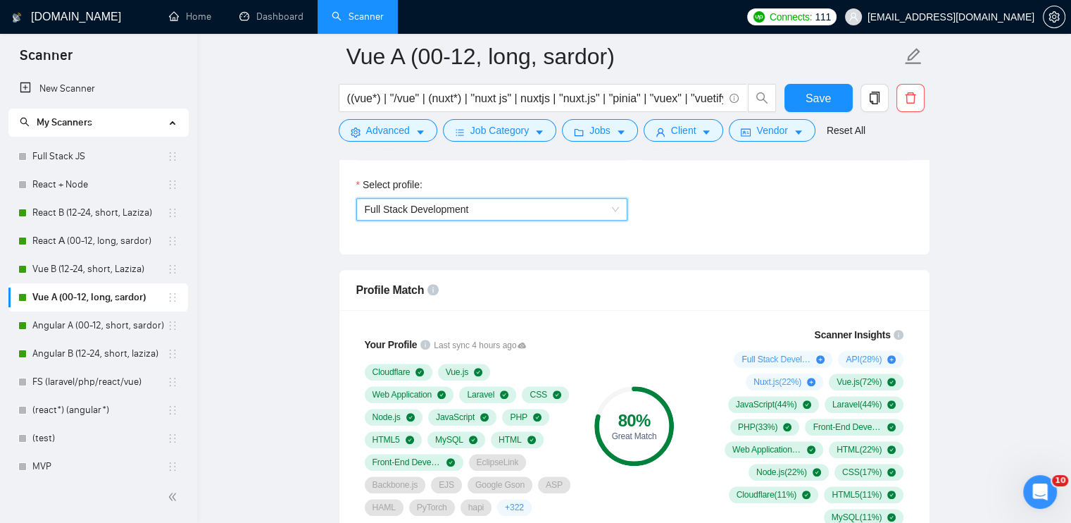
click at [614, 213] on span "Full Stack Development" at bounding box center [492, 209] width 254 height 21
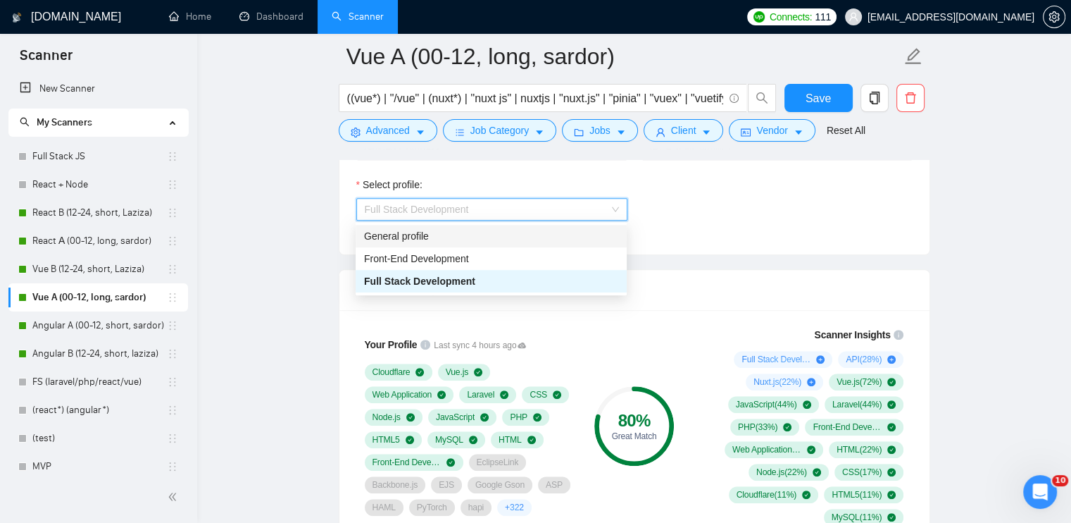
click at [556, 238] on div "General profile" at bounding box center [491, 235] width 254 height 15
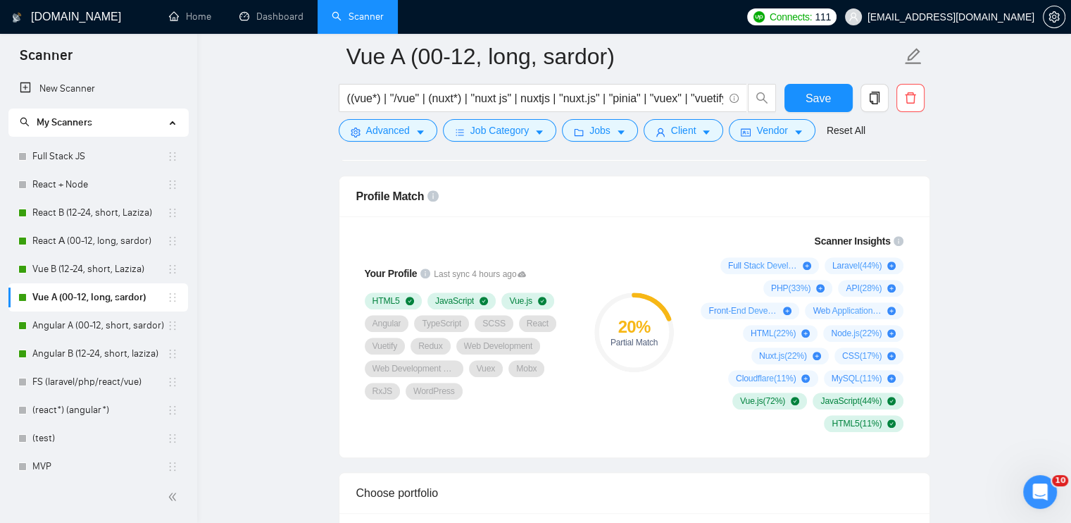
scroll to position [1127, 0]
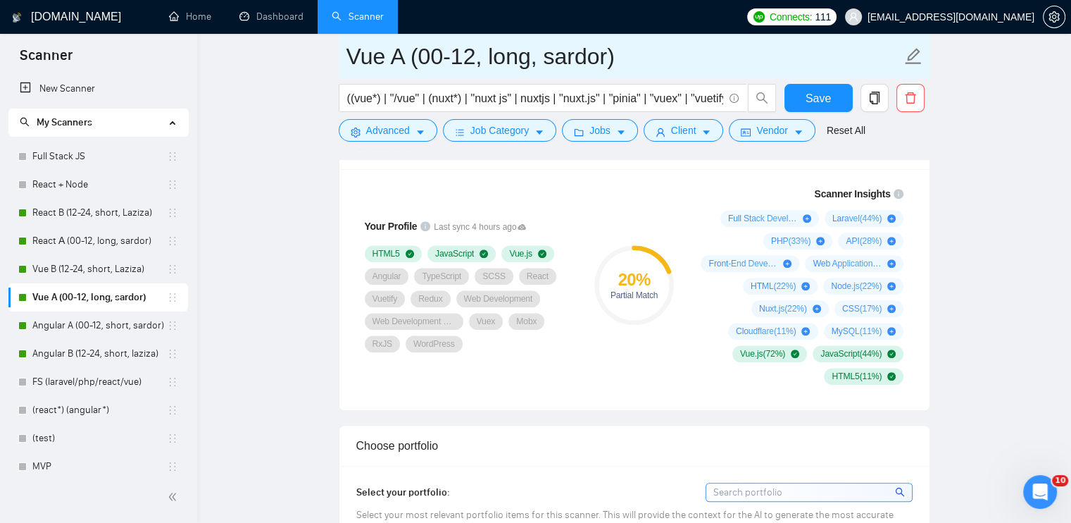
drag, startPoint x: 101, startPoint y: 273, endPoint x: 577, endPoint y: 57, distance: 522.0
click at [101, 273] on link "Vue B (12-24, short, Laziza)" at bounding box center [99, 269] width 135 height 28
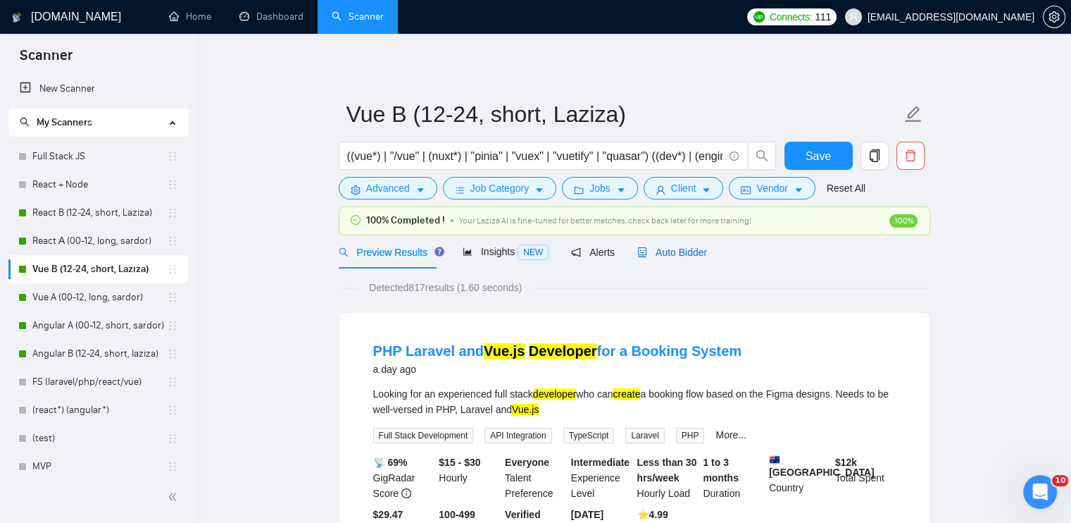
click at [679, 247] on span "Auto Bidder" at bounding box center [672, 252] width 70 height 11
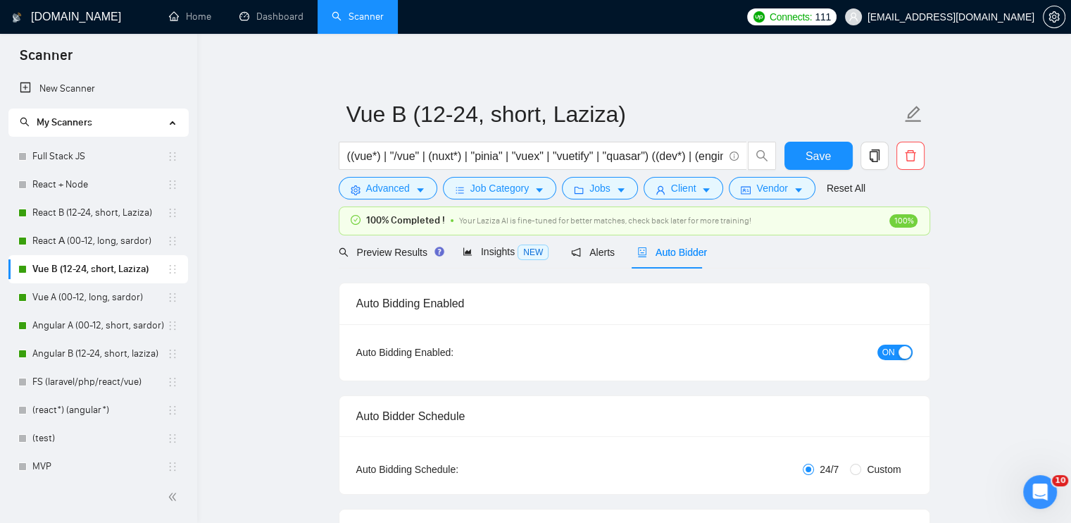
checkbox input "true"
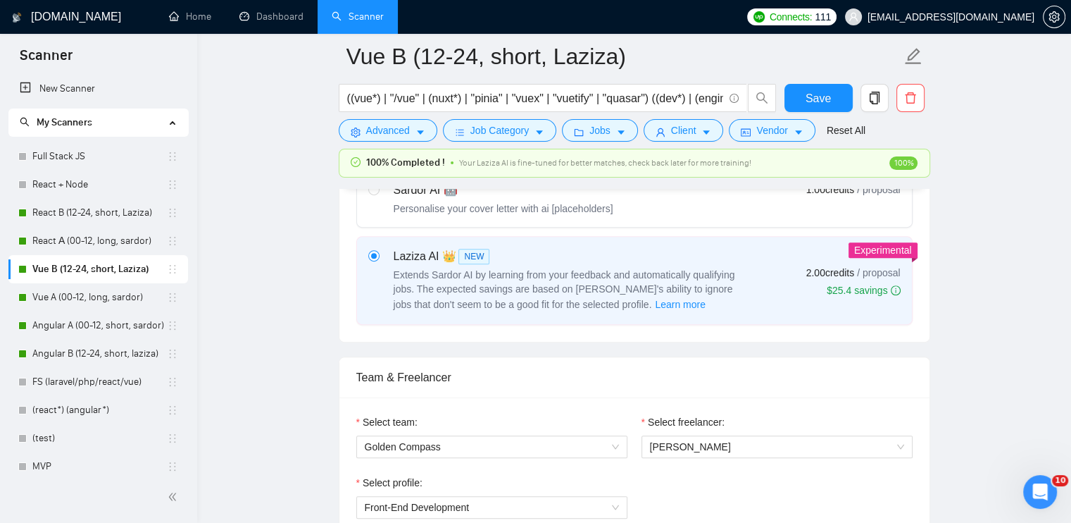
scroll to position [634, 0]
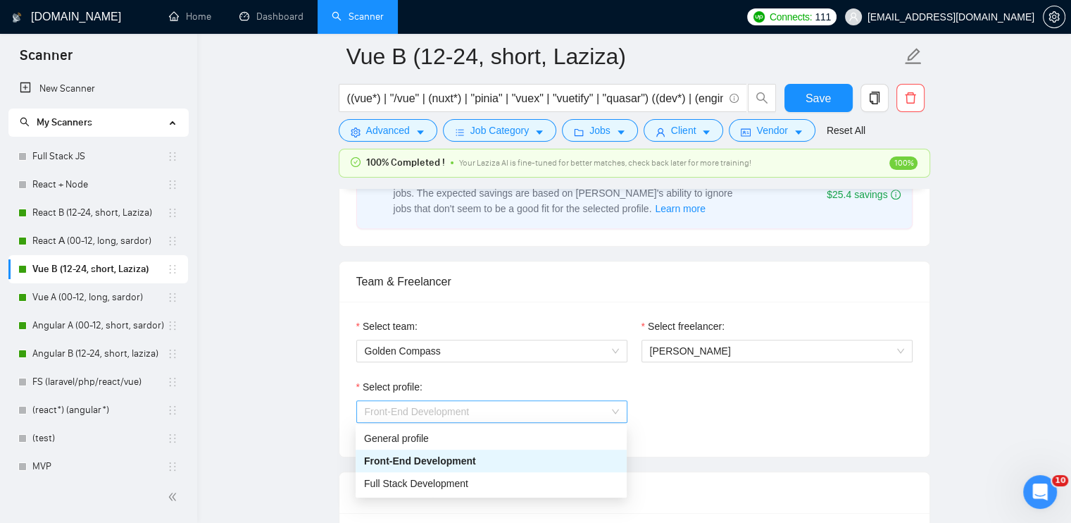
click at [430, 408] on span "Front-End Development" at bounding box center [417, 411] width 105 height 11
click at [404, 435] on div "General profile" at bounding box center [491, 437] width 254 height 15
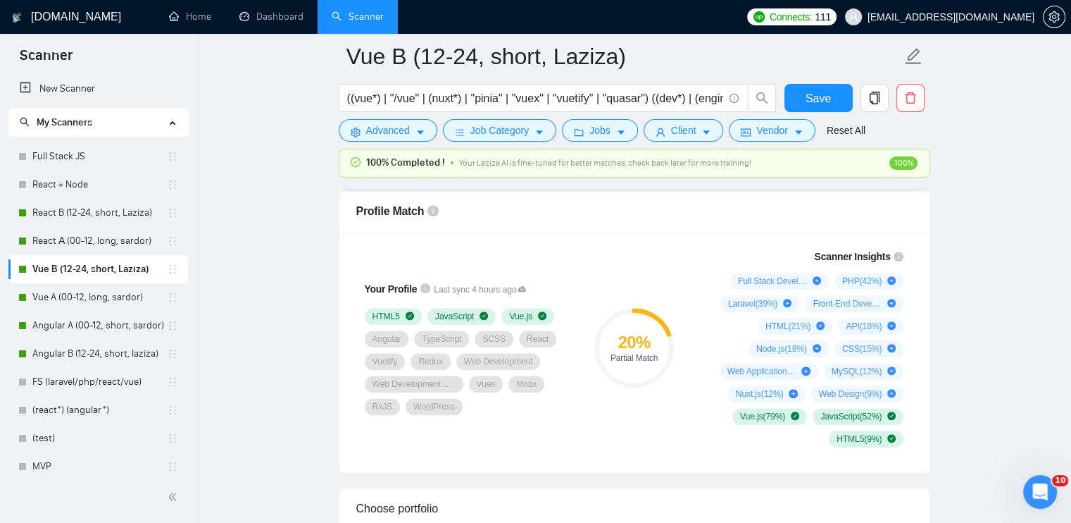
scroll to position [916, 0]
click at [67, 213] on link "React B (12-24, short, Laziza)" at bounding box center [99, 213] width 135 height 28
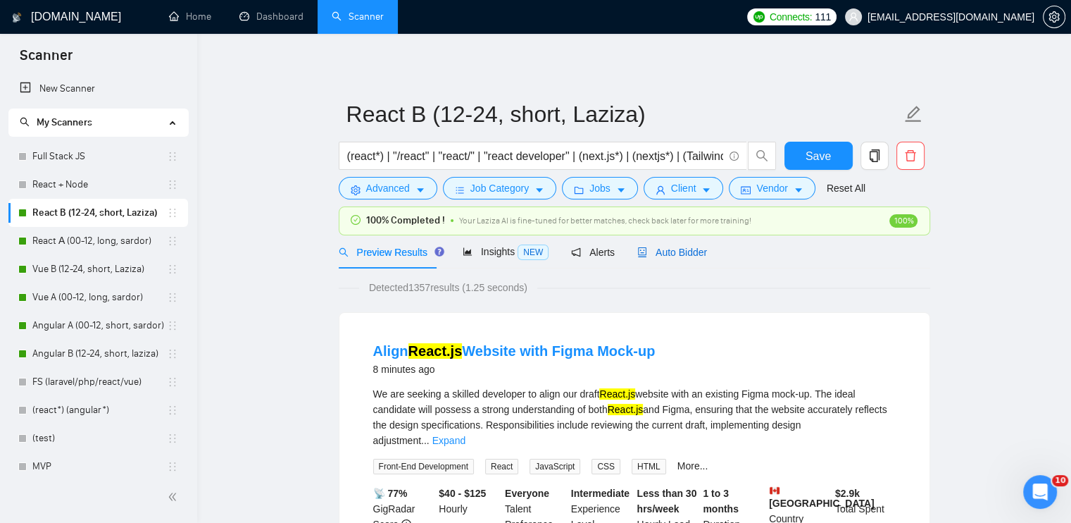
click at [671, 253] on span "Auto Bidder" at bounding box center [672, 252] width 70 height 11
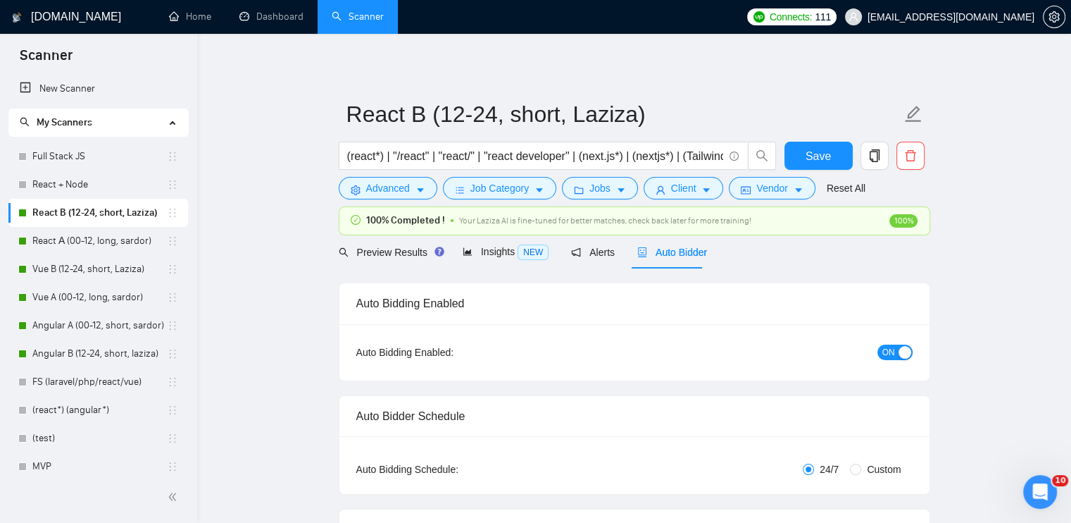
checkbox input "true"
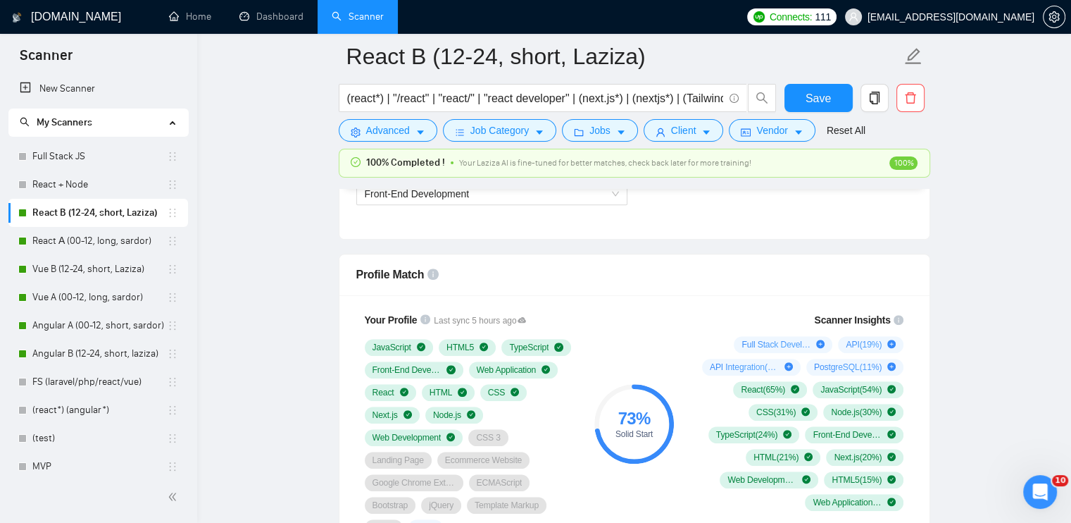
scroll to position [845, 0]
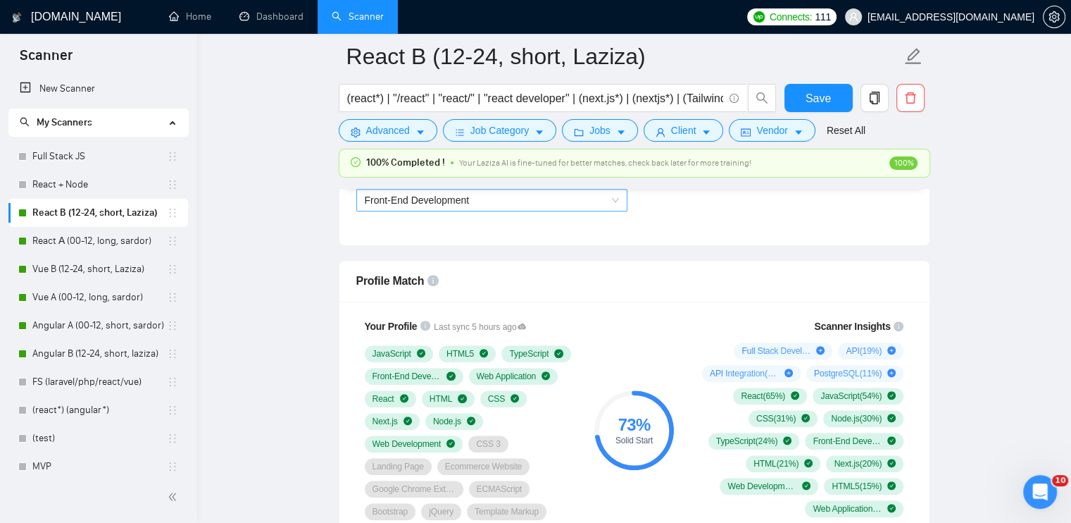
click at [482, 207] on span "Front-End Development" at bounding box center [492, 199] width 254 height 21
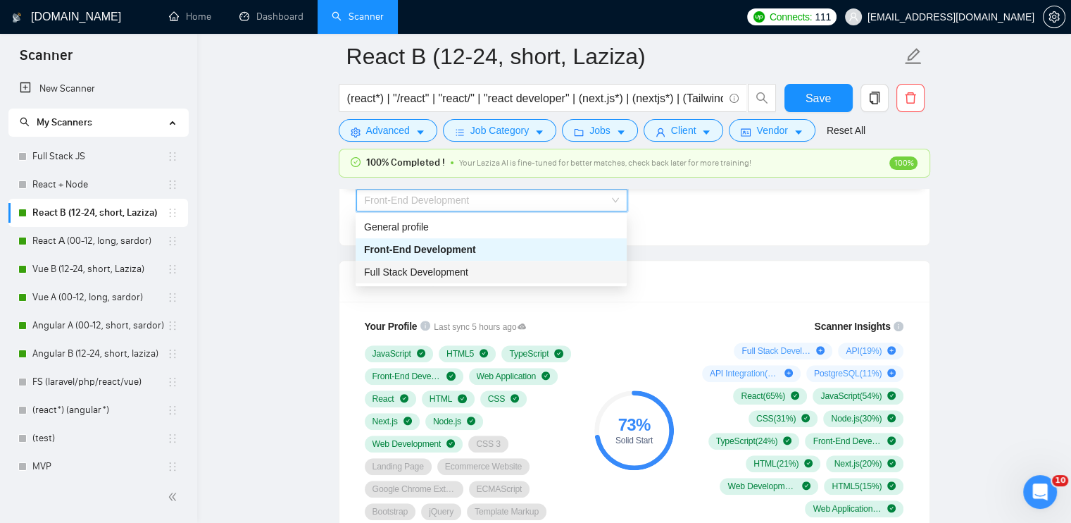
click at [465, 275] on span "Full Stack Development" at bounding box center [416, 271] width 104 height 11
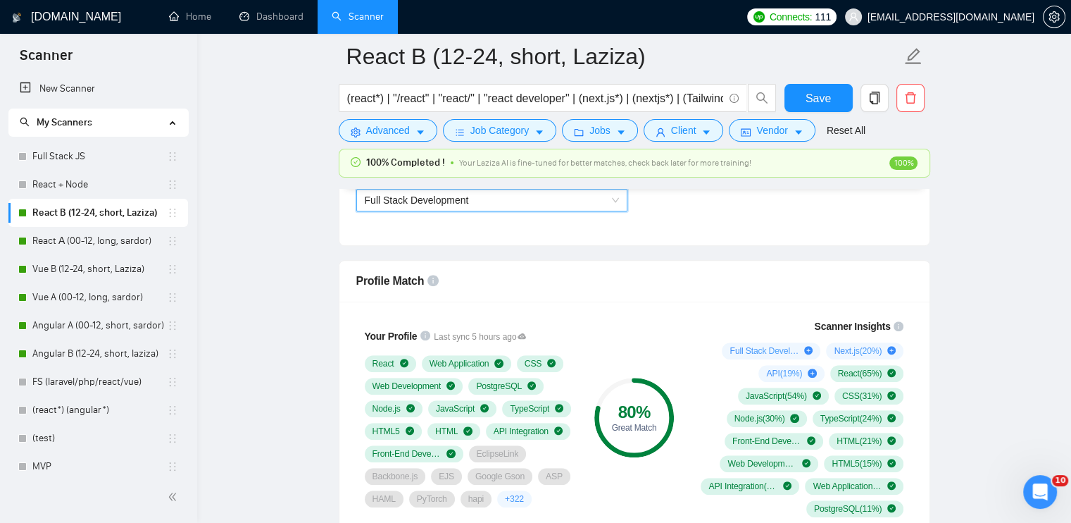
click at [442, 194] on span "Full Stack Development" at bounding box center [417, 199] width 104 height 11
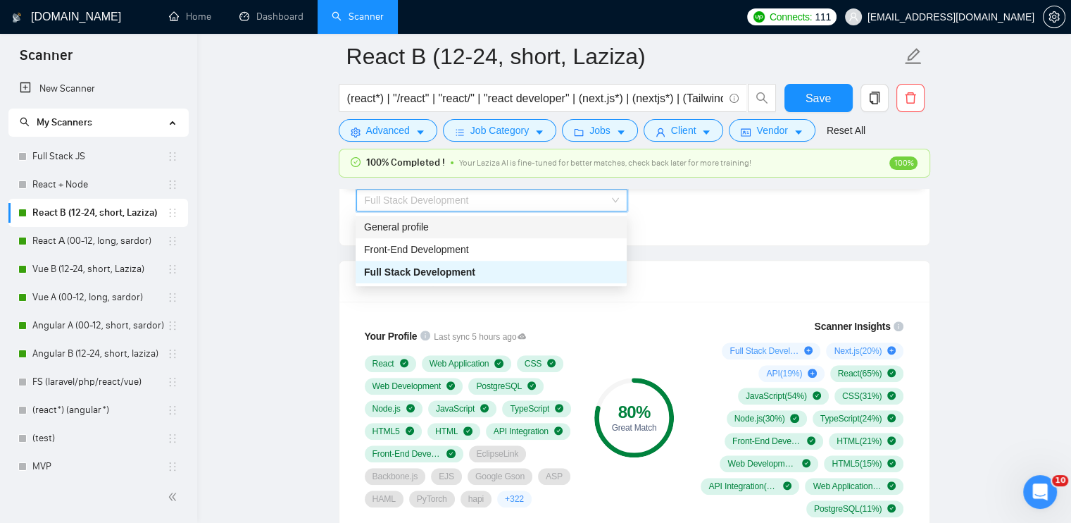
click at [437, 230] on div "General profile" at bounding box center [491, 226] width 254 height 15
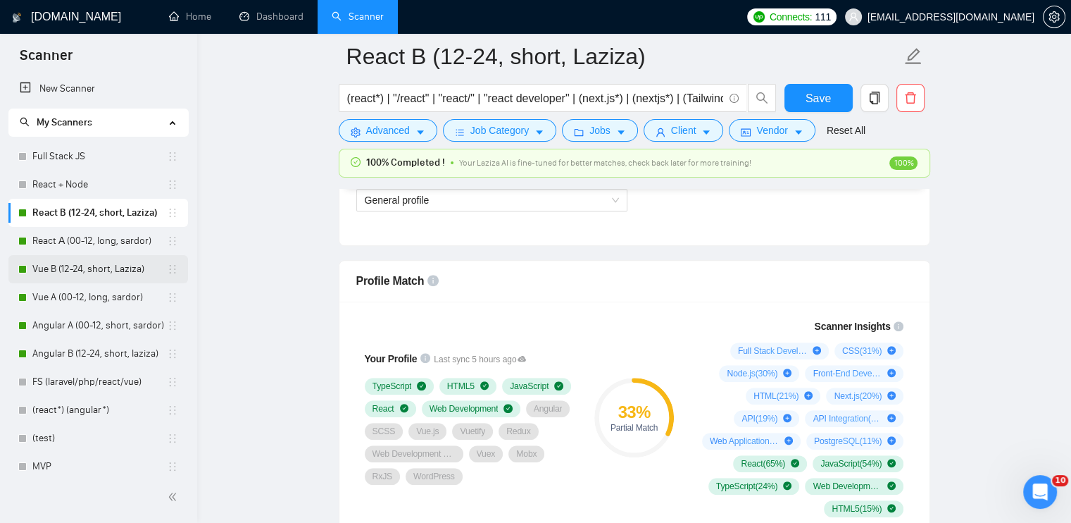
click at [69, 273] on link "Vue B (12-24, short, Laziza)" at bounding box center [99, 269] width 135 height 28
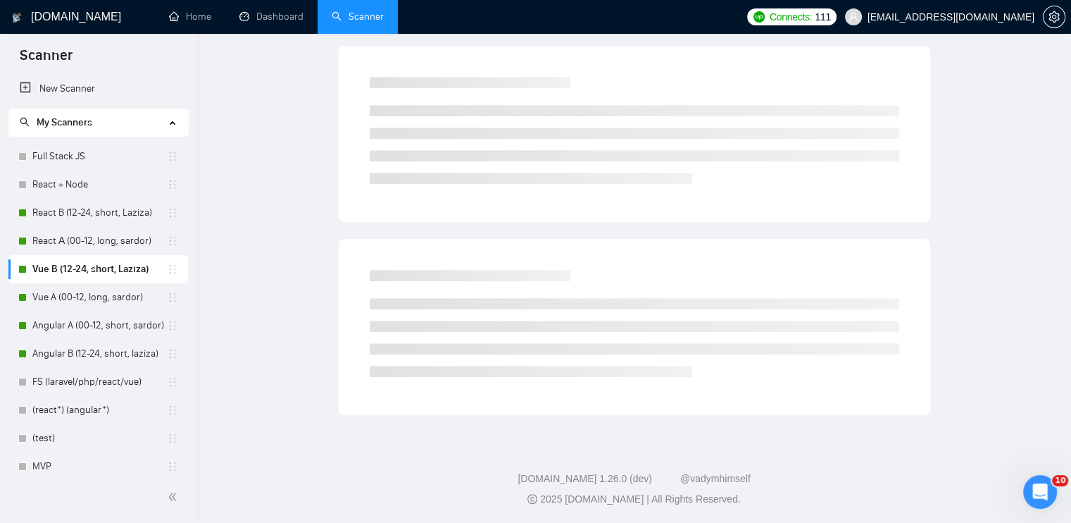
scroll to position [20, 0]
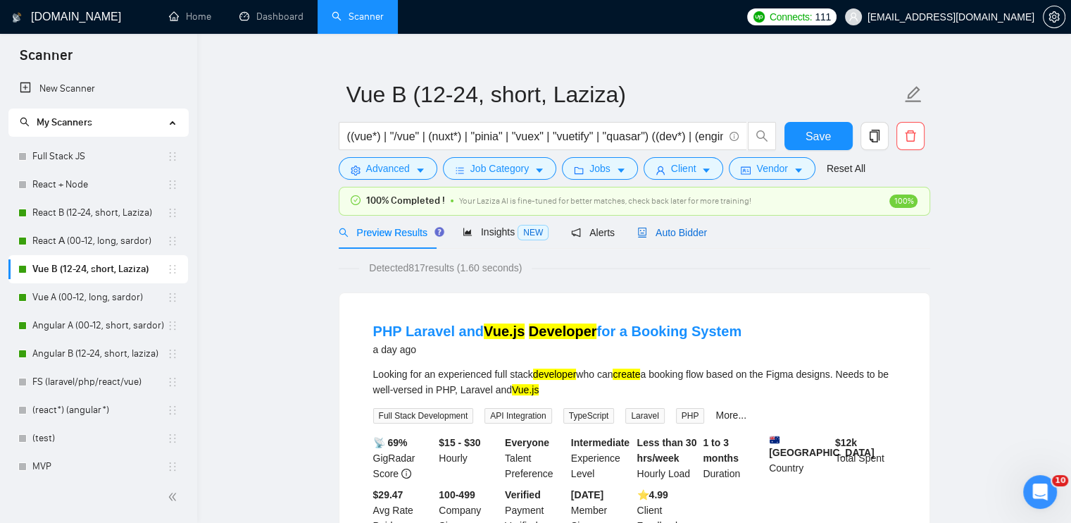
click at [660, 233] on span "Auto Bidder" at bounding box center [672, 232] width 70 height 11
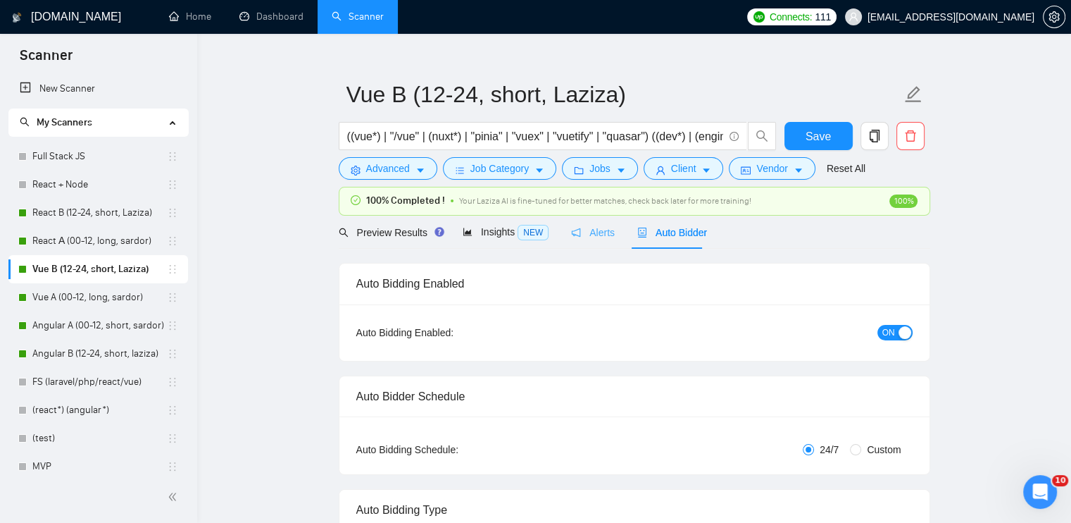
checkbox input "true"
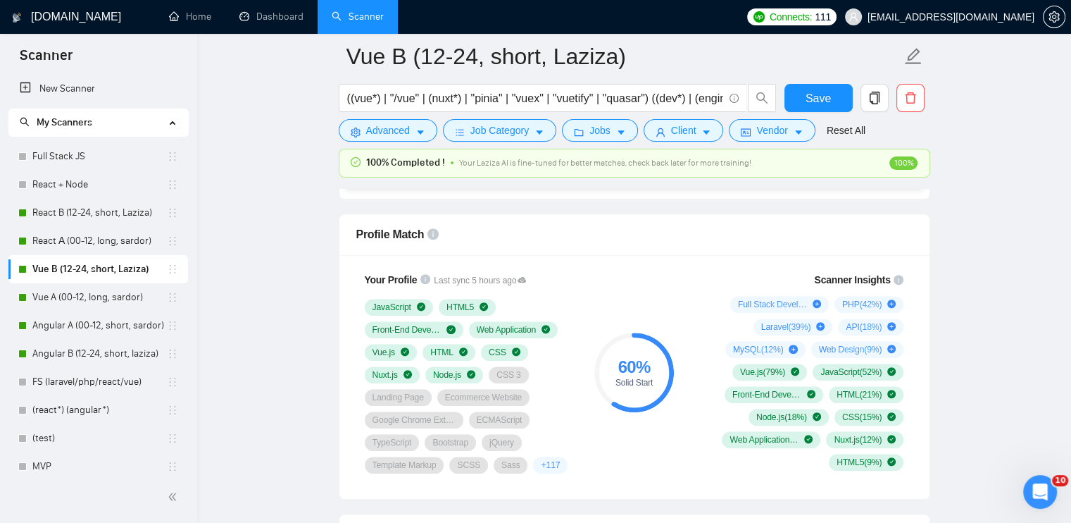
scroll to position [795, 0]
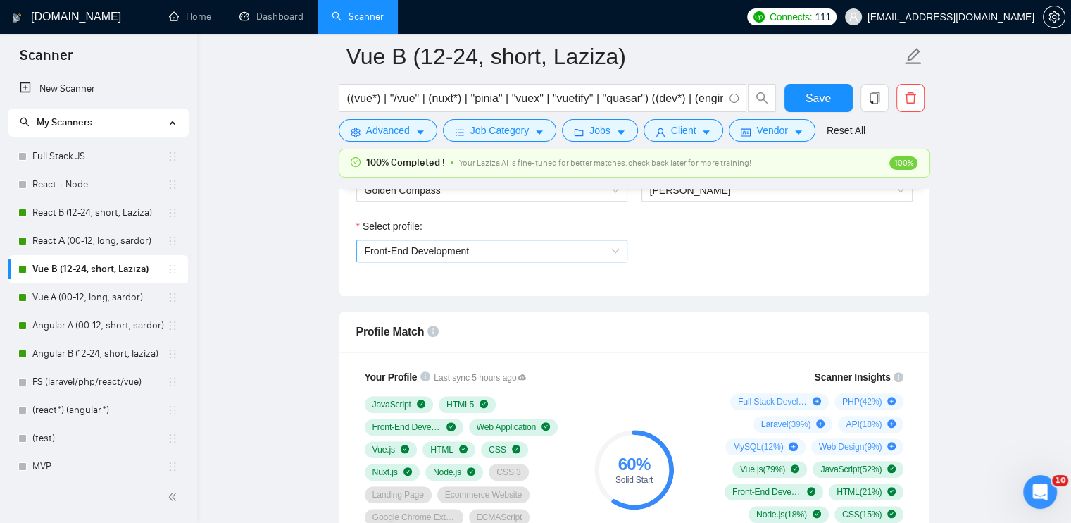
click at [447, 256] on span "Front-End Development" at bounding box center [492, 250] width 254 height 21
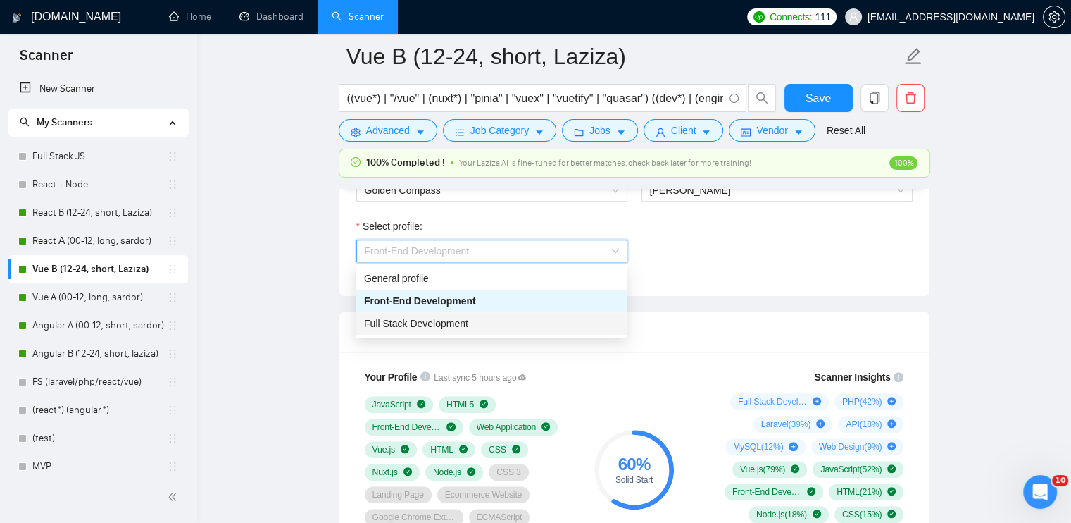
click at [444, 326] on span "Full Stack Development" at bounding box center [416, 323] width 104 height 11
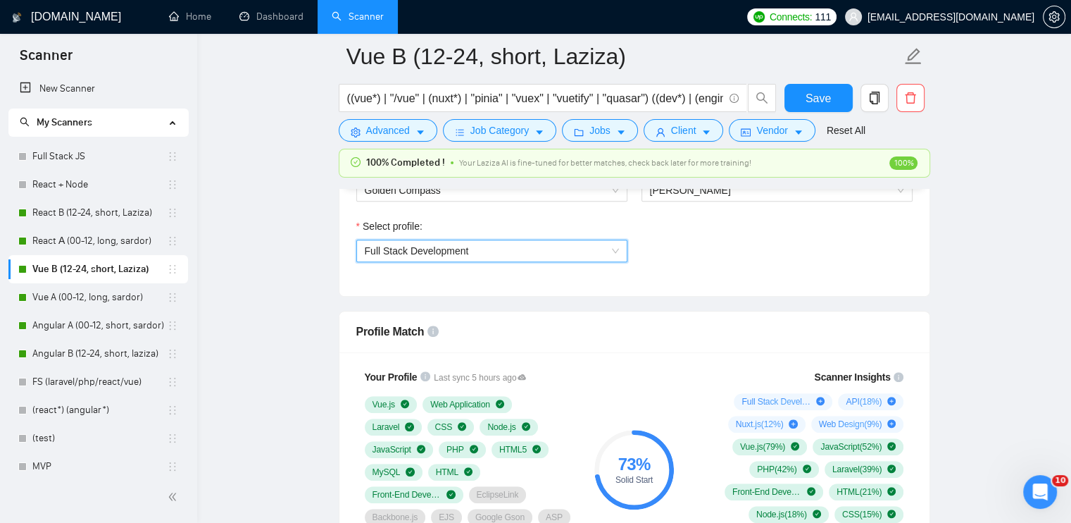
click at [492, 249] on span "Full Stack Development" at bounding box center [492, 250] width 254 height 21
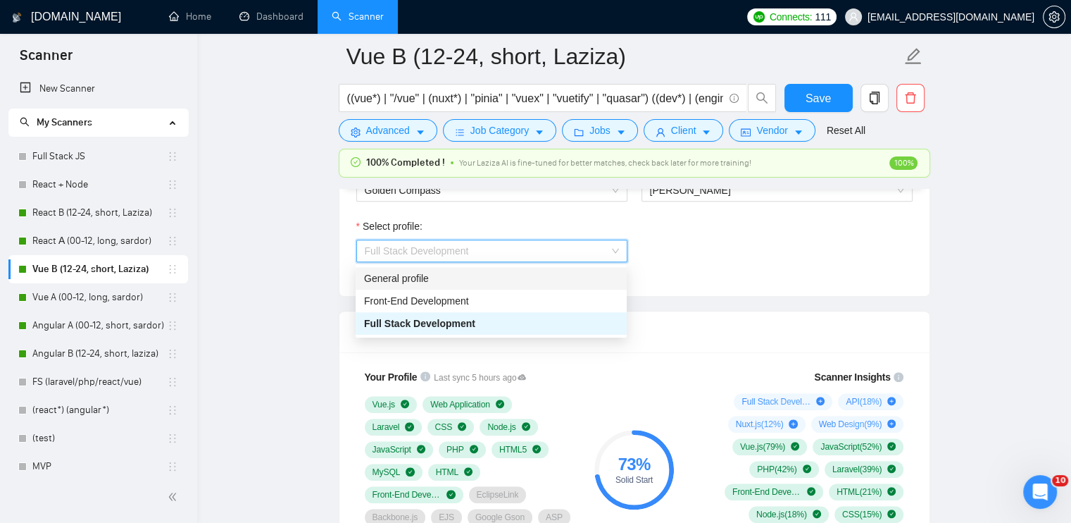
click at [475, 279] on div "General profile" at bounding box center [491, 277] width 254 height 15
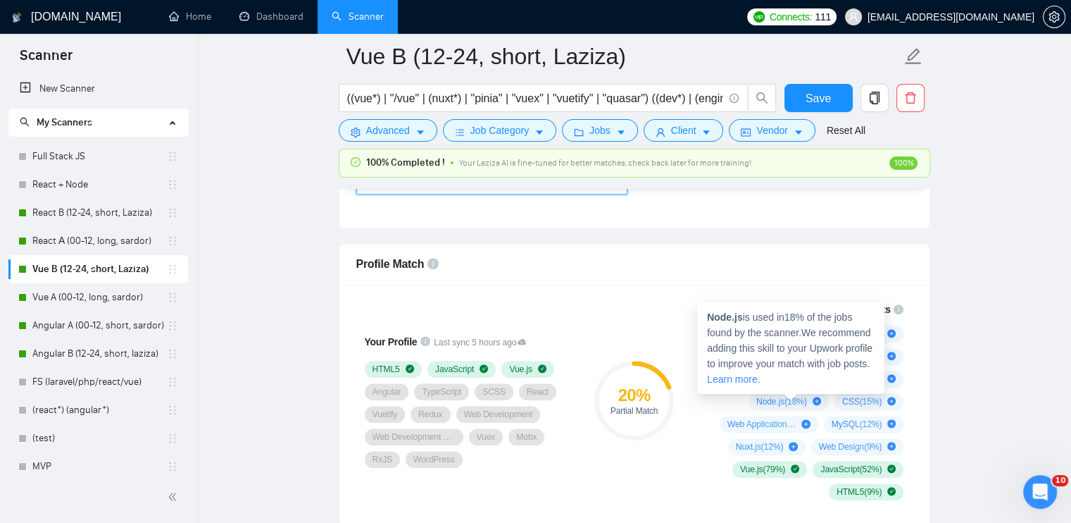
scroll to position [865, 0]
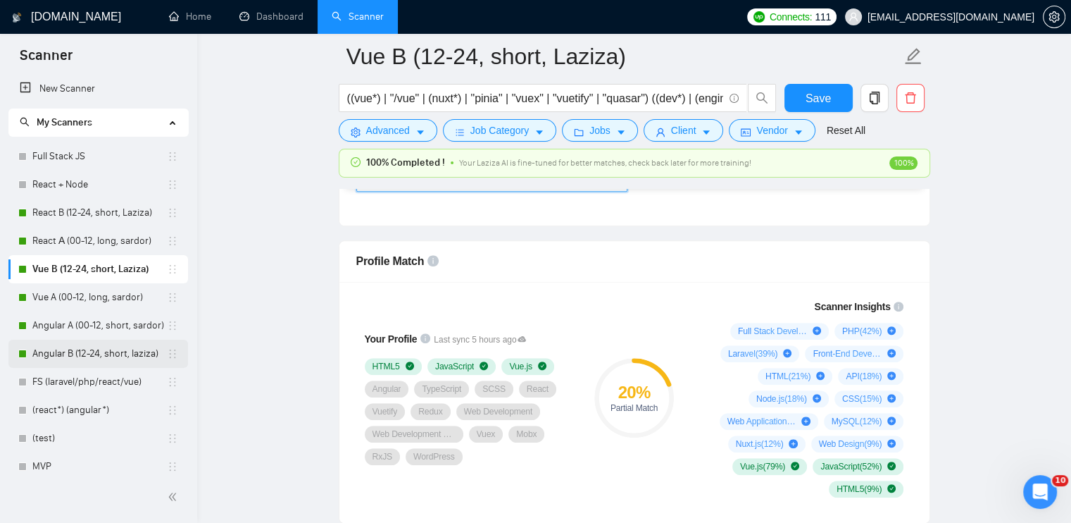
click at [67, 351] on link "Angular B (12-24, short, laziza)" at bounding box center [99, 354] width 135 height 28
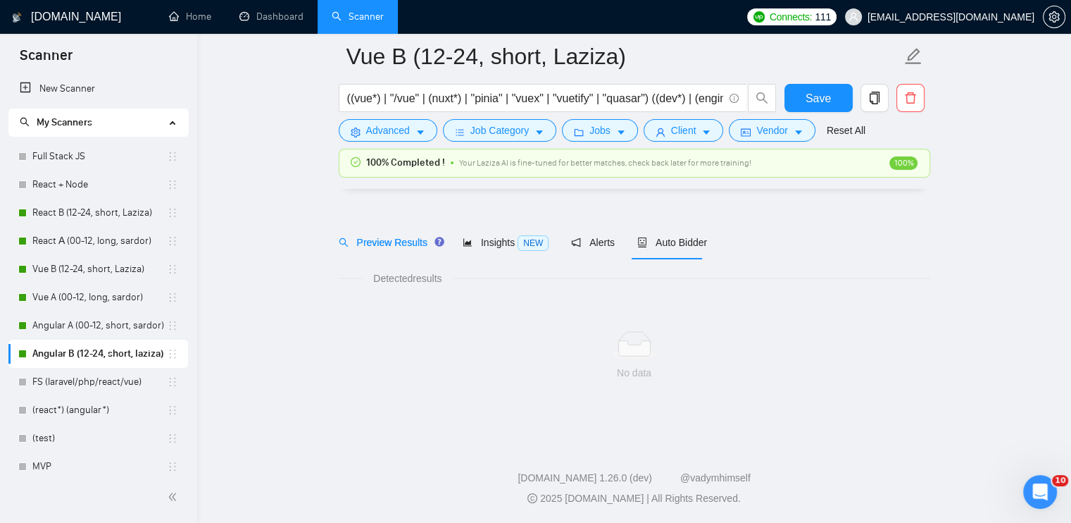
scroll to position [20, 0]
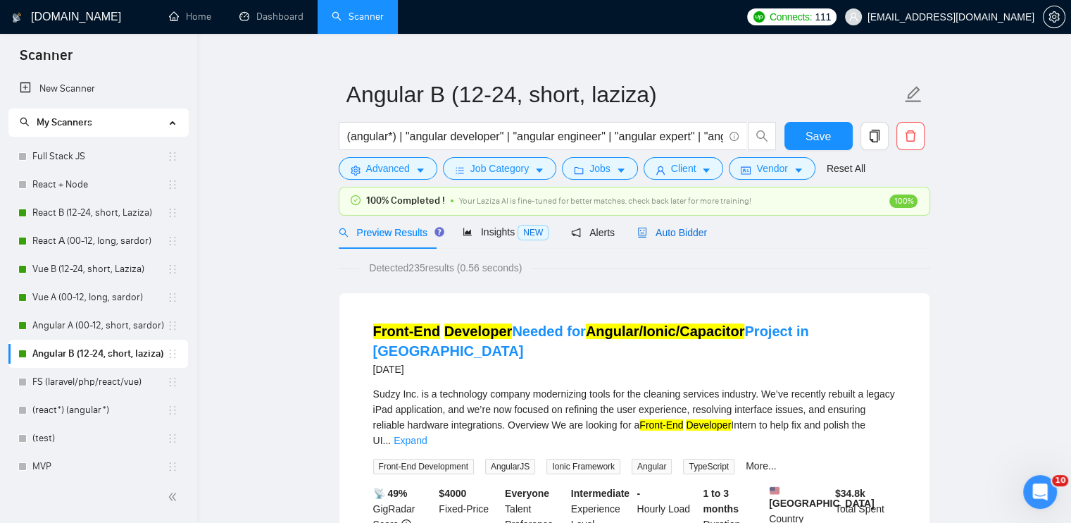
click at [656, 239] on div "Auto Bidder" at bounding box center [672, 232] width 70 height 15
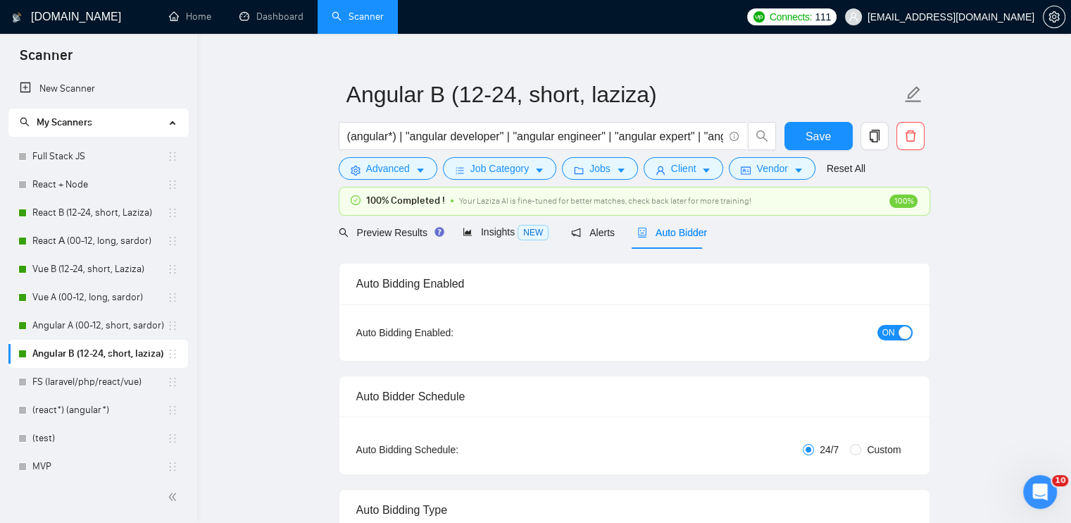
checkbox input "true"
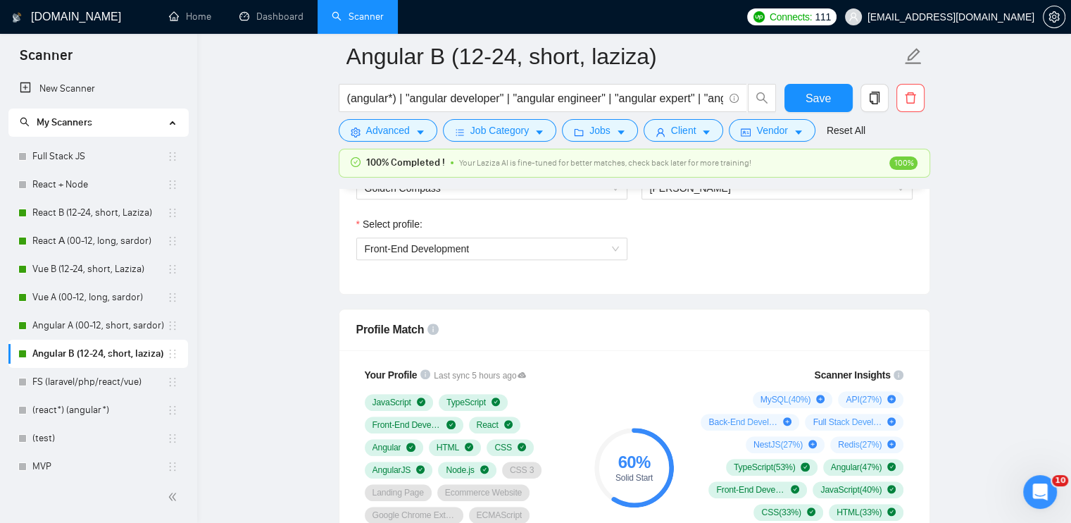
scroll to position [795, 0]
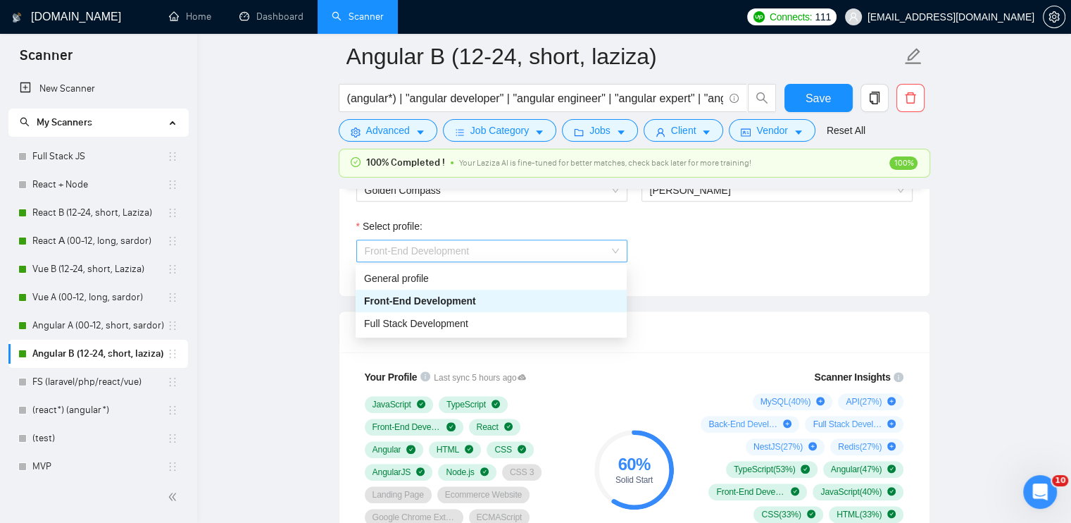
click at [497, 247] on span "Front-End Development" at bounding box center [492, 250] width 254 height 21
click at [505, 320] on div "Full Stack Development" at bounding box center [491, 323] width 254 height 15
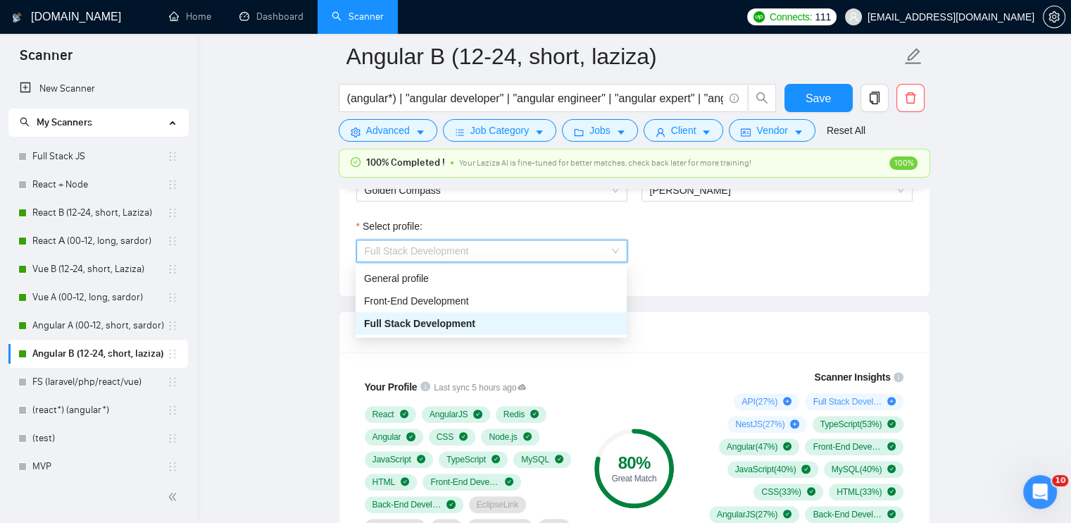
click at [516, 249] on span "Full Stack Development" at bounding box center [492, 250] width 254 height 21
click at [516, 285] on div "General profile" at bounding box center [491, 278] width 271 height 23
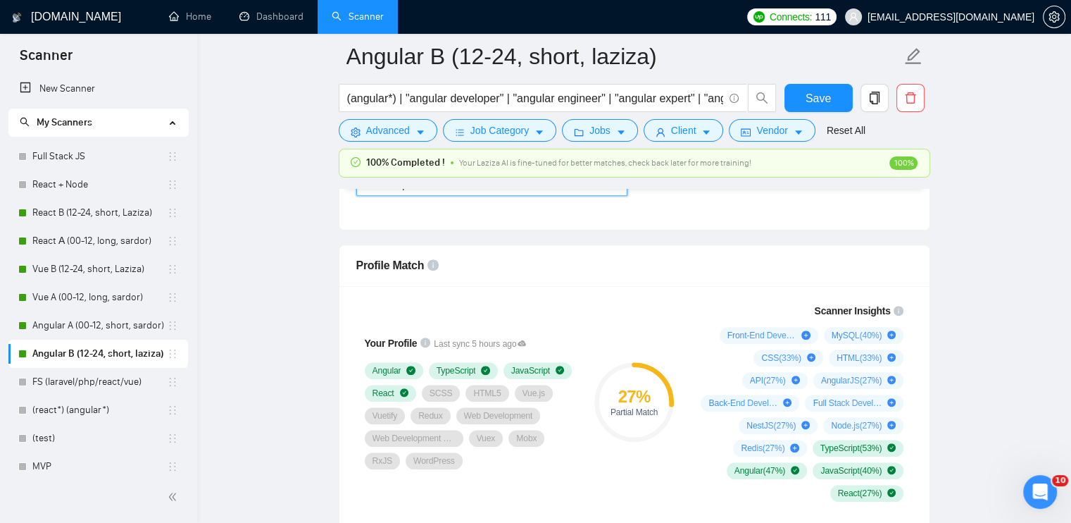
scroll to position [865, 0]
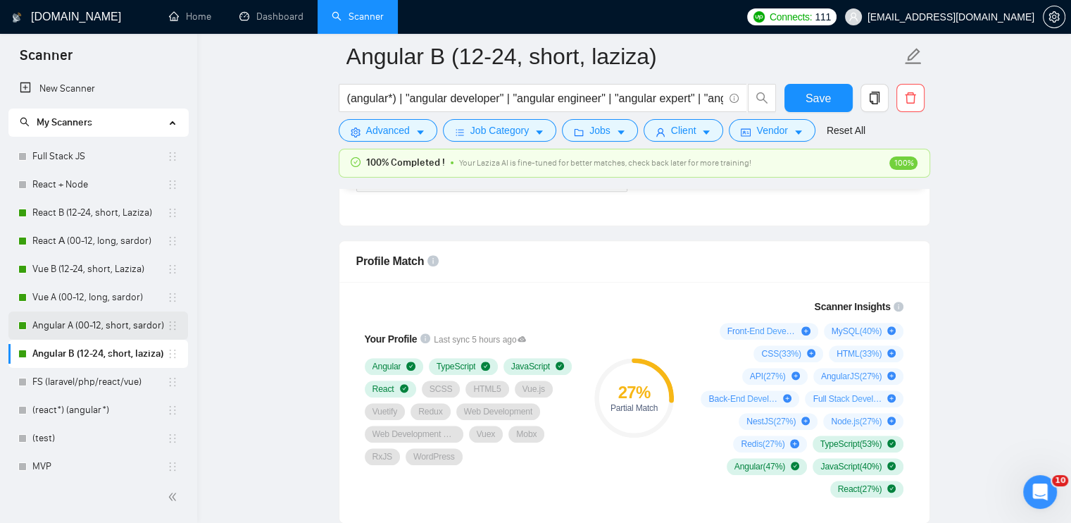
click at [64, 325] on link "Angular A (00-12, short, sardor)" at bounding box center [99, 325] width 135 height 28
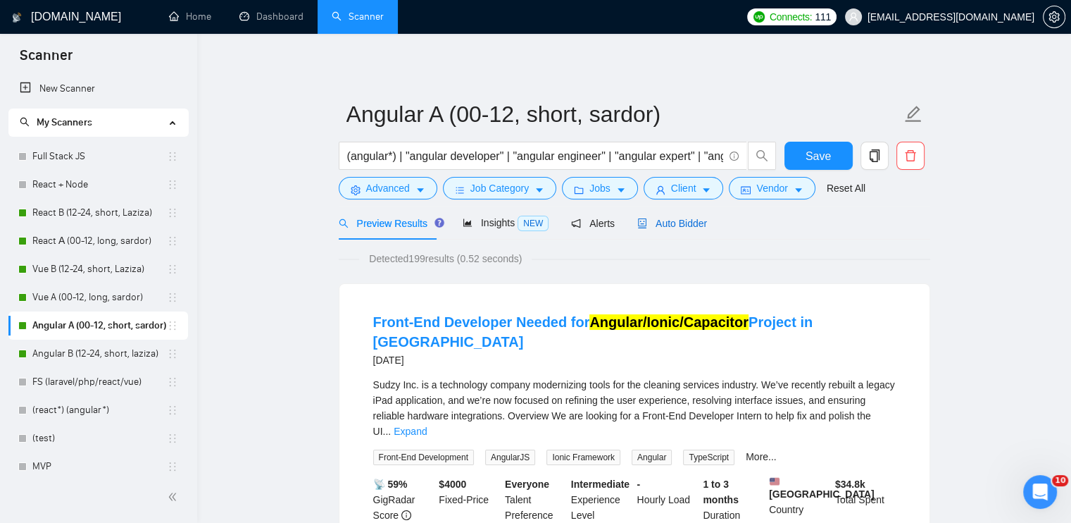
click at [657, 224] on span "Auto Bidder" at bounding box center [672, 223] width 70 height 11
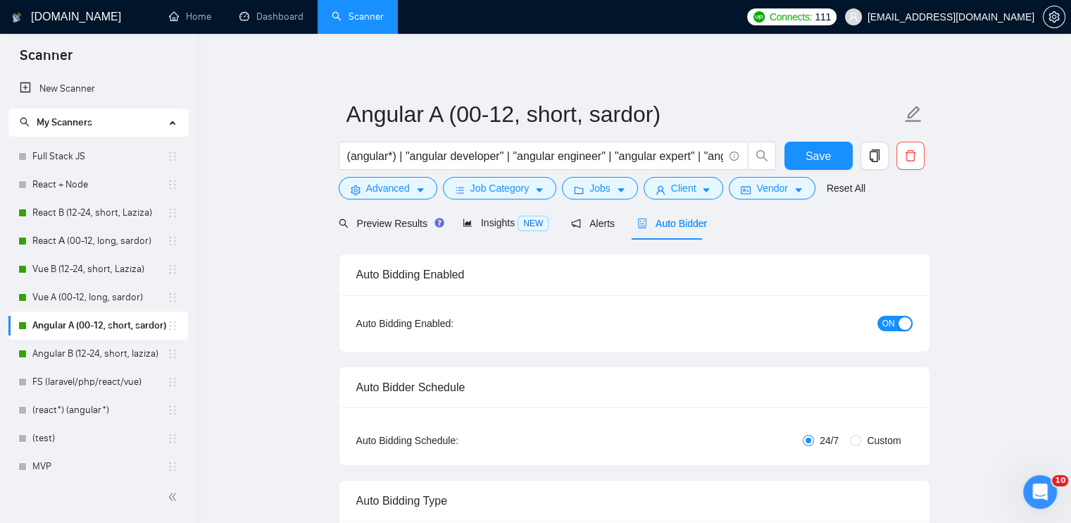
radio input "false"
radio input "true"
checkbox input "true"
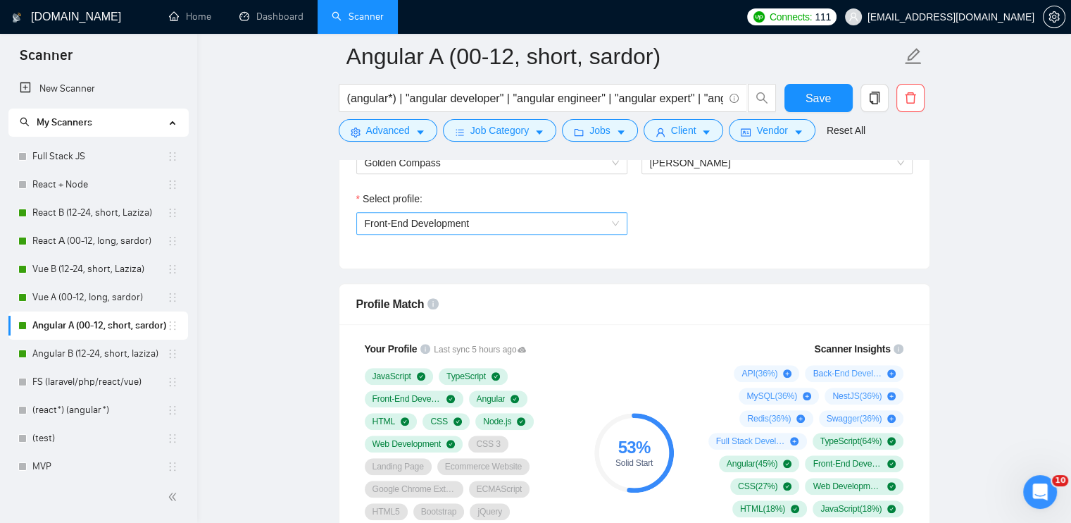
scroll to position [986, 0]
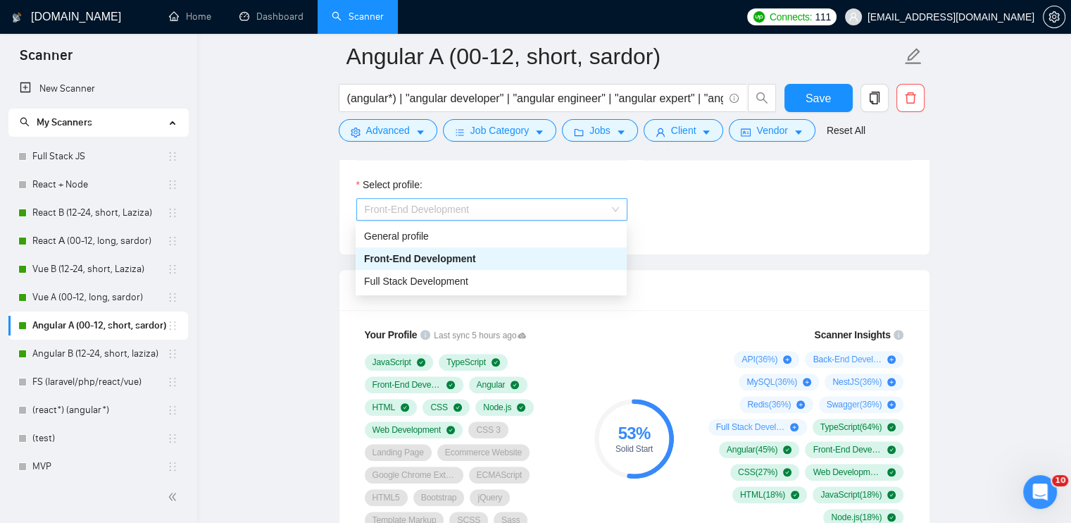
click at [440, 211] on span "Front-End Development" at bounding box center [417, 209] width 105 height 11
click at [433, 287] on div "Full Stack Development" at bounding box center [491, 280] width 254 height 15
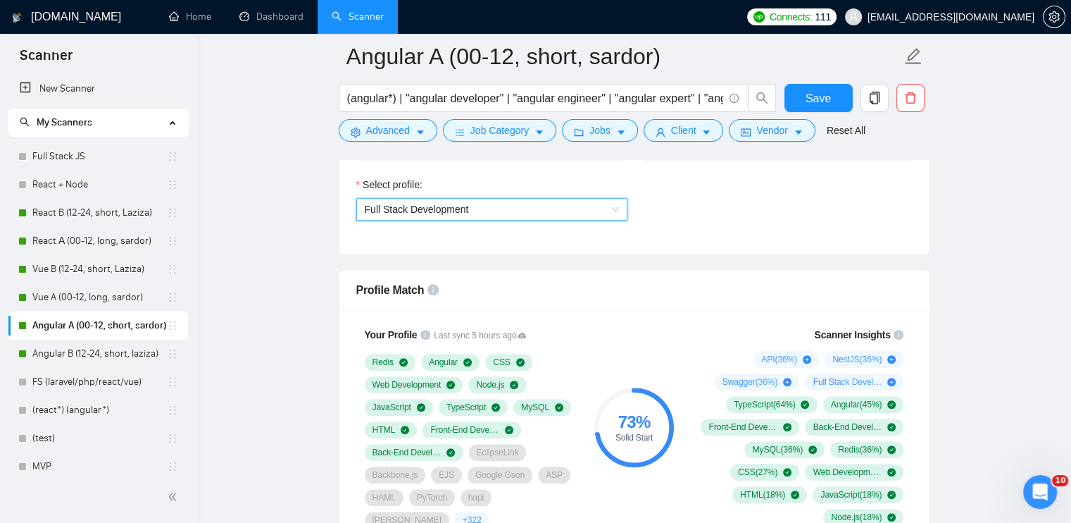
click at [449, 204] on span "Full Stack Development" at bounding box center [417, 209] width 104 height 11
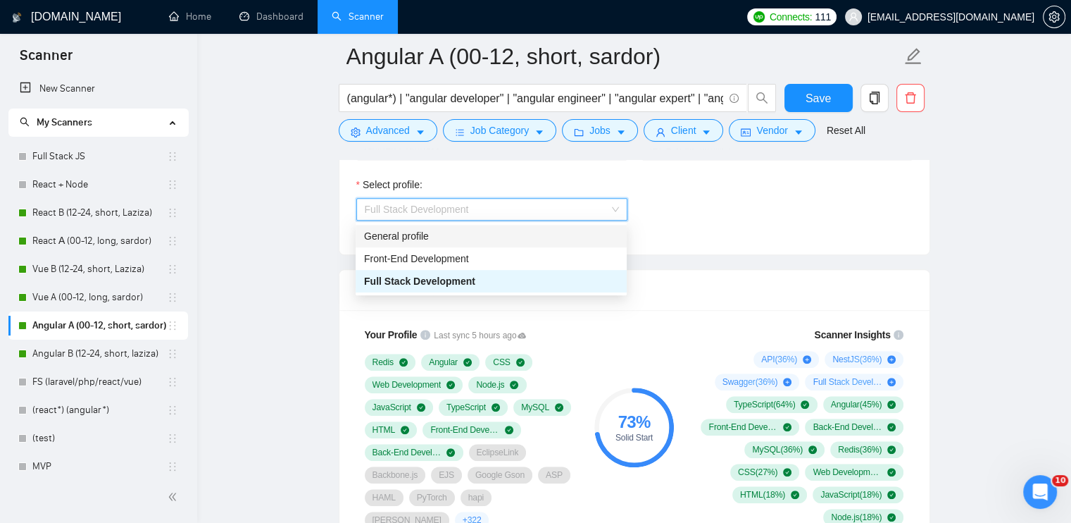
click at [449, 243] on div "General profile" at bounding box center [491, 235] width 254 height 15
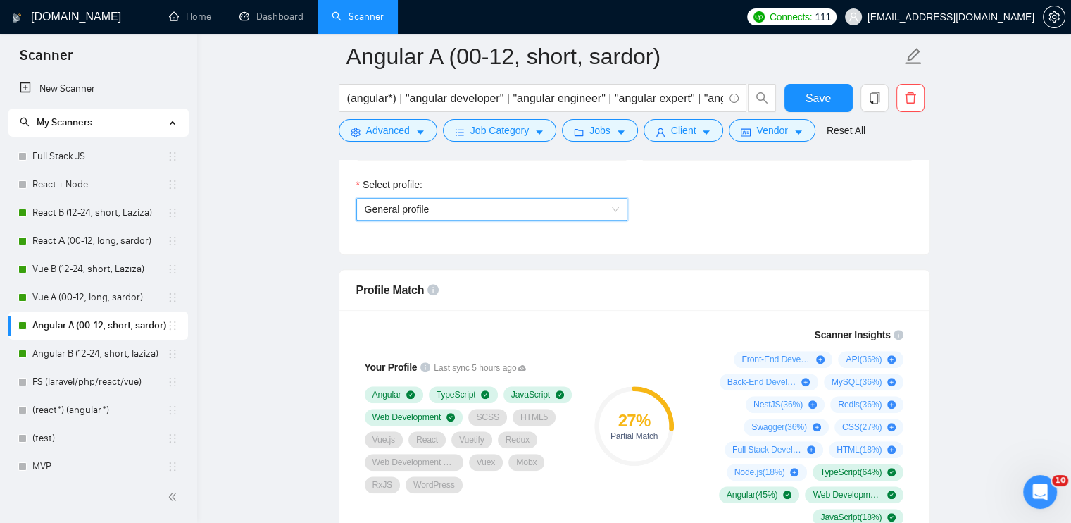
click at [818, 189] on div "Select profile: General profile General profile" at bounding box center [634, 207] width 571 height 61
